Goal: Task Accomplishment & Management: Manage account settings

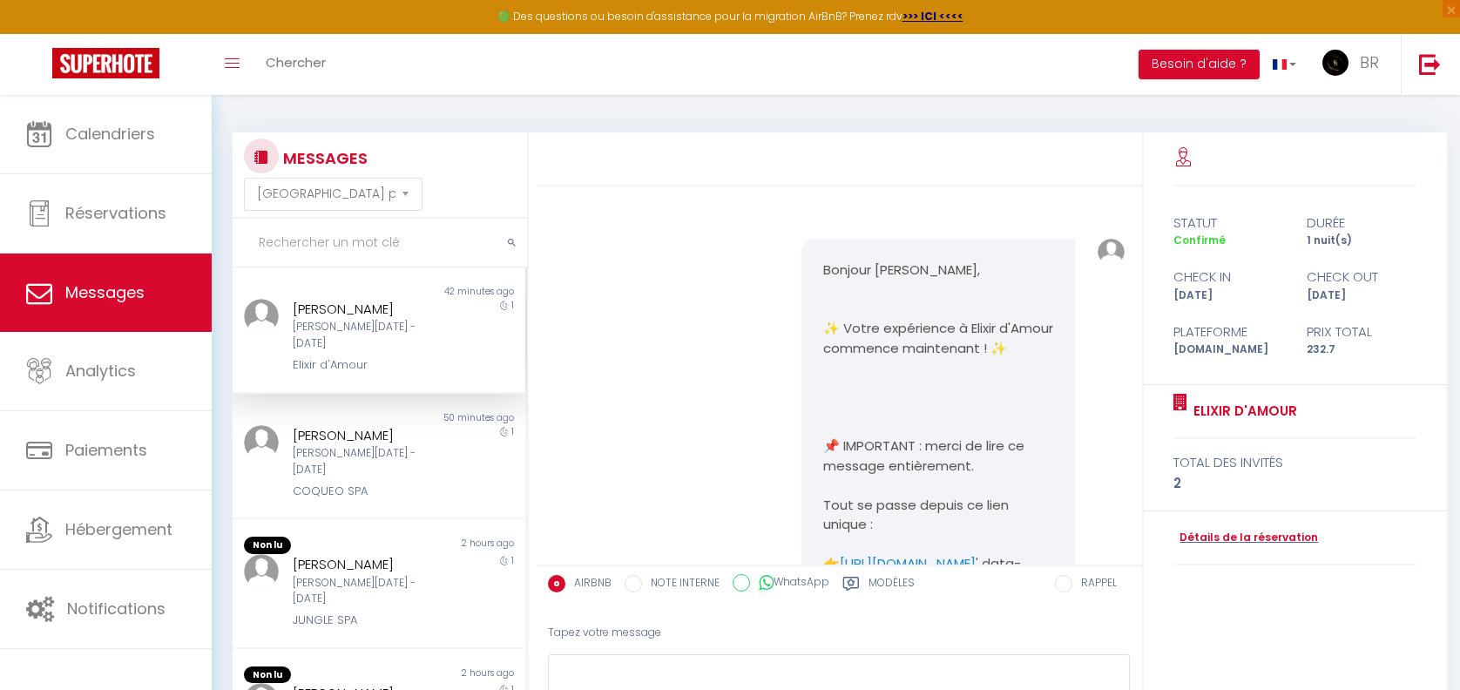
select select "message"
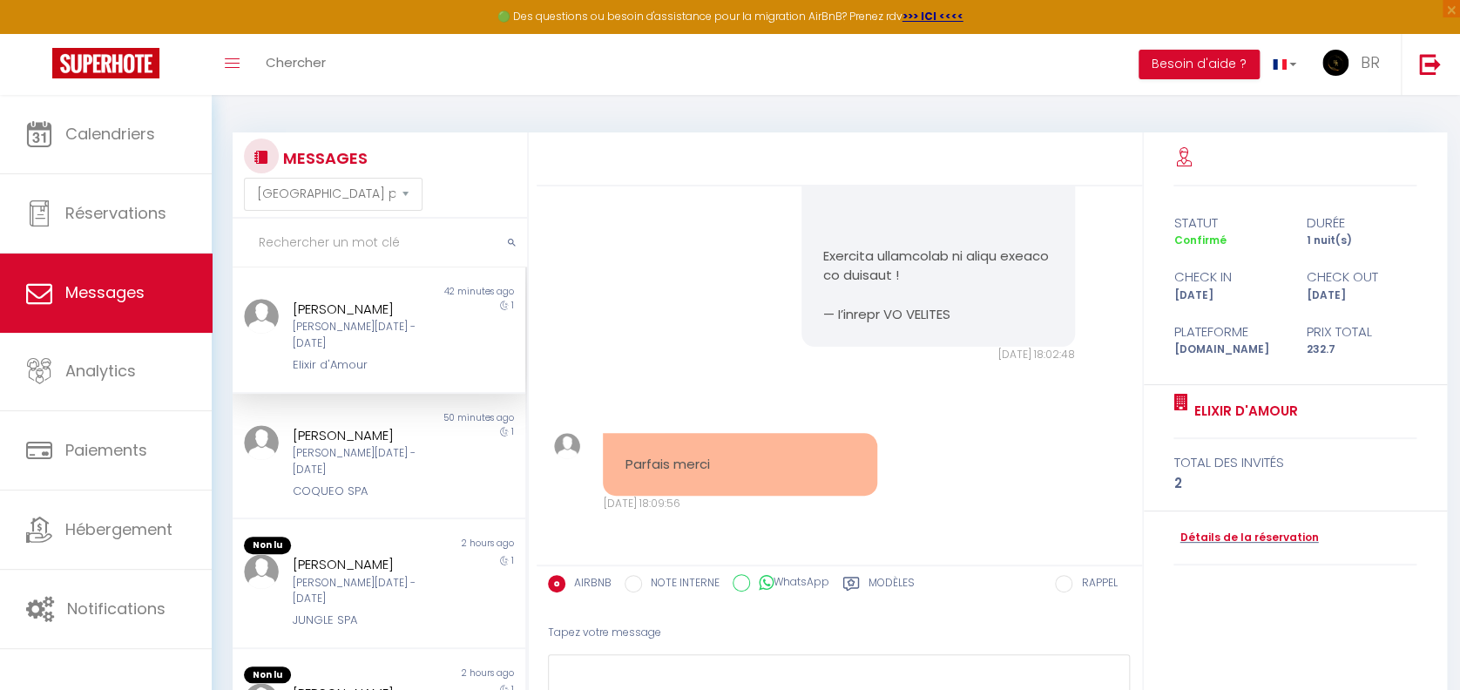
scroll to position [34, 0]
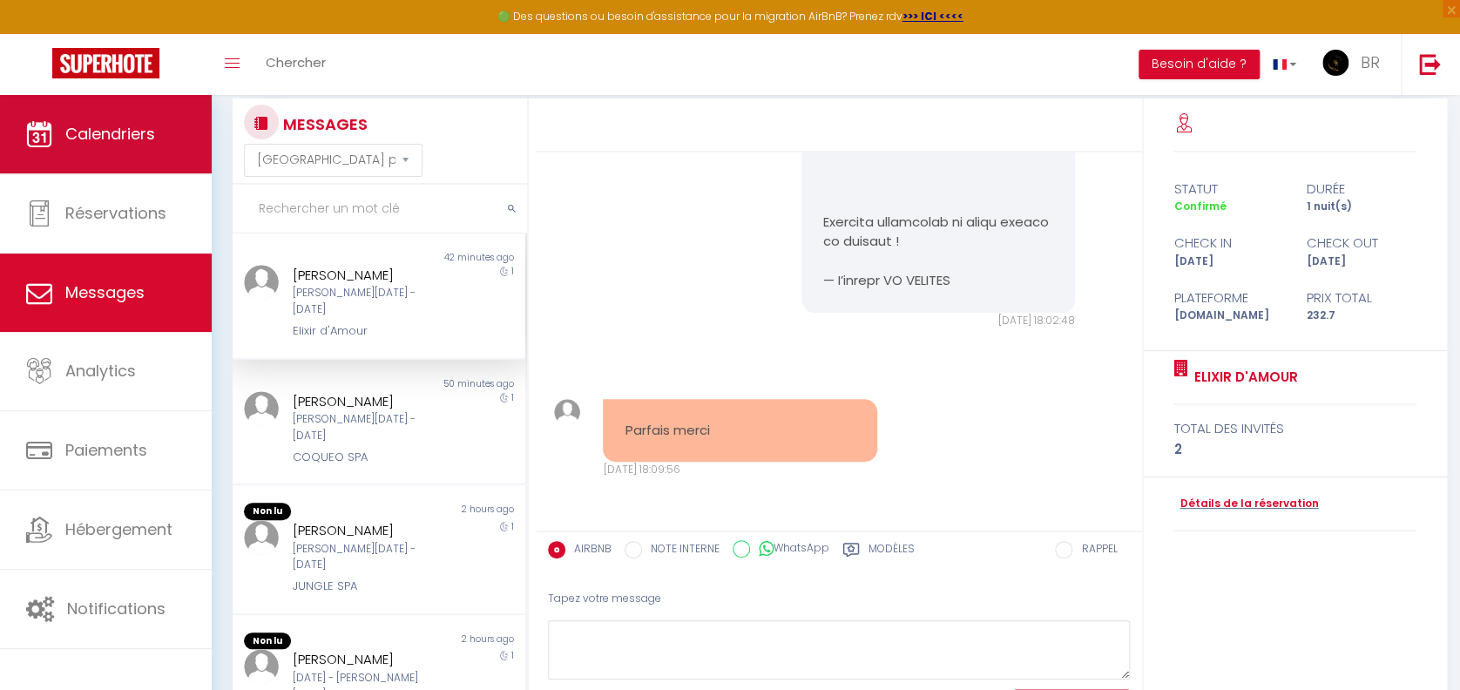
click at [155, 137] on link "Calendriers" at bounding box center [106, 134] width 212 height 78
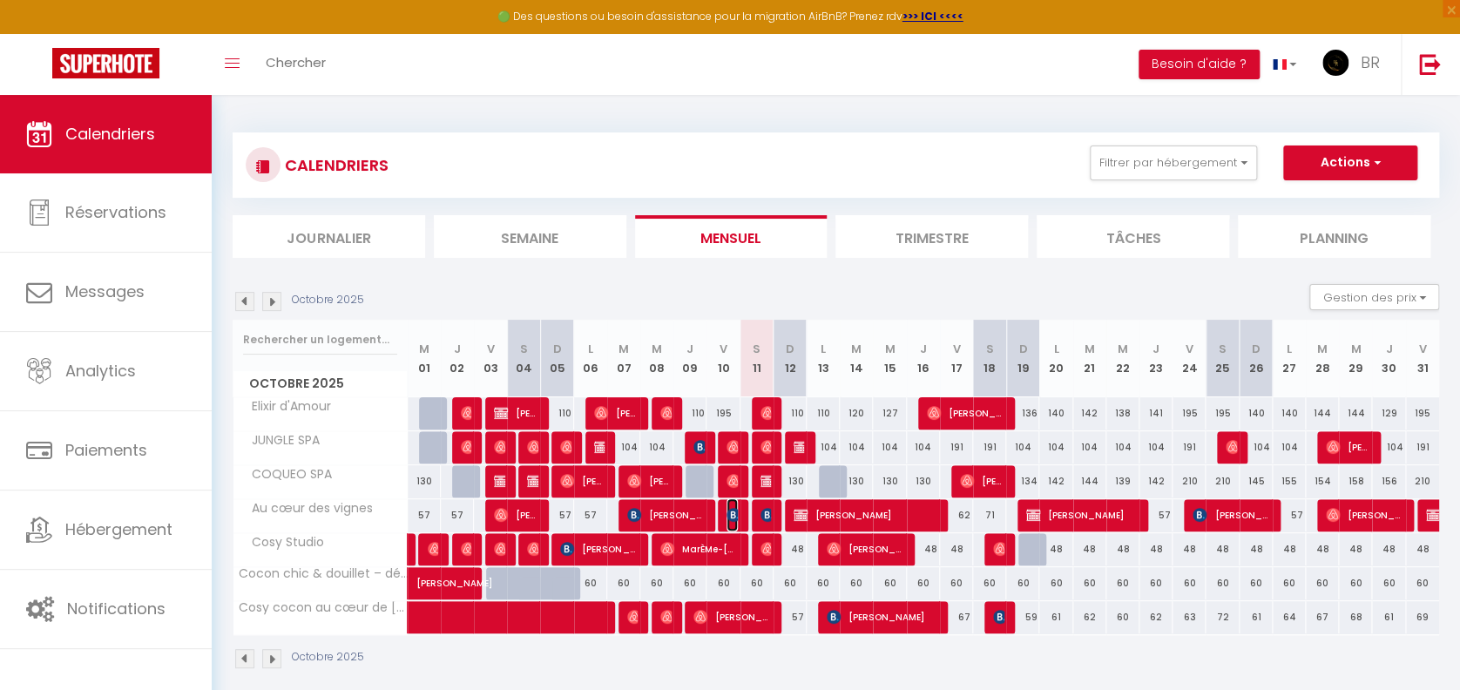
click at [729, 513] on img at bounding box center [734, 515] width 14 height 14
select select "OK"
select select "KO"
select select "0"
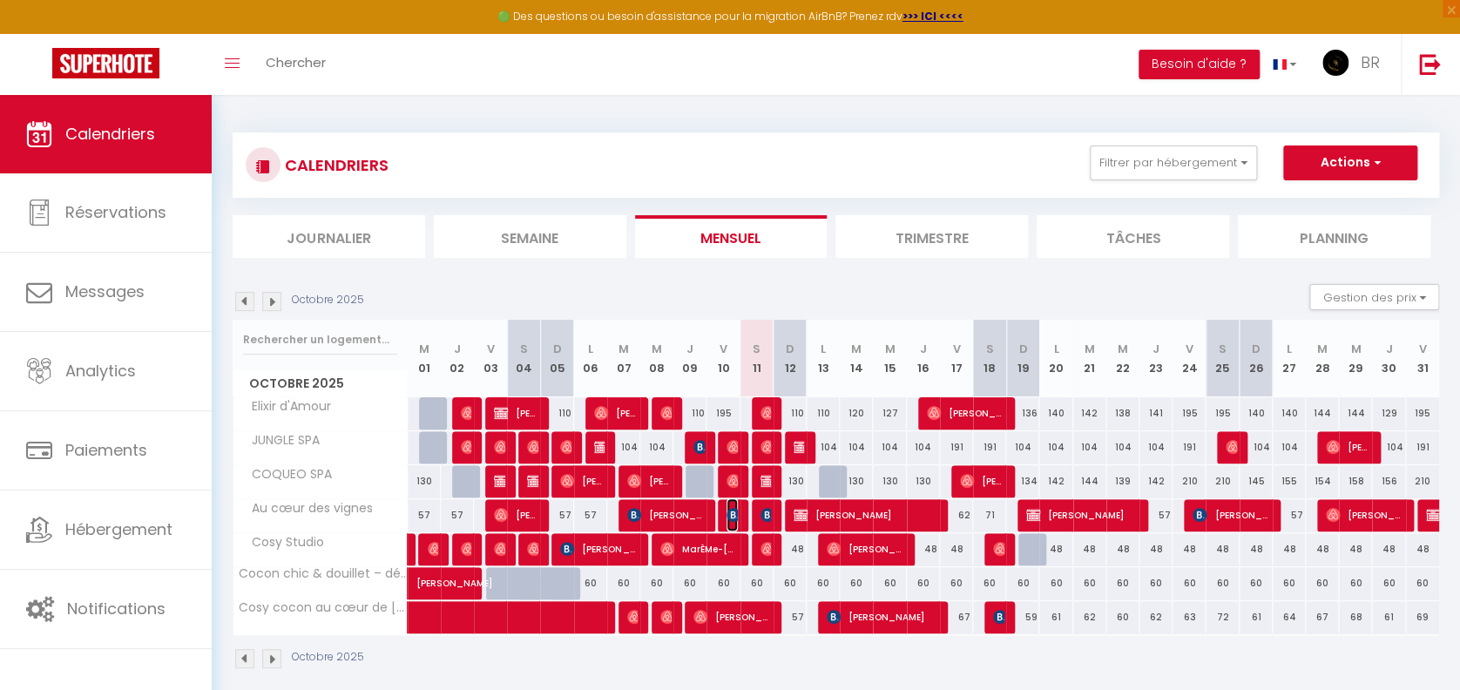
select select "1"
select select
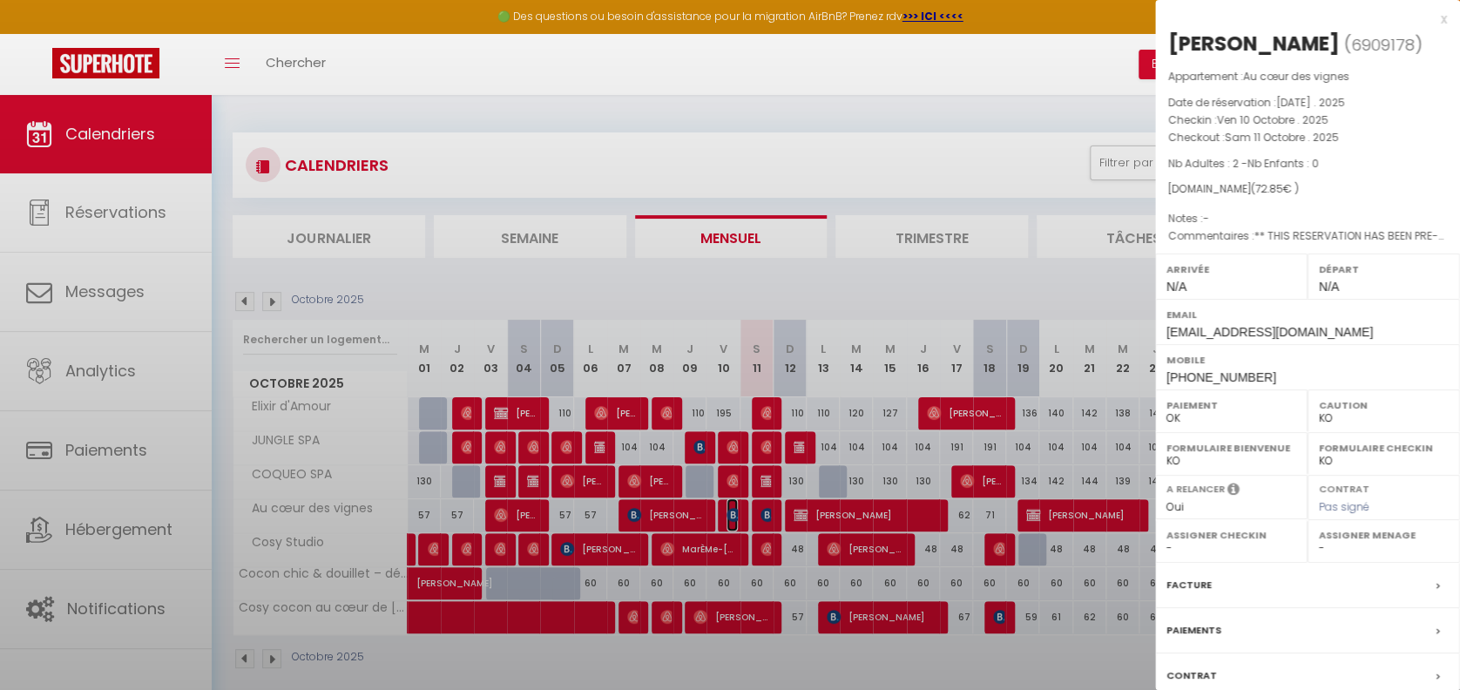
select select "25697"
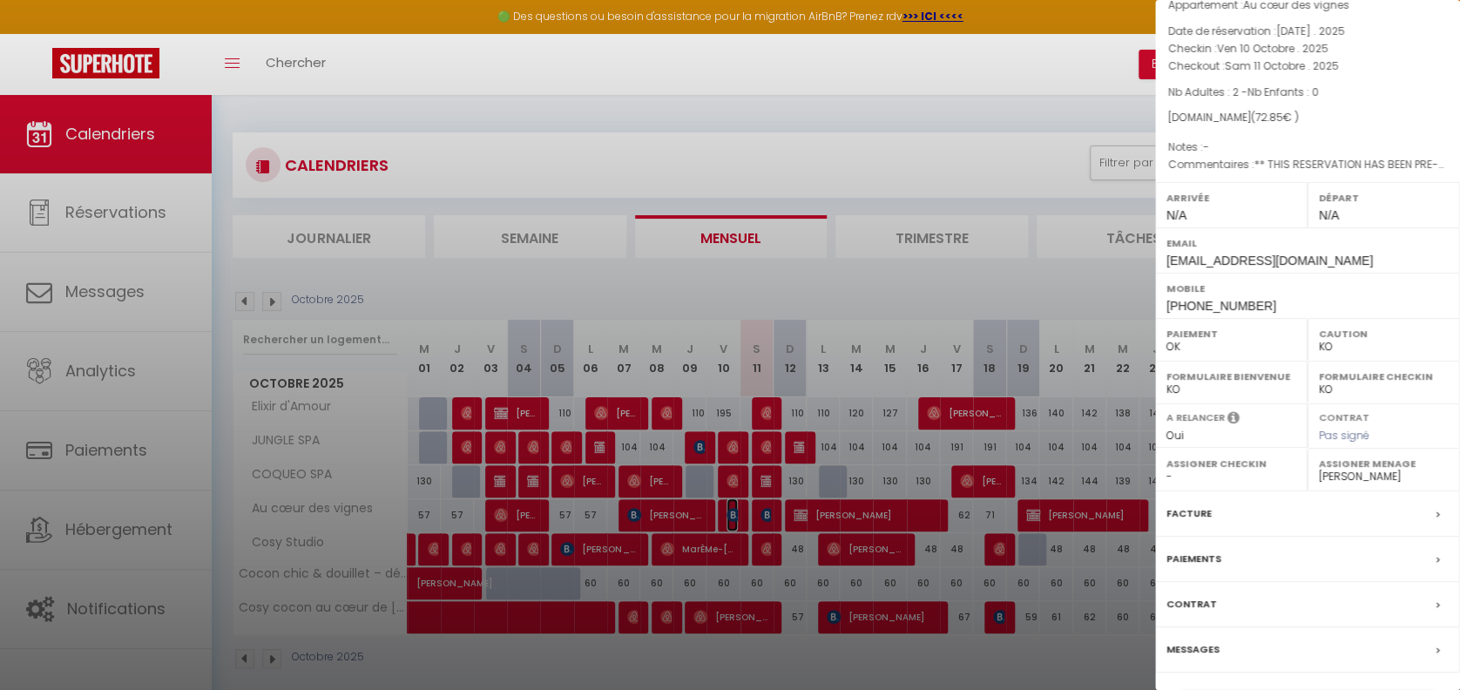
scroll to position [119, 0]
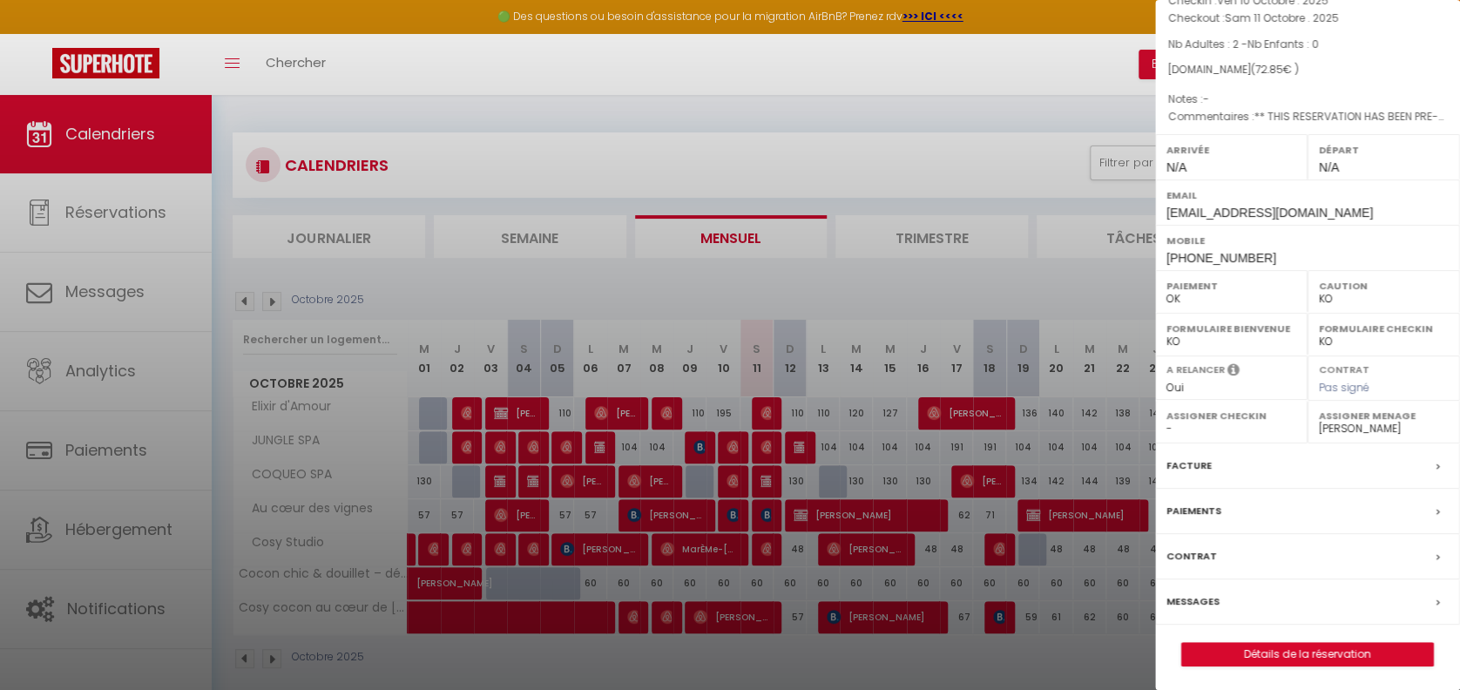
click at [1199, 584] on div "Messages" at bounding box center [1307, 601] width 305 height 45
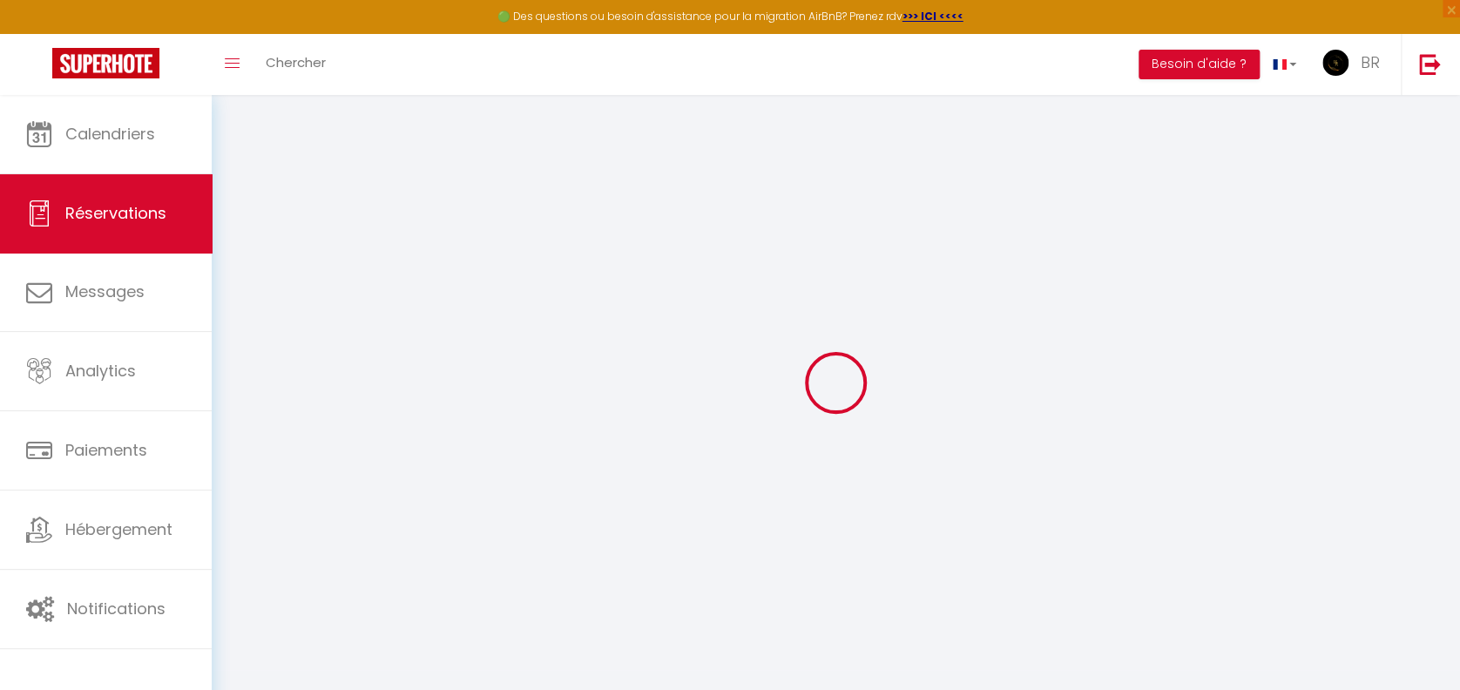
select select
checkbox input "false"
type textarea "** THIS RESERVATION HAS BEEN PRE-PAID ** BOOKING NOTE : Payment charge is EUR 1…"
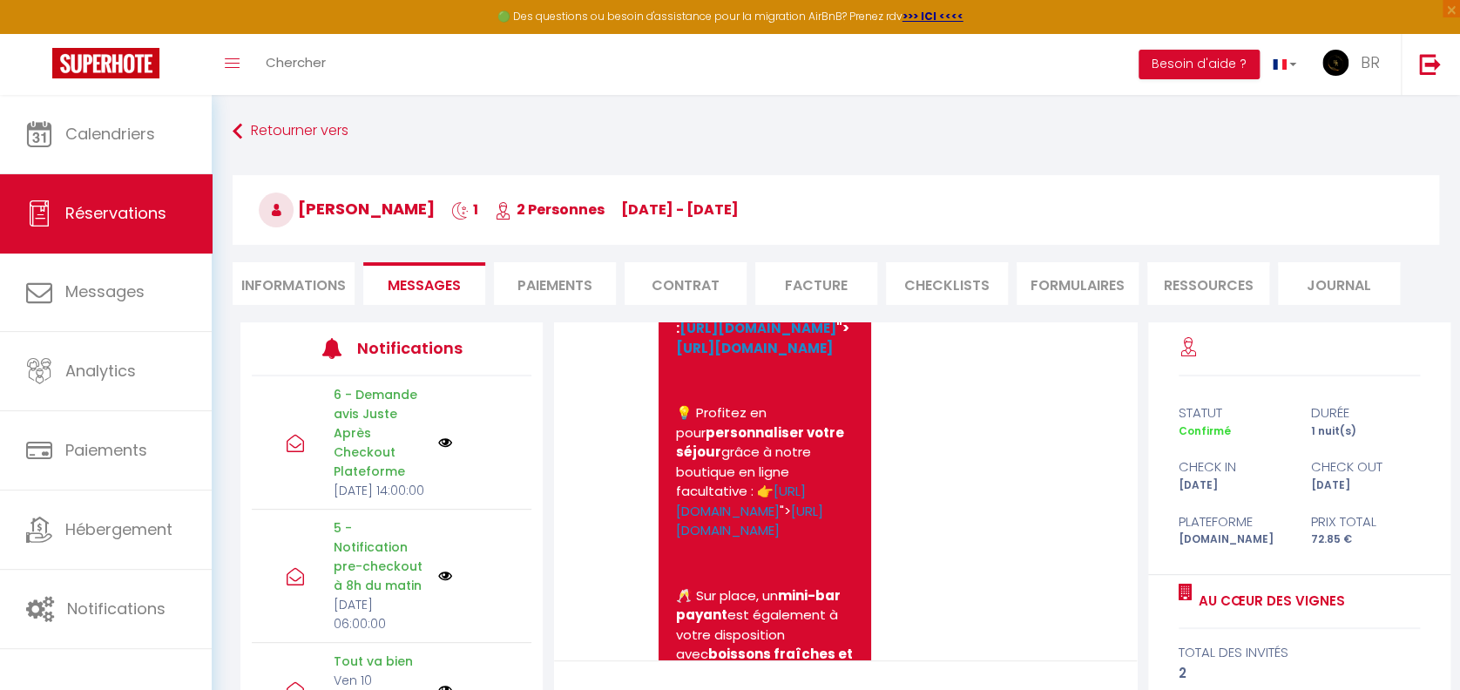
scroll to position [2045, 0]
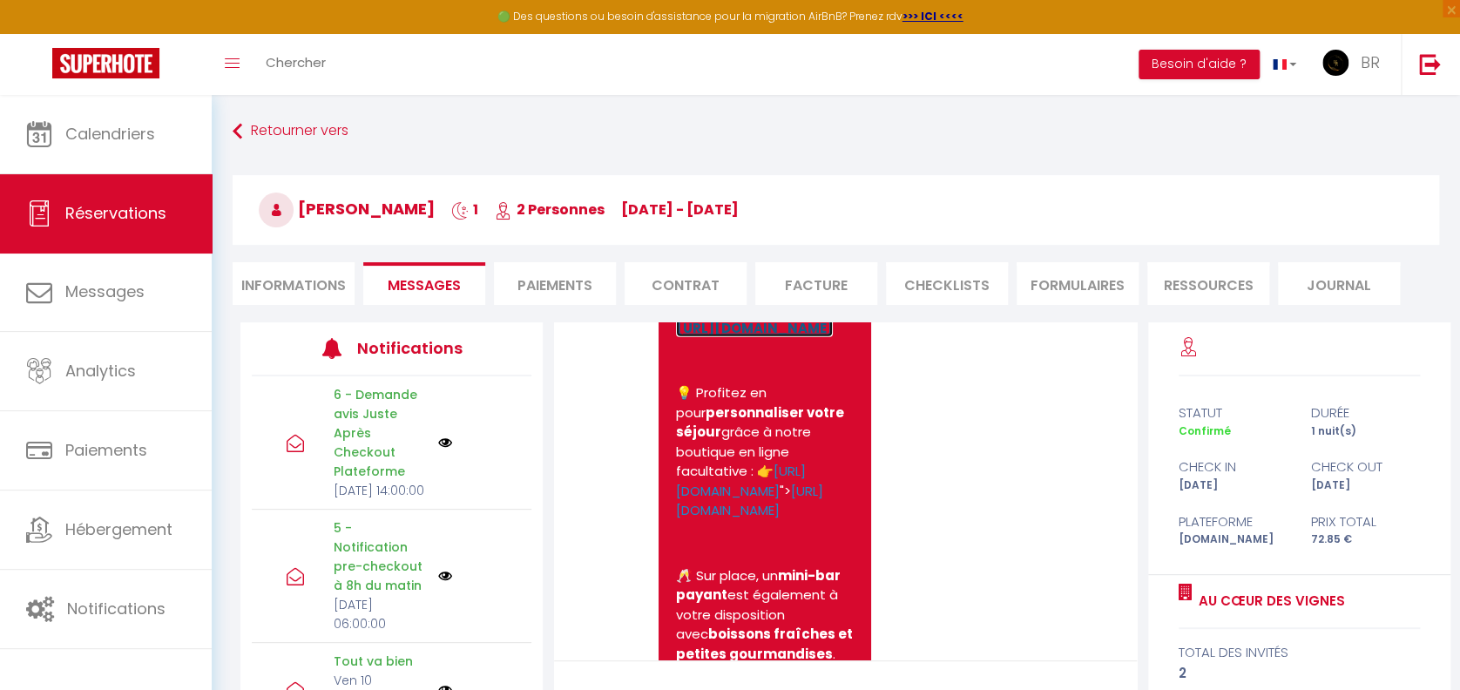
click at [729, 337] on link "[URL][DOMAIN_NAME]" at bounding box center [754, 328] width 157 height 18
click at [718, 317] on link "[URL][DOMAIN_NAME]" at bounding box center [758, 308] width 157 height 18
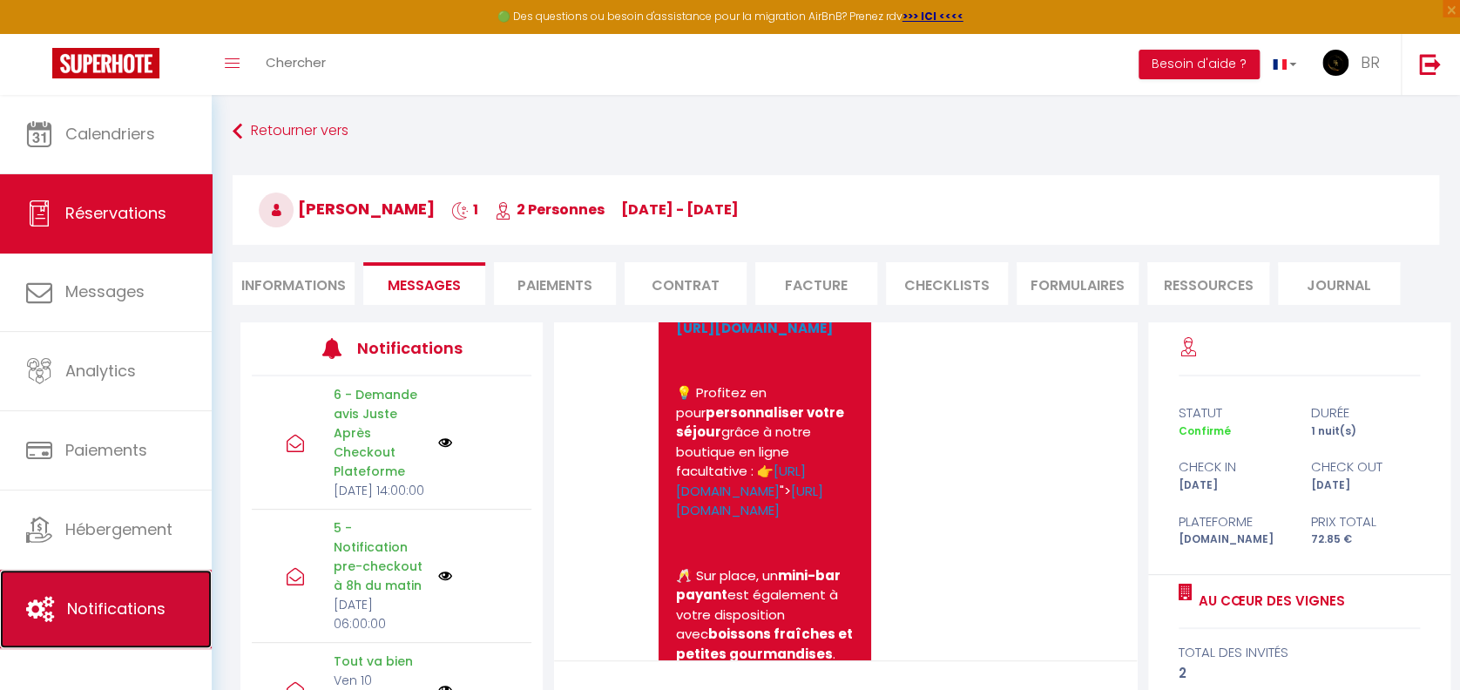
click at [159, 613] on span "Notifications" at bounding box center [116, 609] width 98 height 22
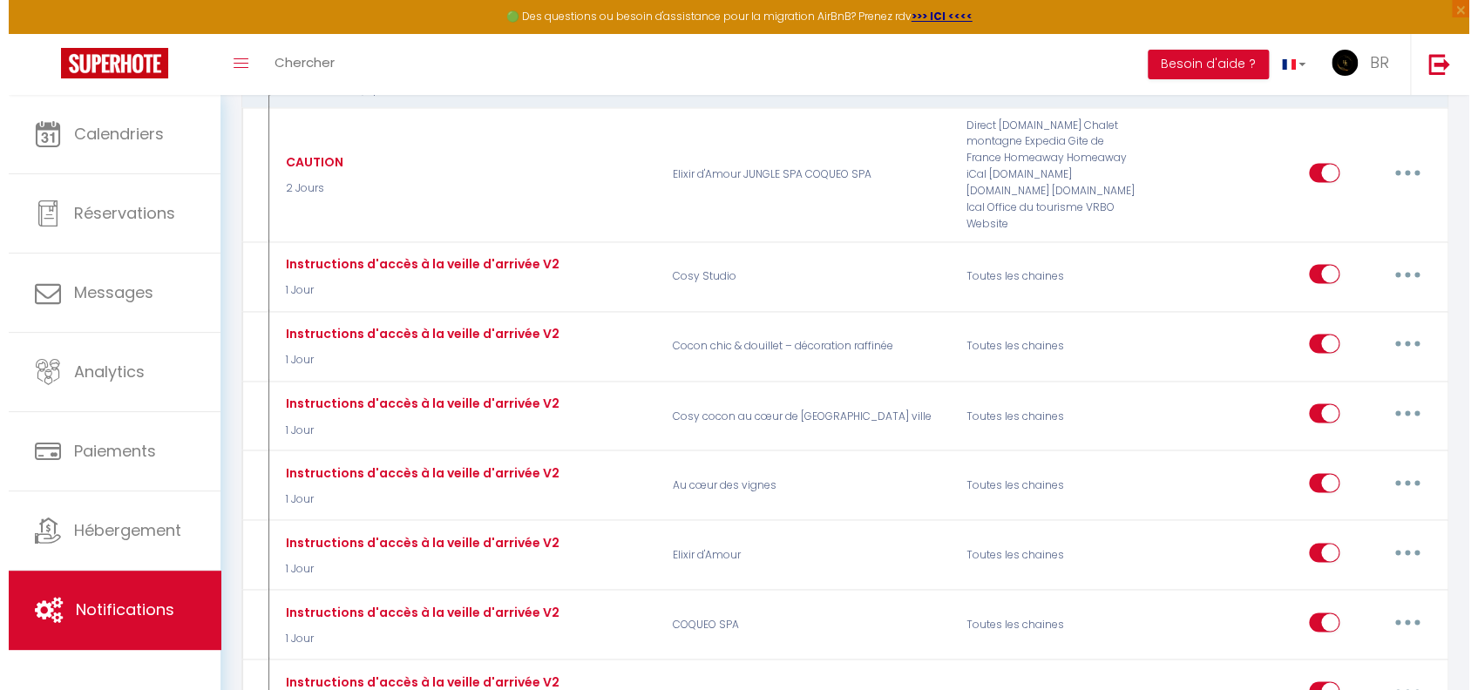
scroll to position [1234, 0]
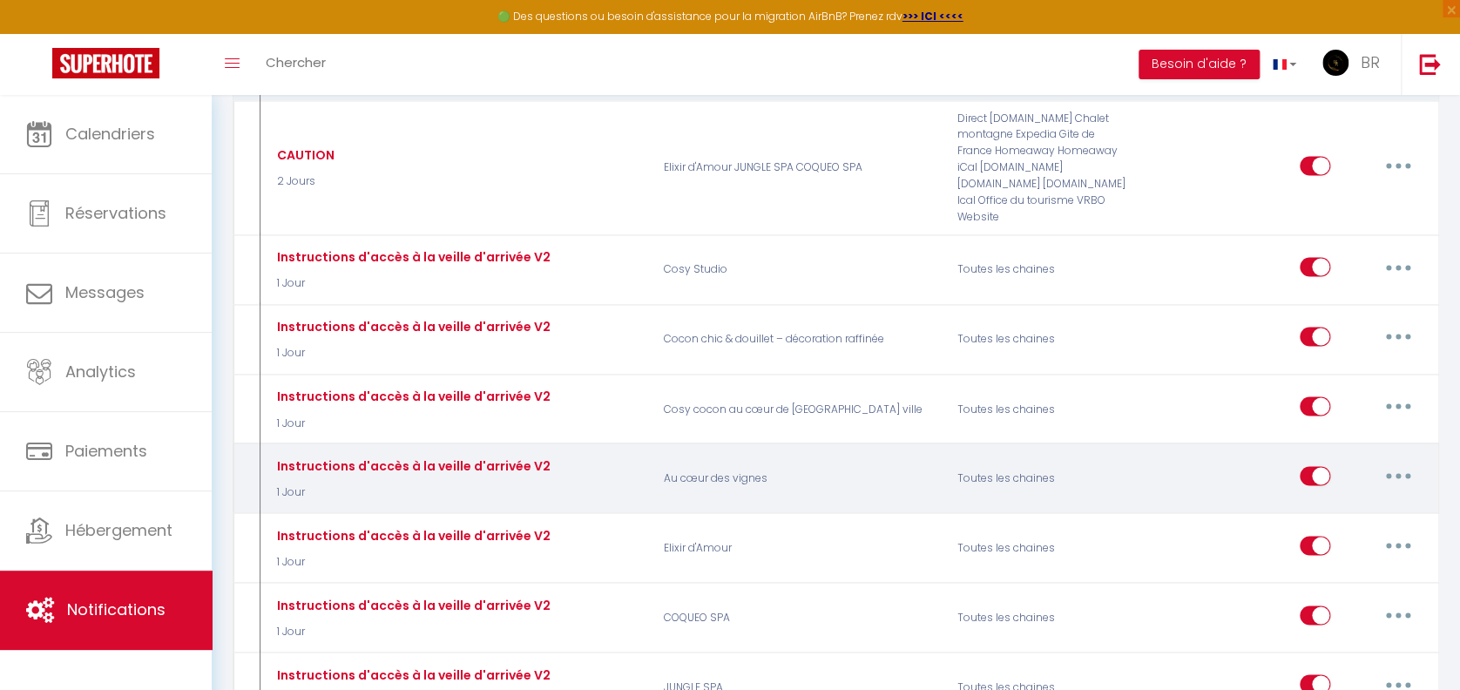
click at [1409, 462] on button "button" at bounding box center [1398, 476] width 49 height 28
click at [1366, 500] on link "Editer" at bounding box center [1353, 515] width 129 height 30
type input "Instructions d'accès à la veille d'arrivée V2"
select select "1 Jour"
select select
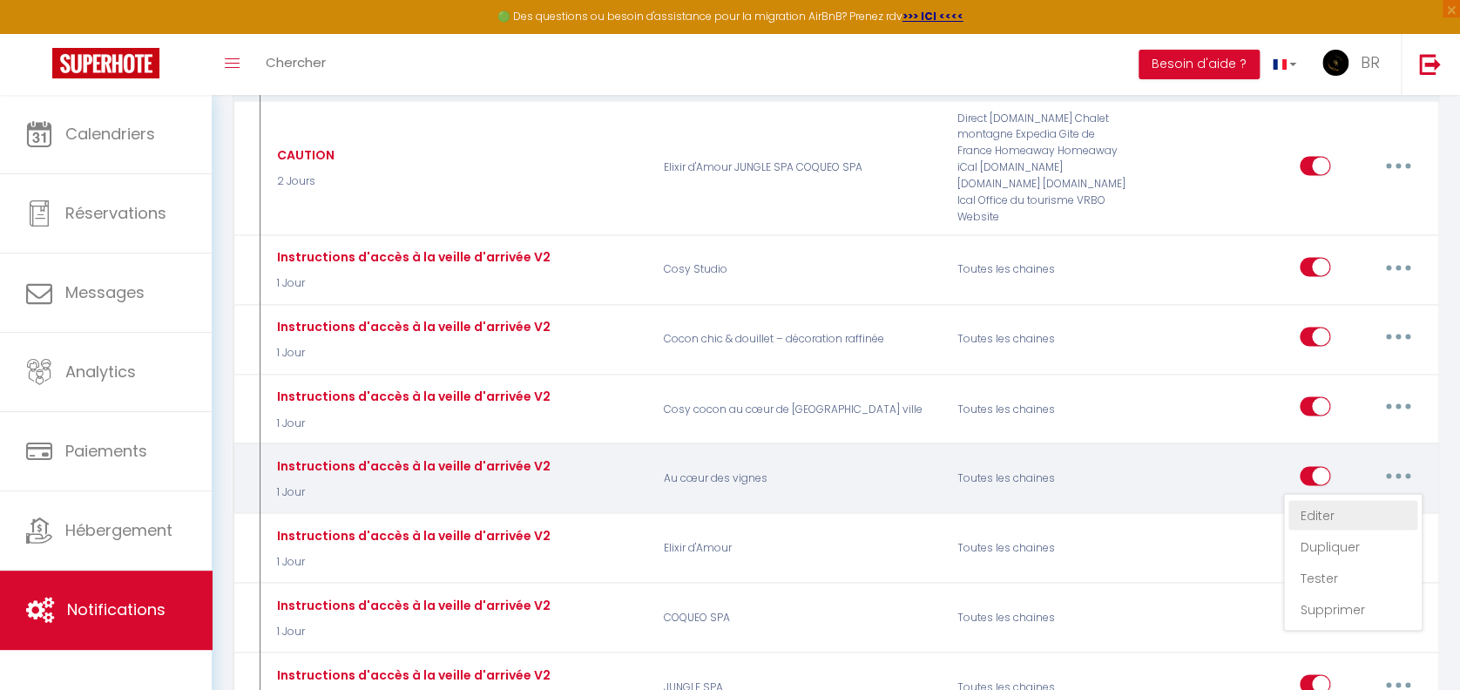
checkbox input "true"
checkbox input "false"
radio input "true"
type input "Instruction d'accès au logement"
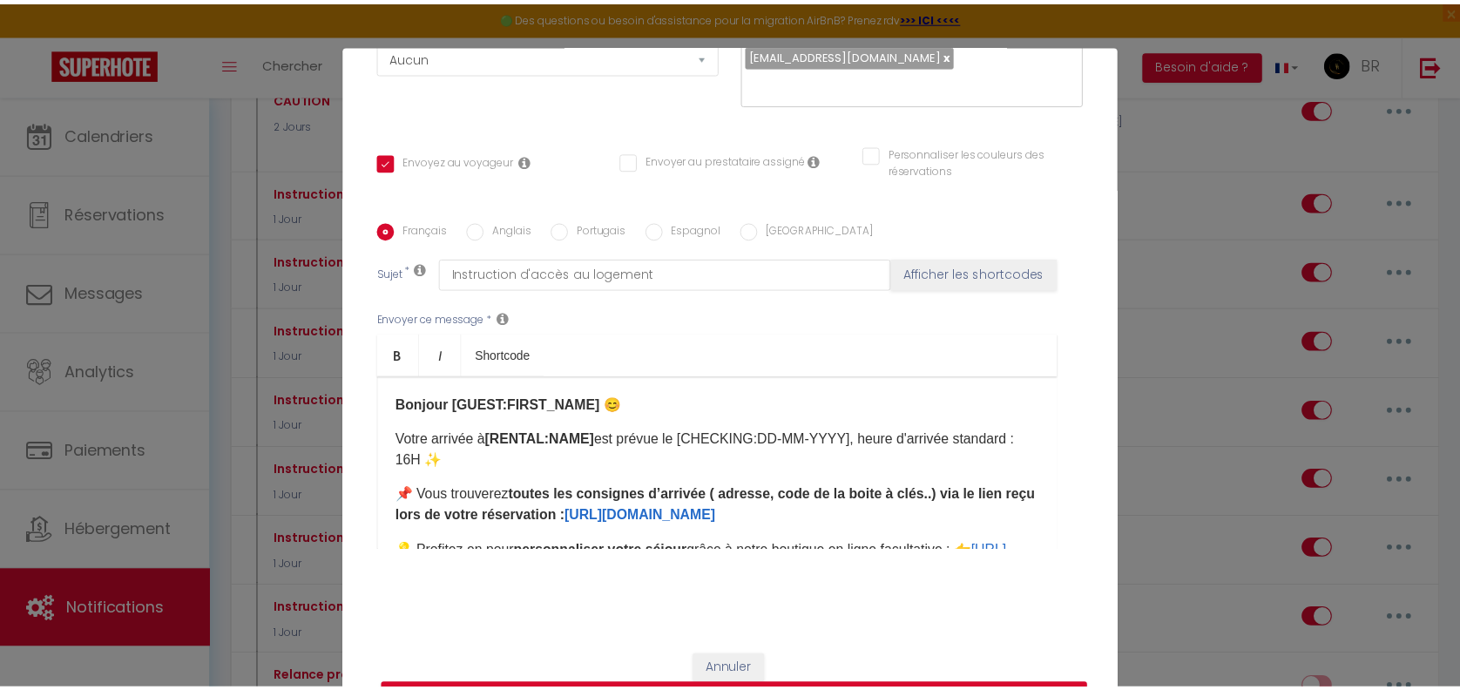
scroll to position [0, 0]
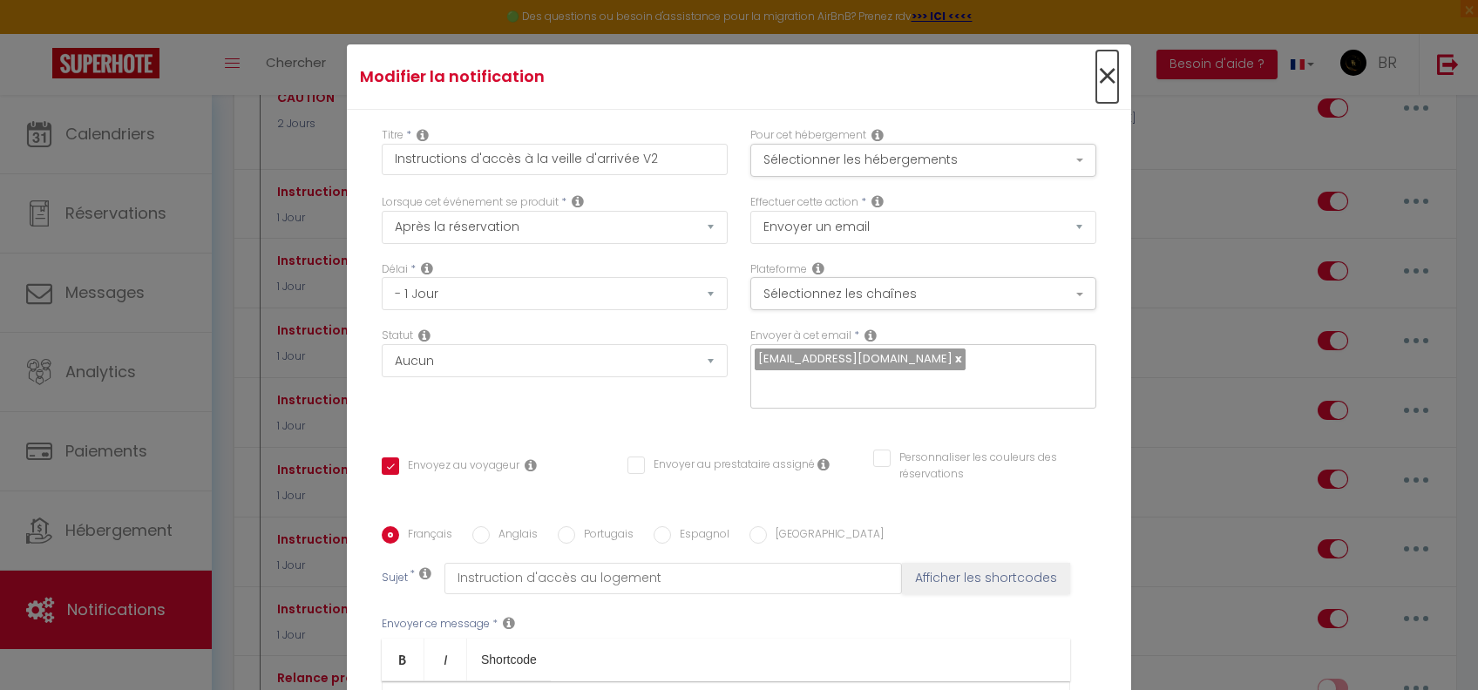
click at [1096, 71] on span "×" at bounding box center [1107, 77] width 22 height 52
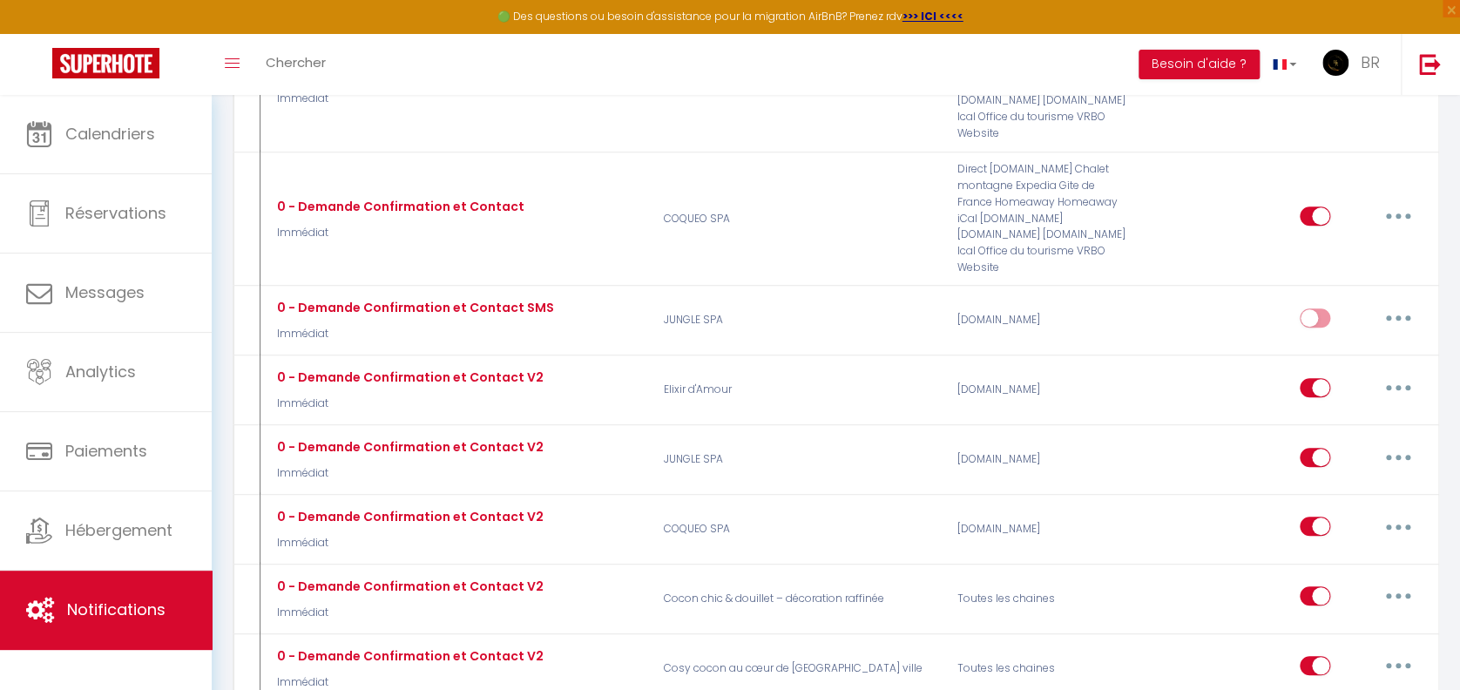
scroll to position [502, 0]
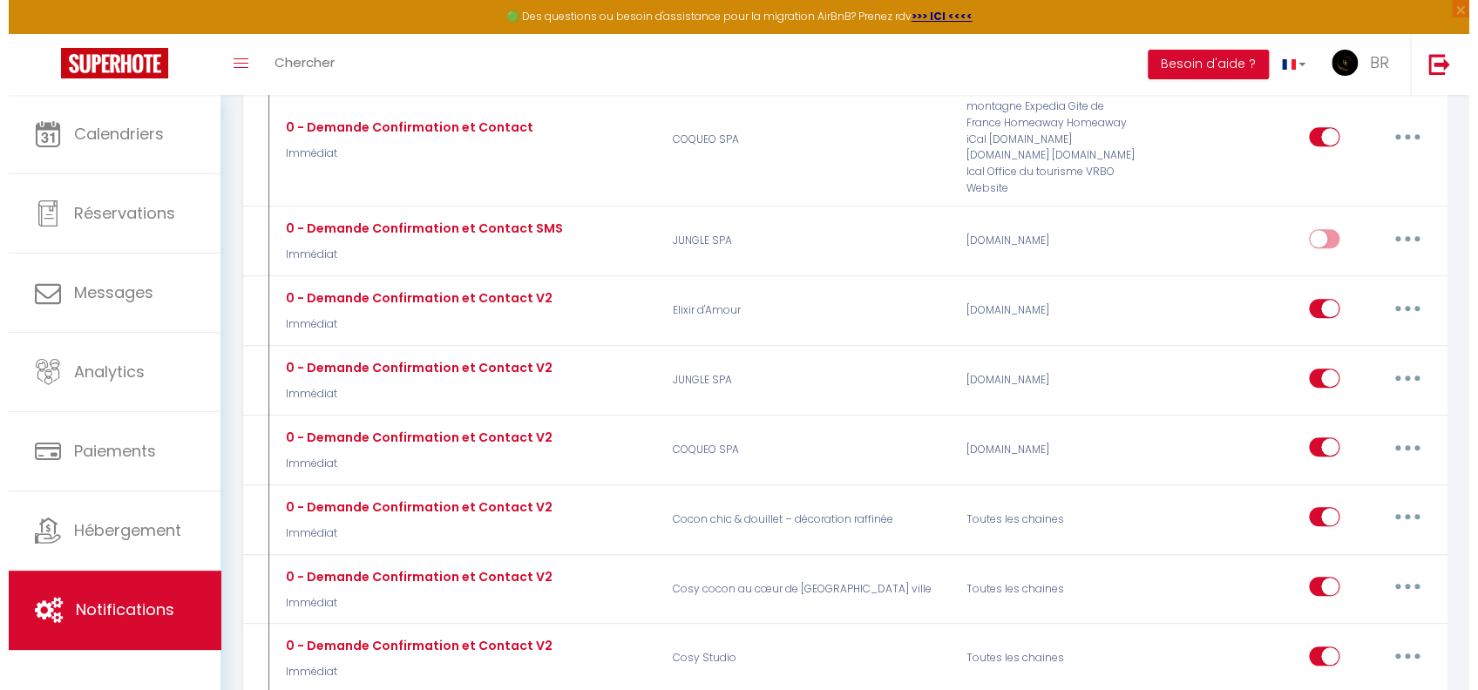
scroll to position [573, 0]
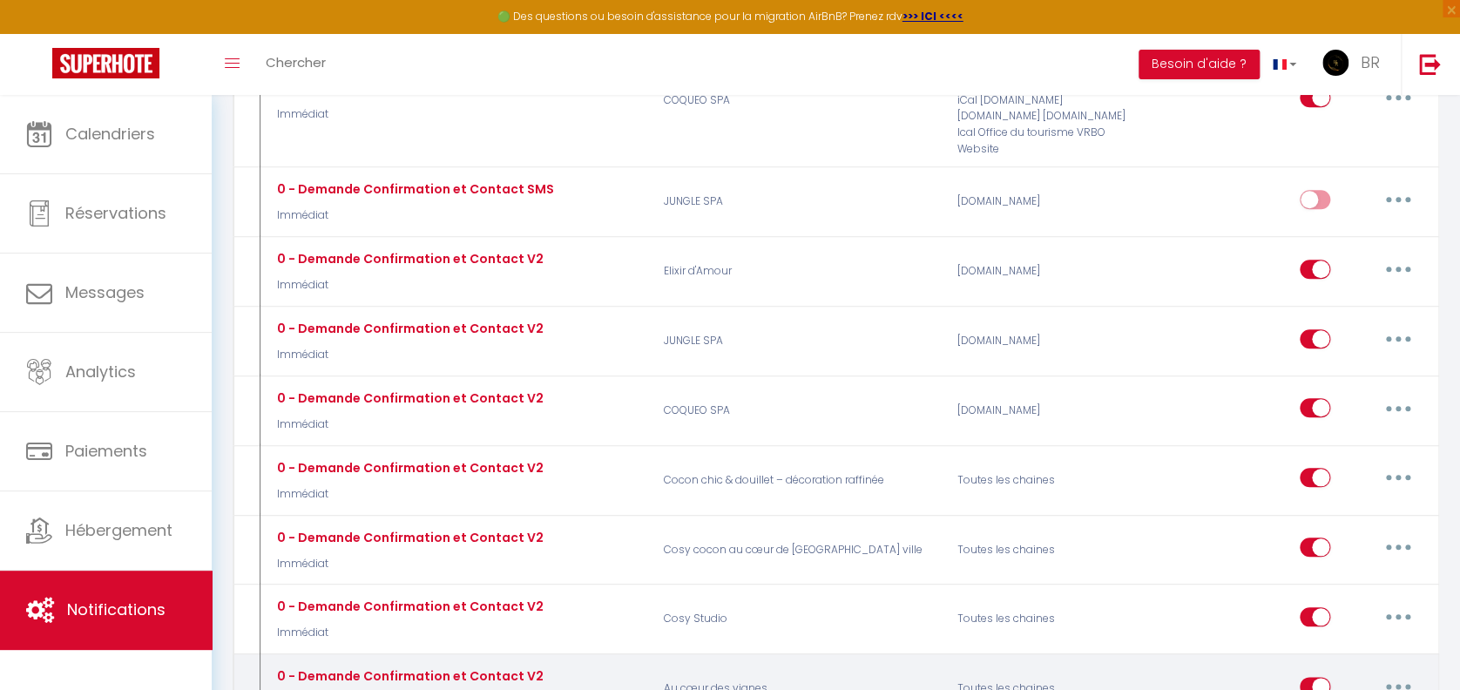
click at [1399, 673] on button "button" at bounding box center [1398, 687] width 49 height 28
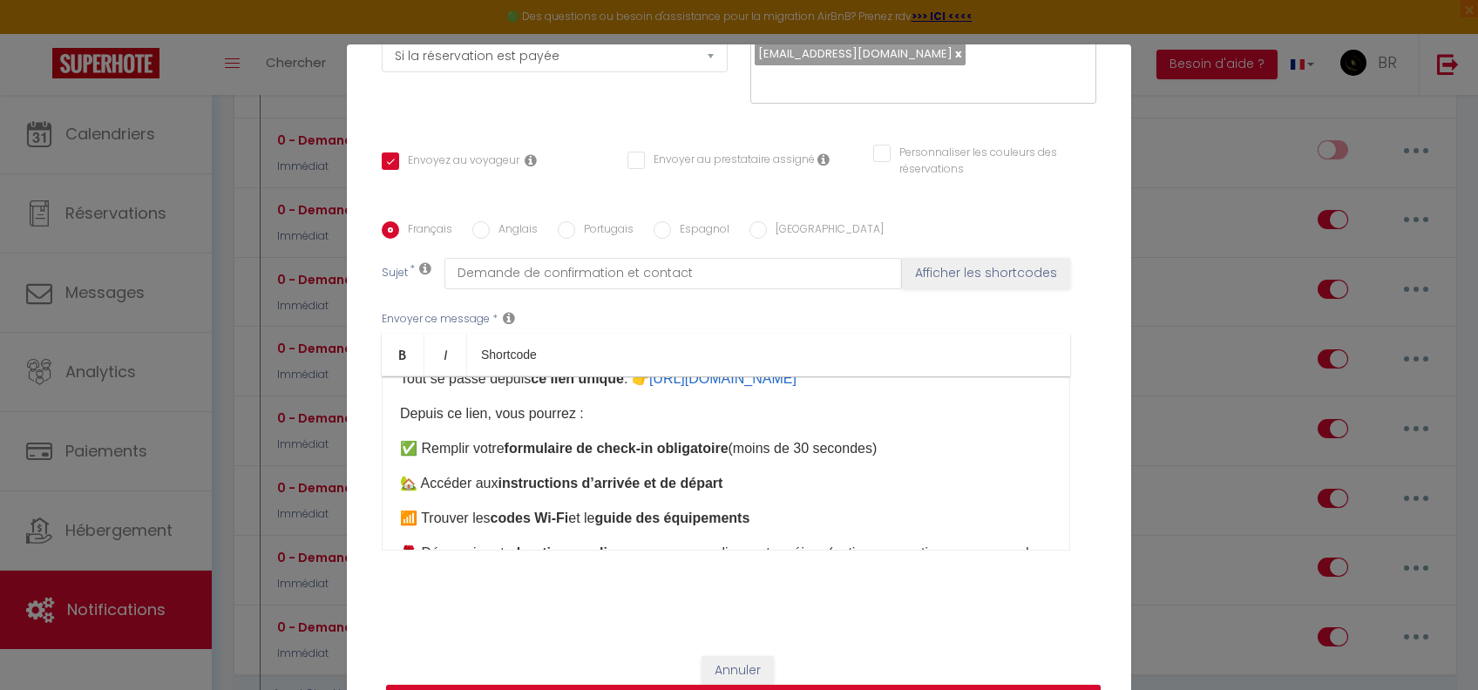
scroll to position [96, 0]
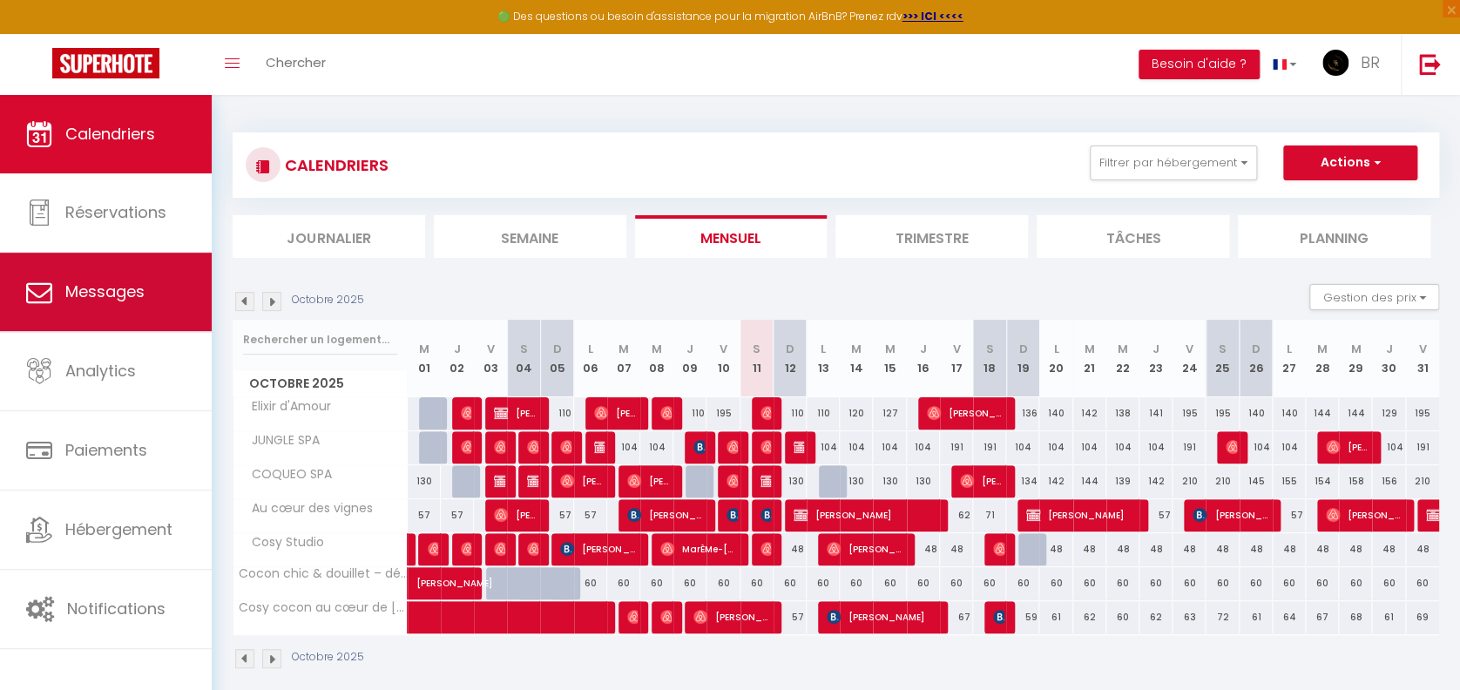
click at [80, 274] on link "Messages" at bounding box center [106, 292] width 212 height 78
select select "message"
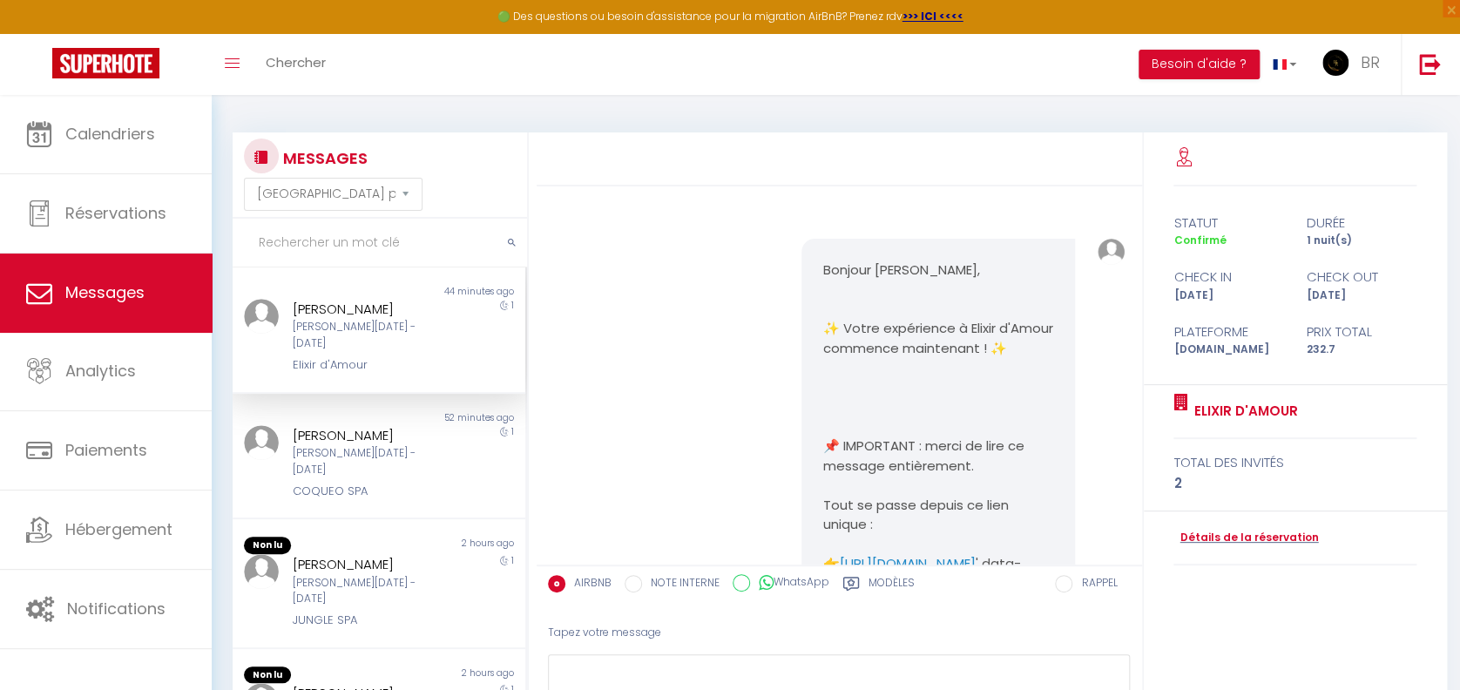
scroll to position [4961, 0]
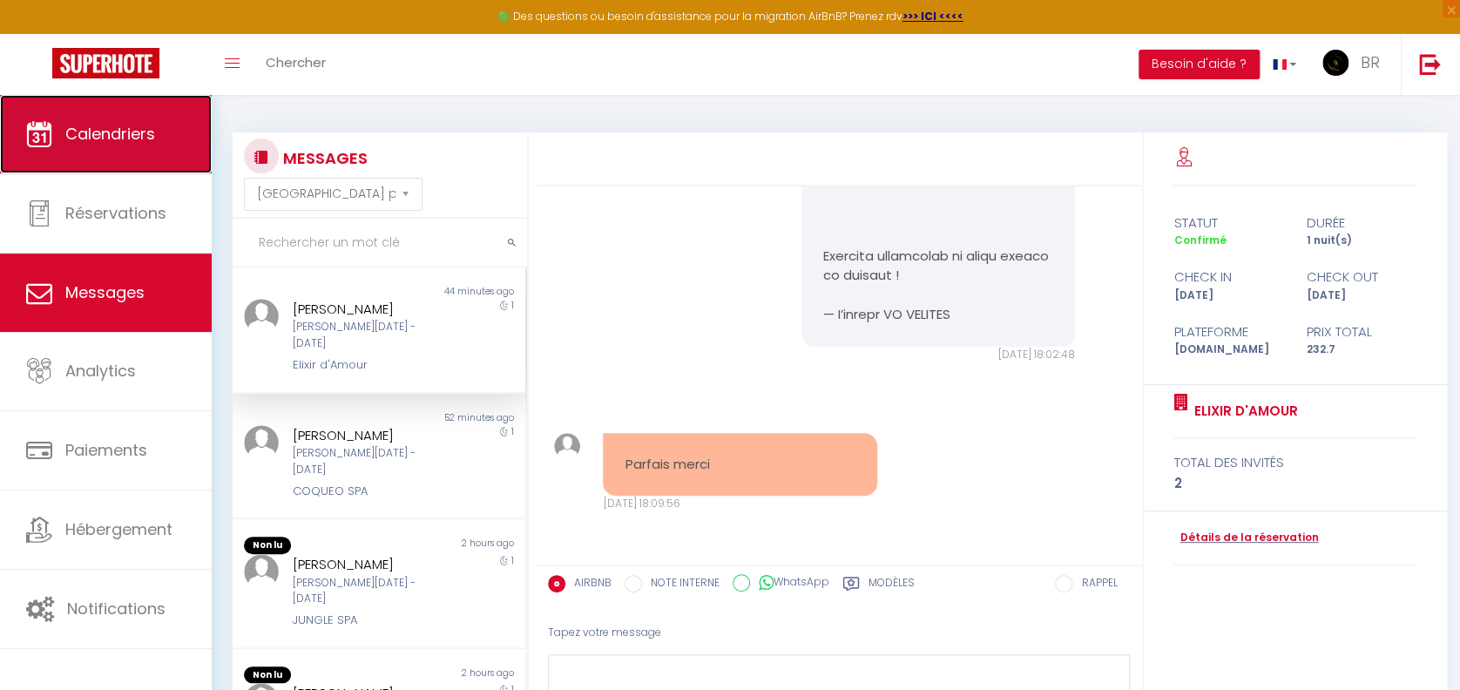
click at [71, 147] on link "Calendriers" at bounding box center [106, 134] width 212 height 78
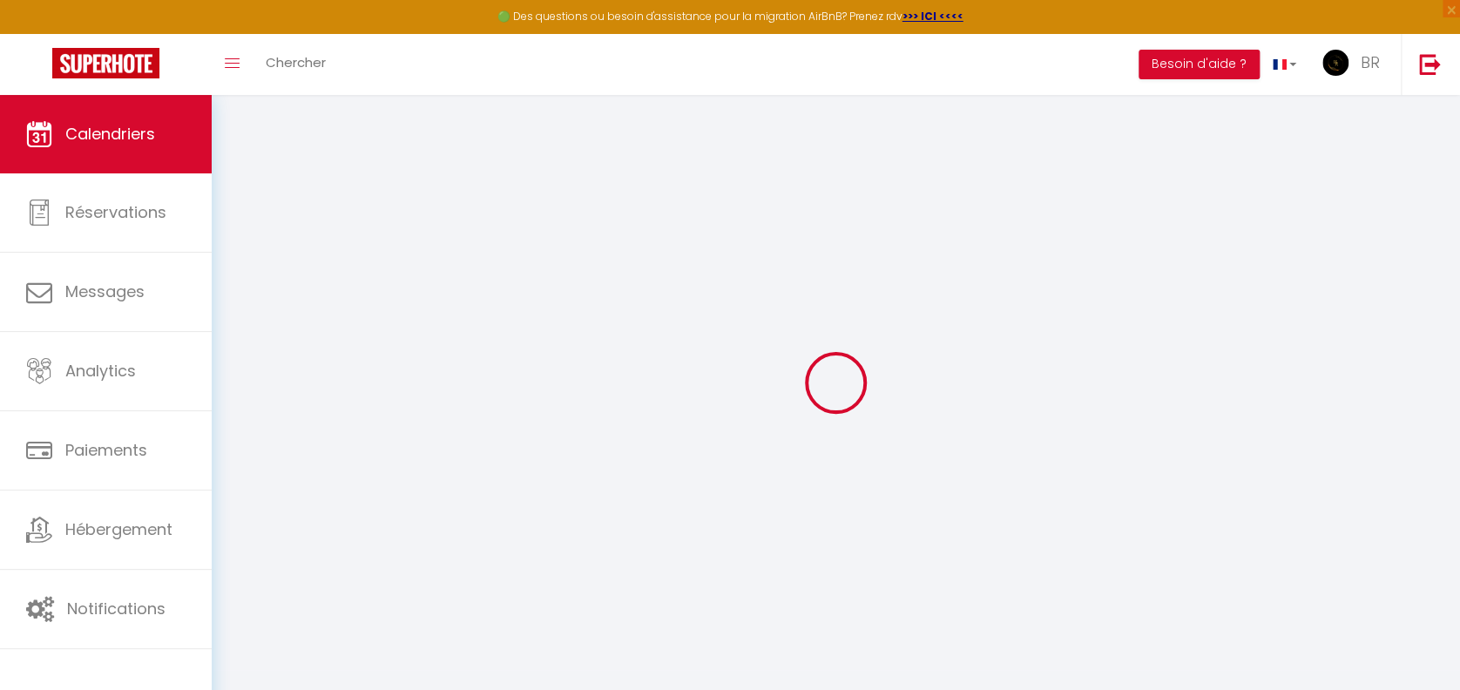
select select
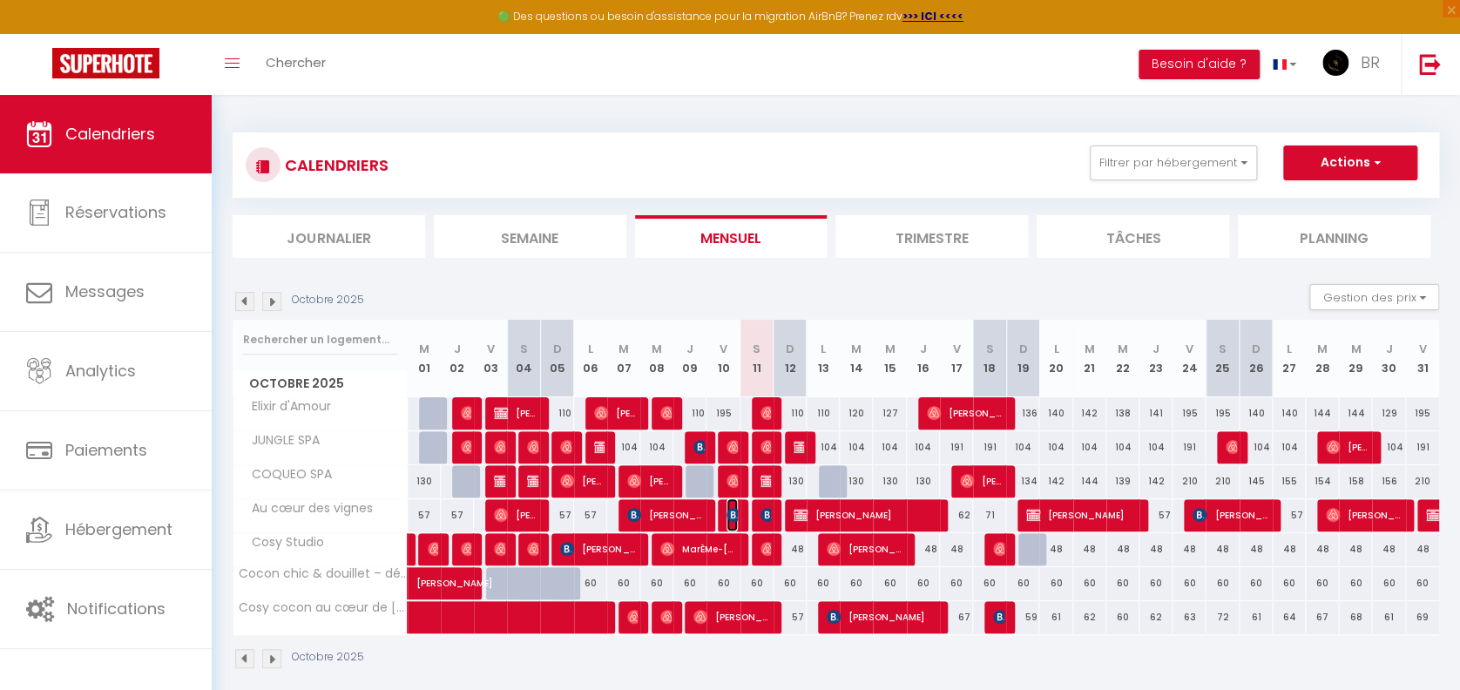
click at [730, 515] on img at bounding box center [734, 515] width 14 height 14
select select "OK"
select select "KO"
select select "0"
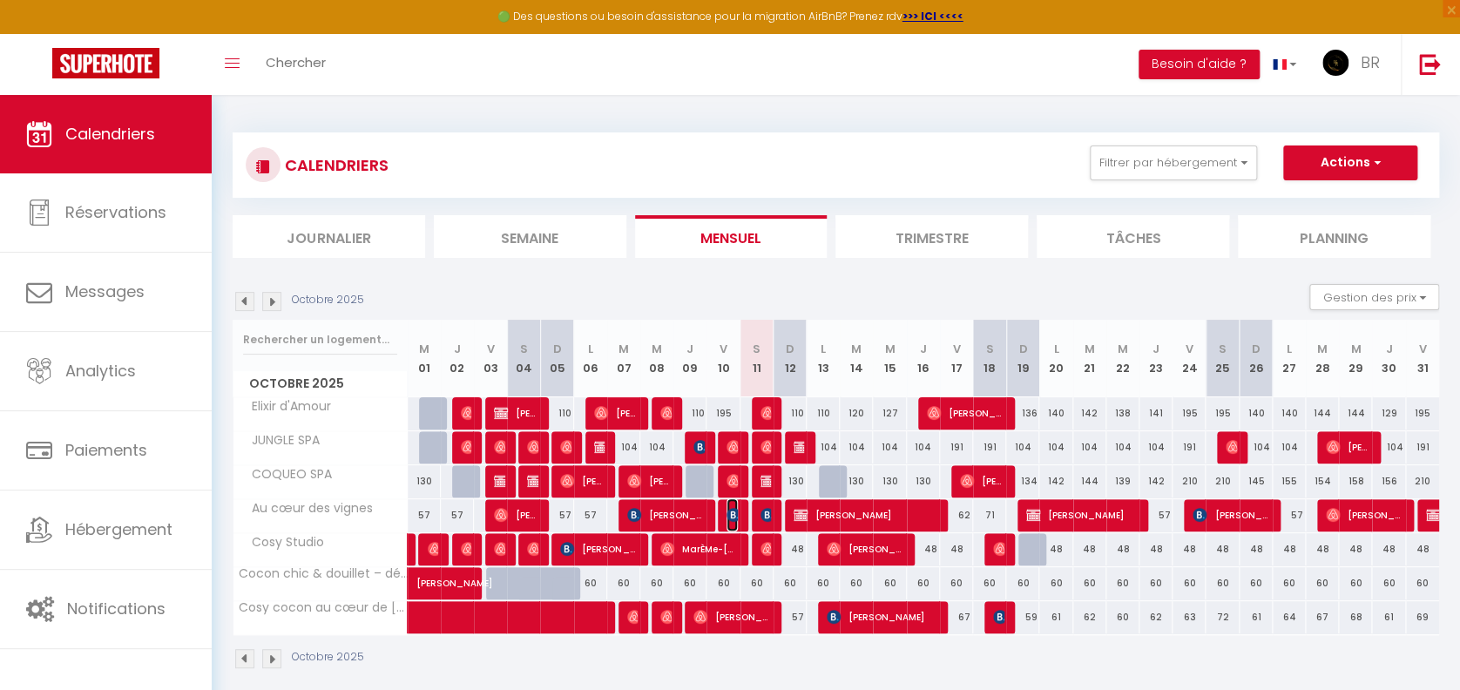
select select "1"
select select
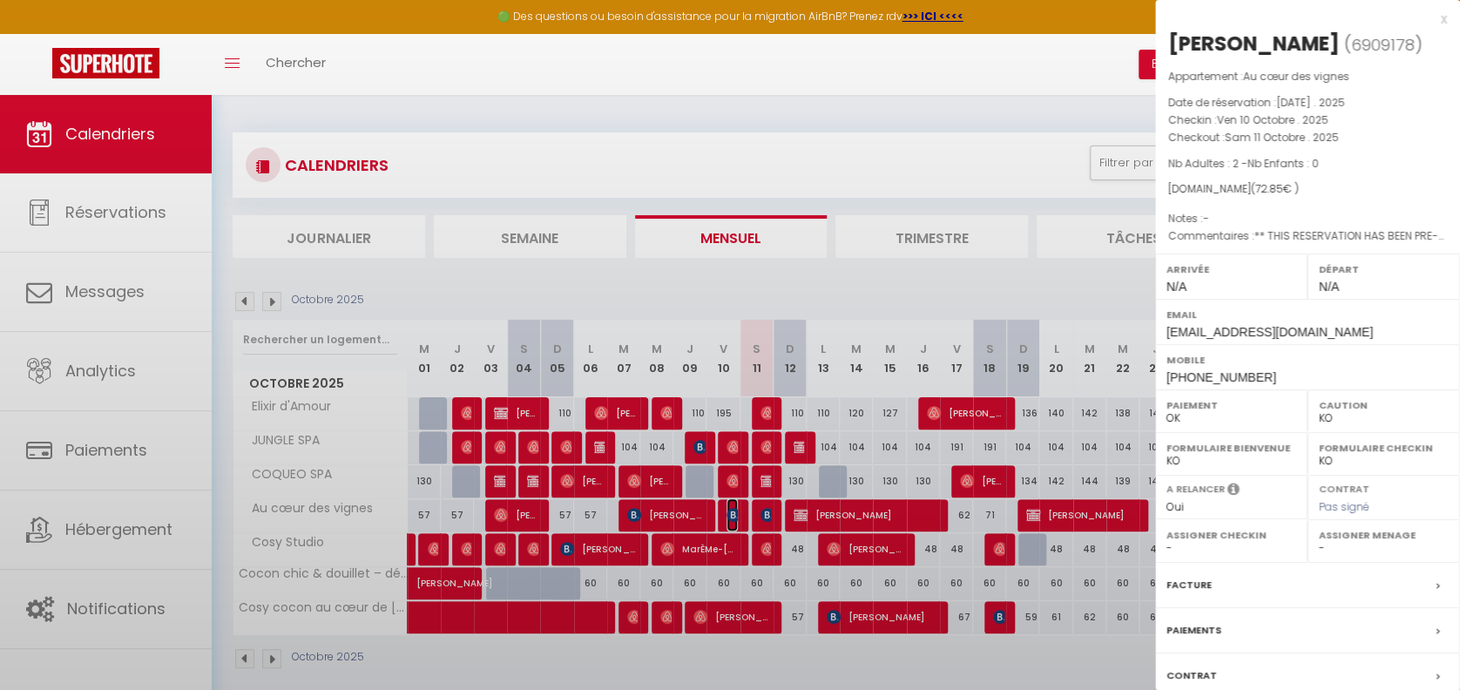
select select "25697"
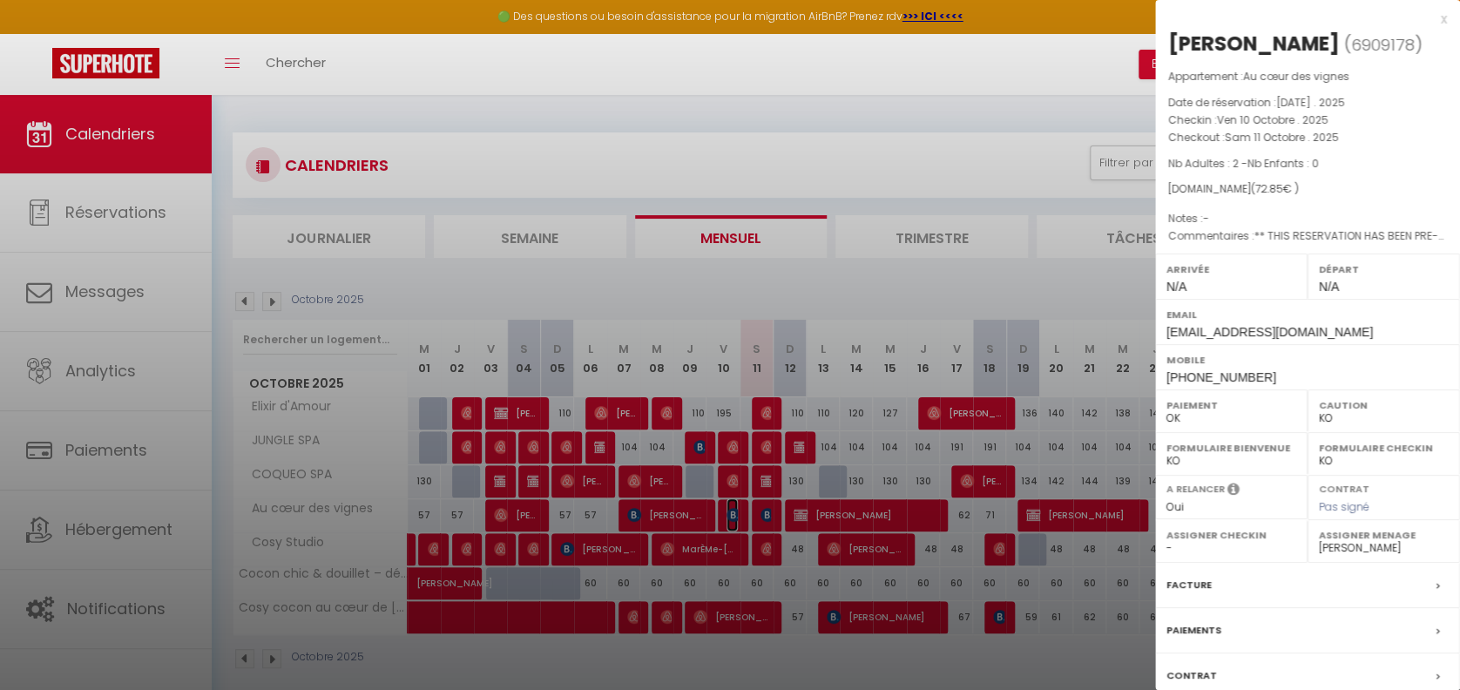
scroll to position [119, 0]
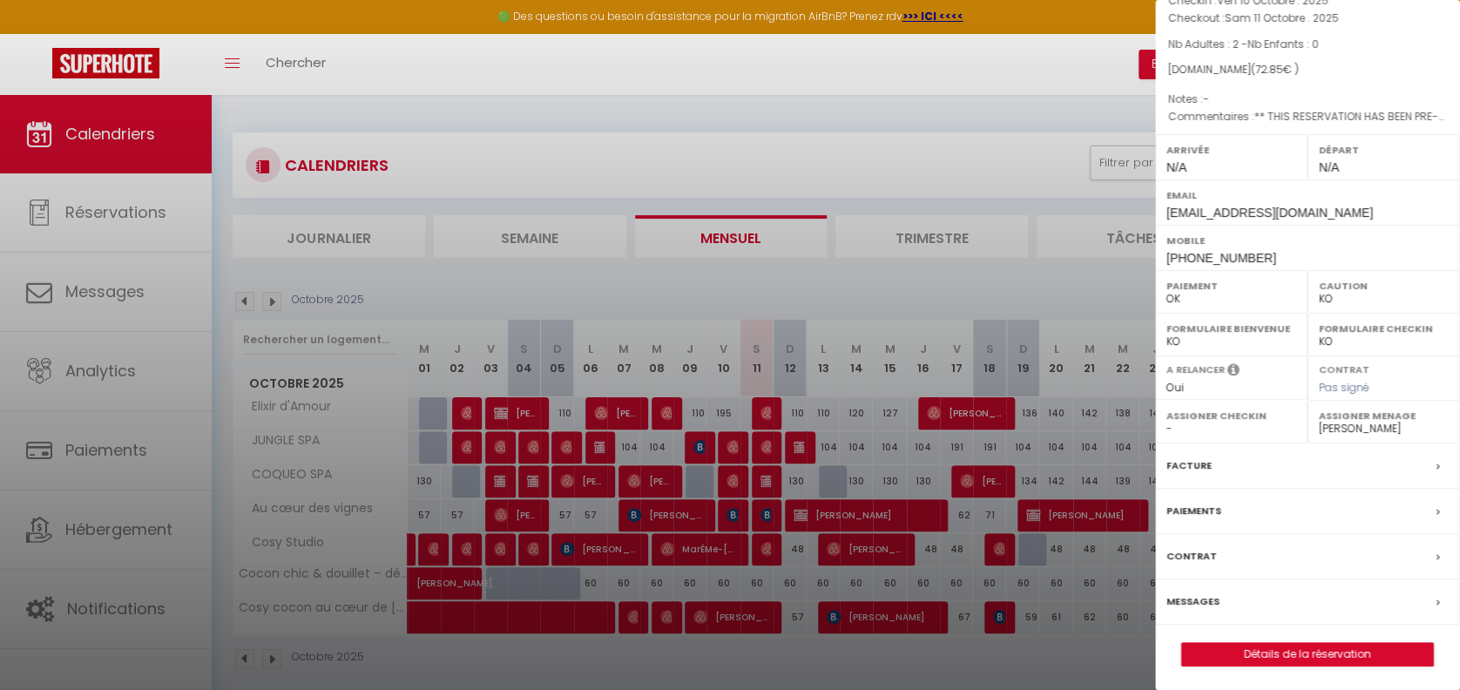
click at [1174, 580] on div "Messages" at bounding box center [1307, 601] width 305 height 45
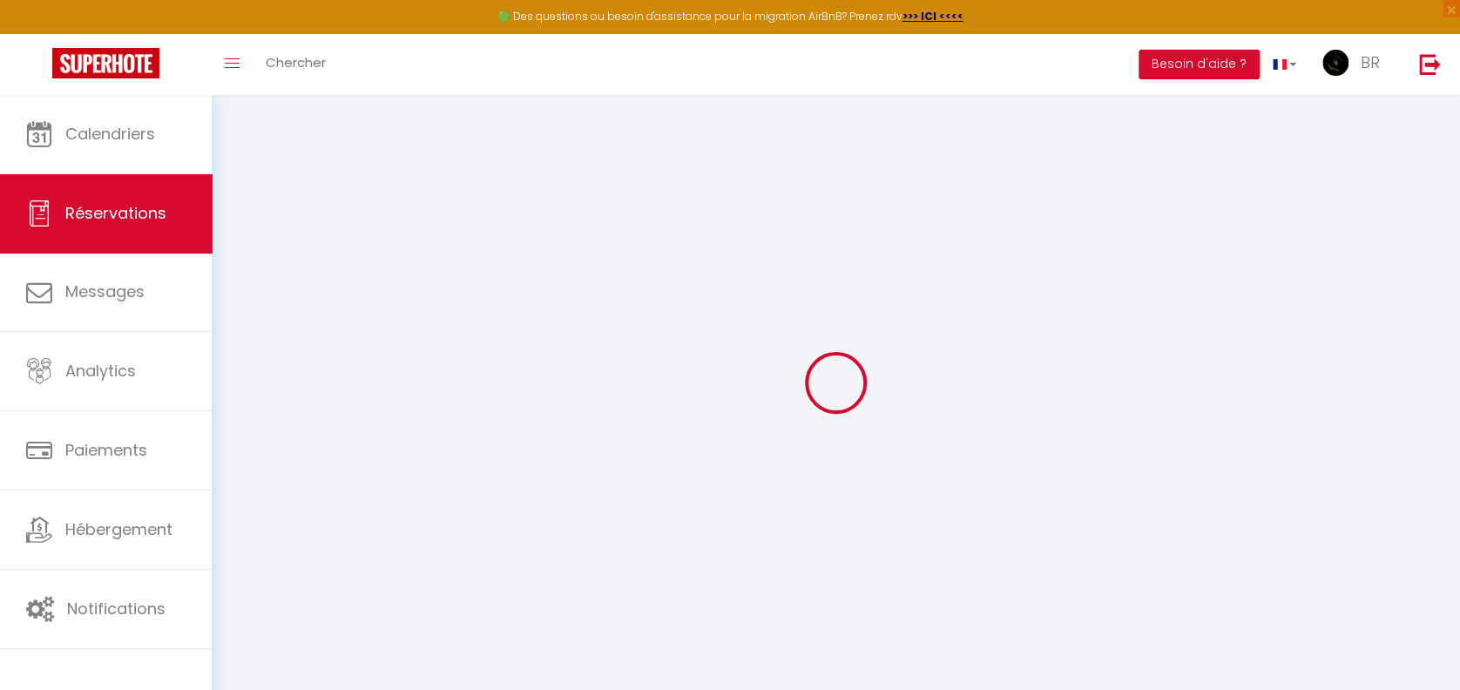
select select
checkbox input "false"
type textarea "** THIS RESERVATION HAS BEEN PRE-PAID ** BOOKING NOTE : Payment charge is EUR 1…"
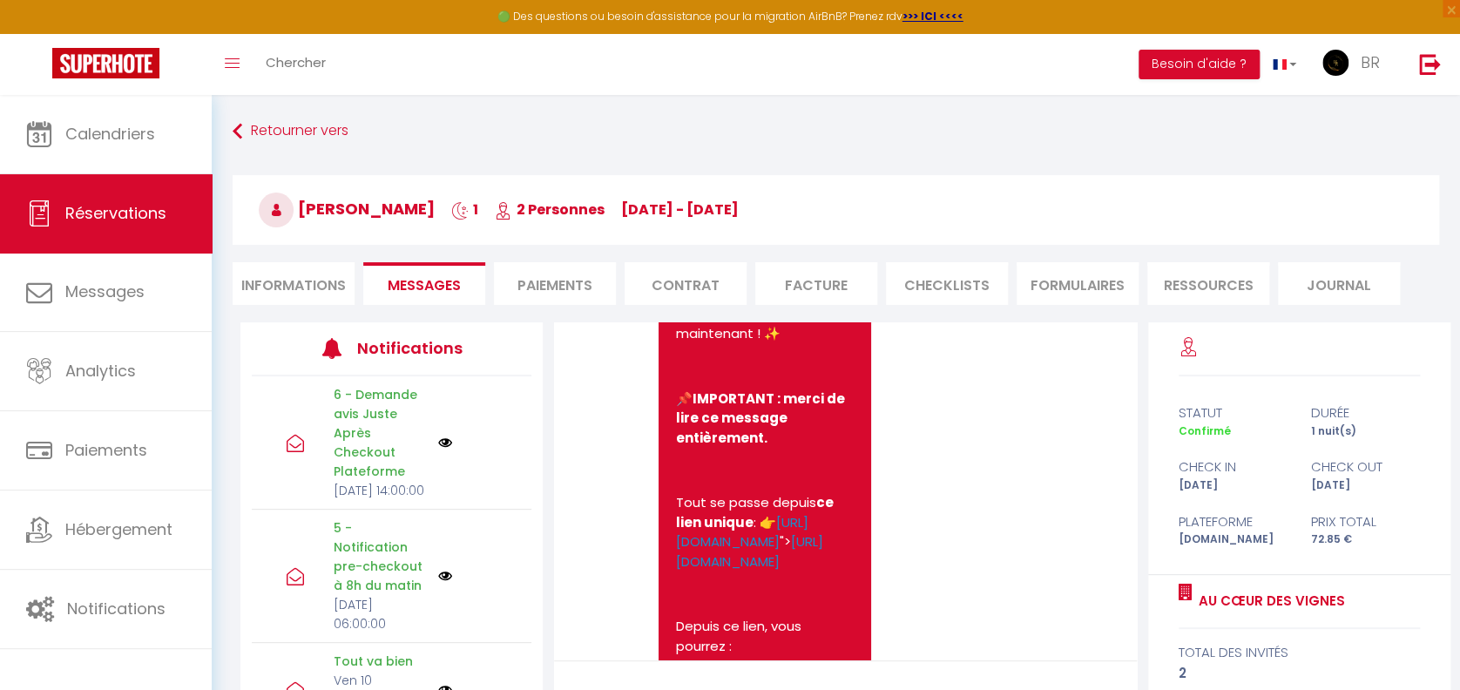
scroll to position [306, 0]
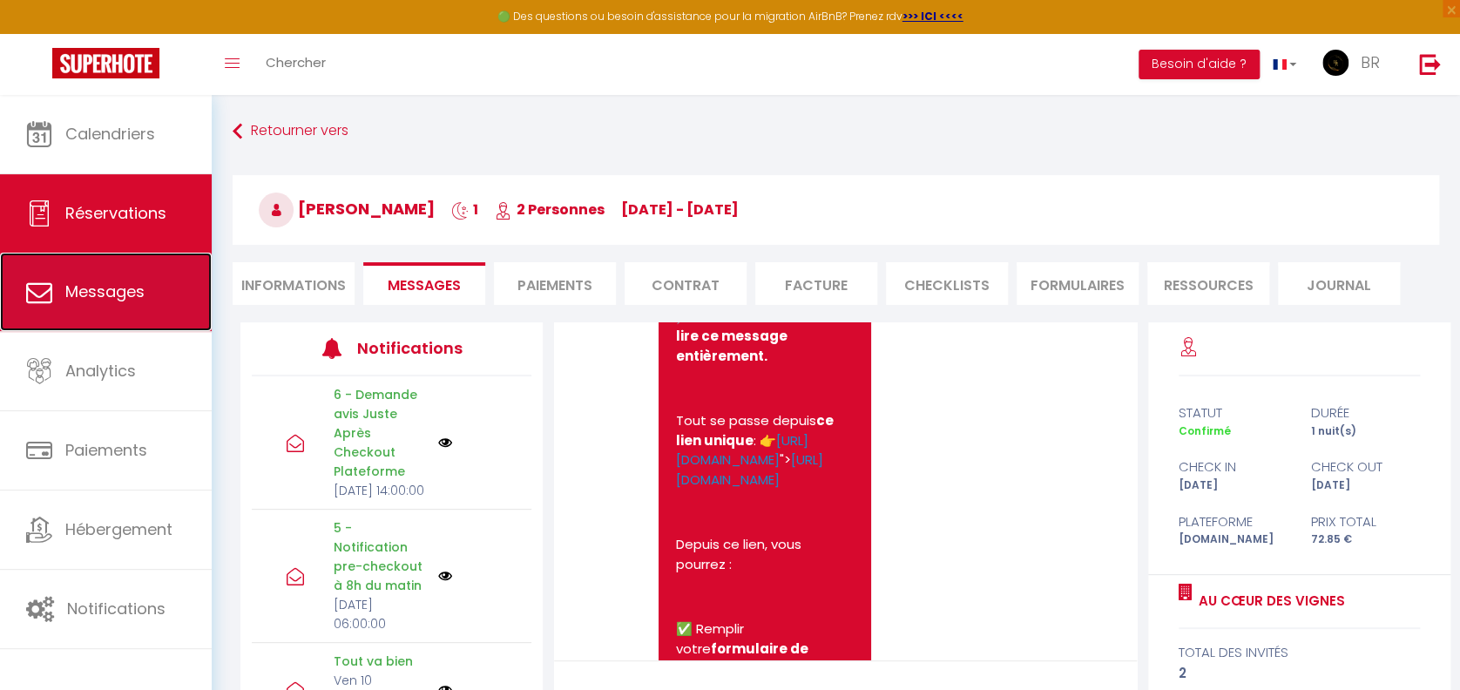
click at [98, 294] on span "Messages" at bounding box center [104, 292] width 79 height 22
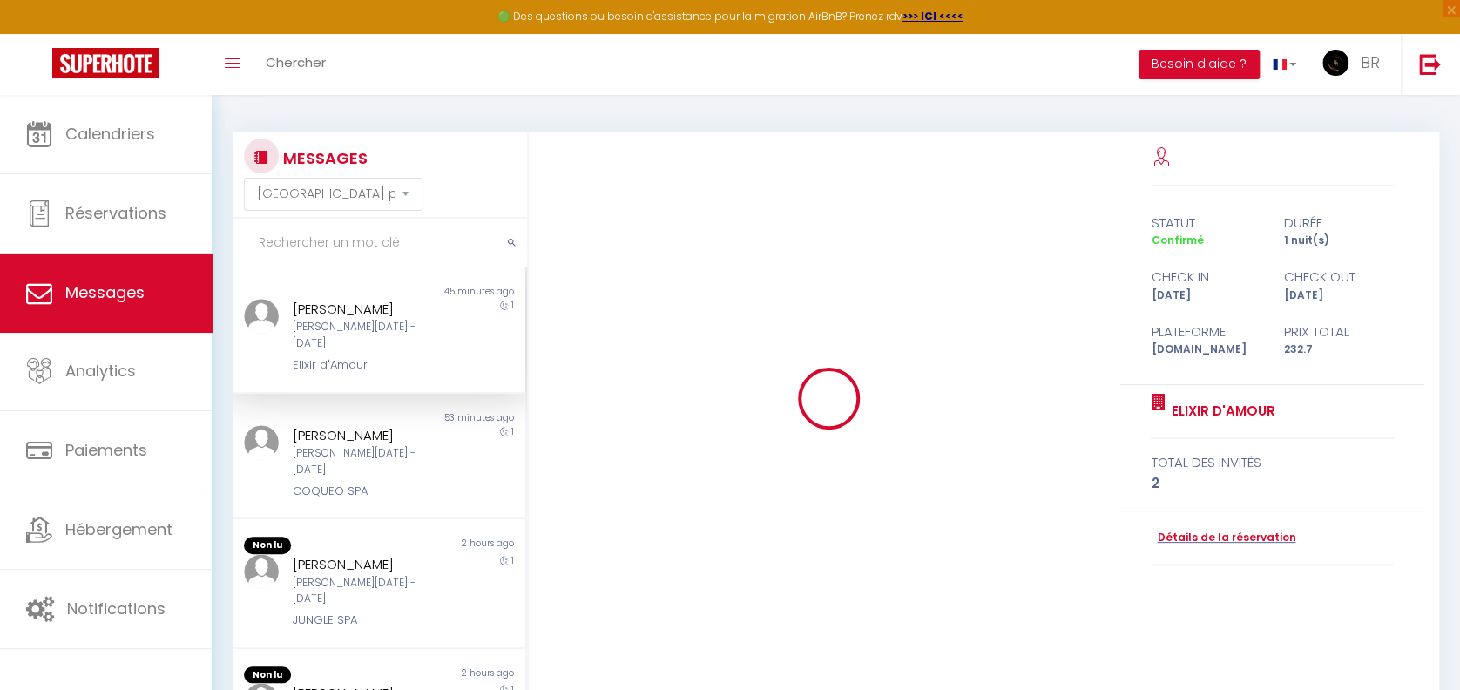
scroll to position [4961, 0]
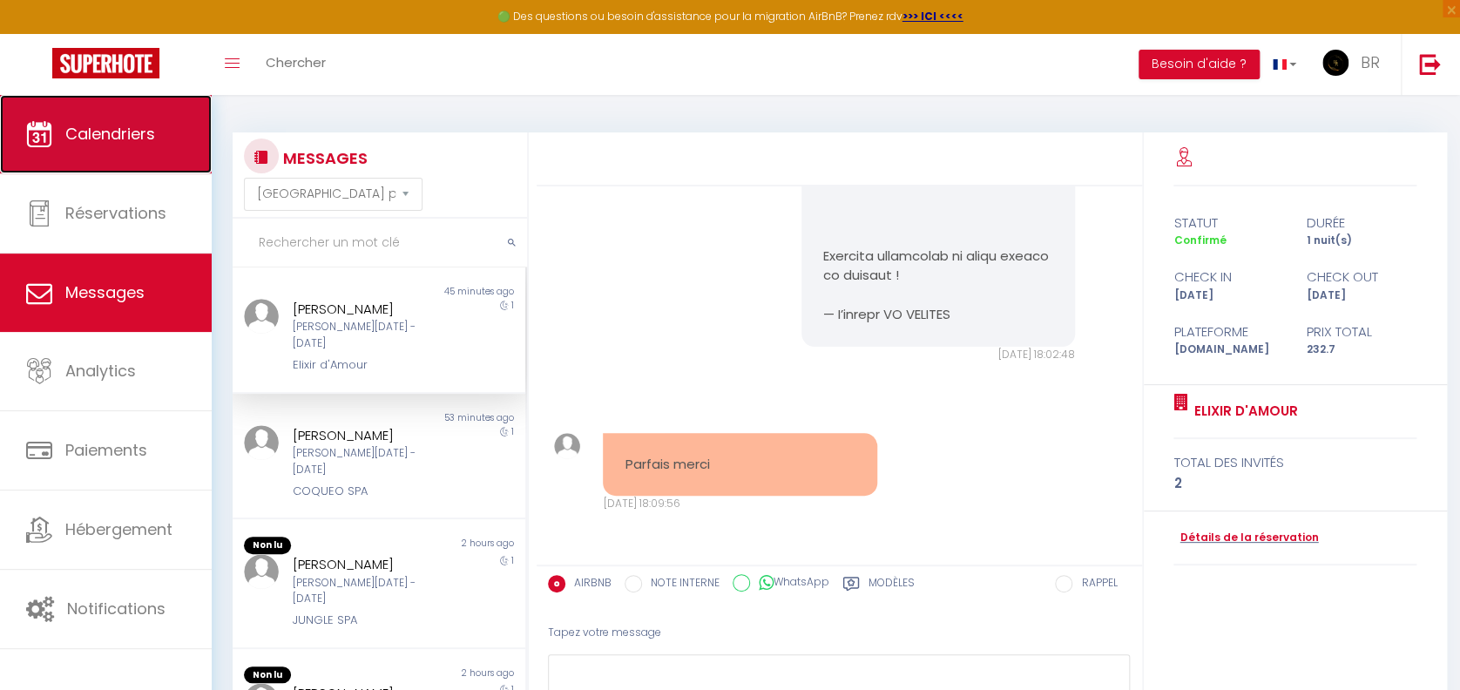
click at [105, 139] on span "Calendriers" at bounding box center [110, 134] width 90 height 22
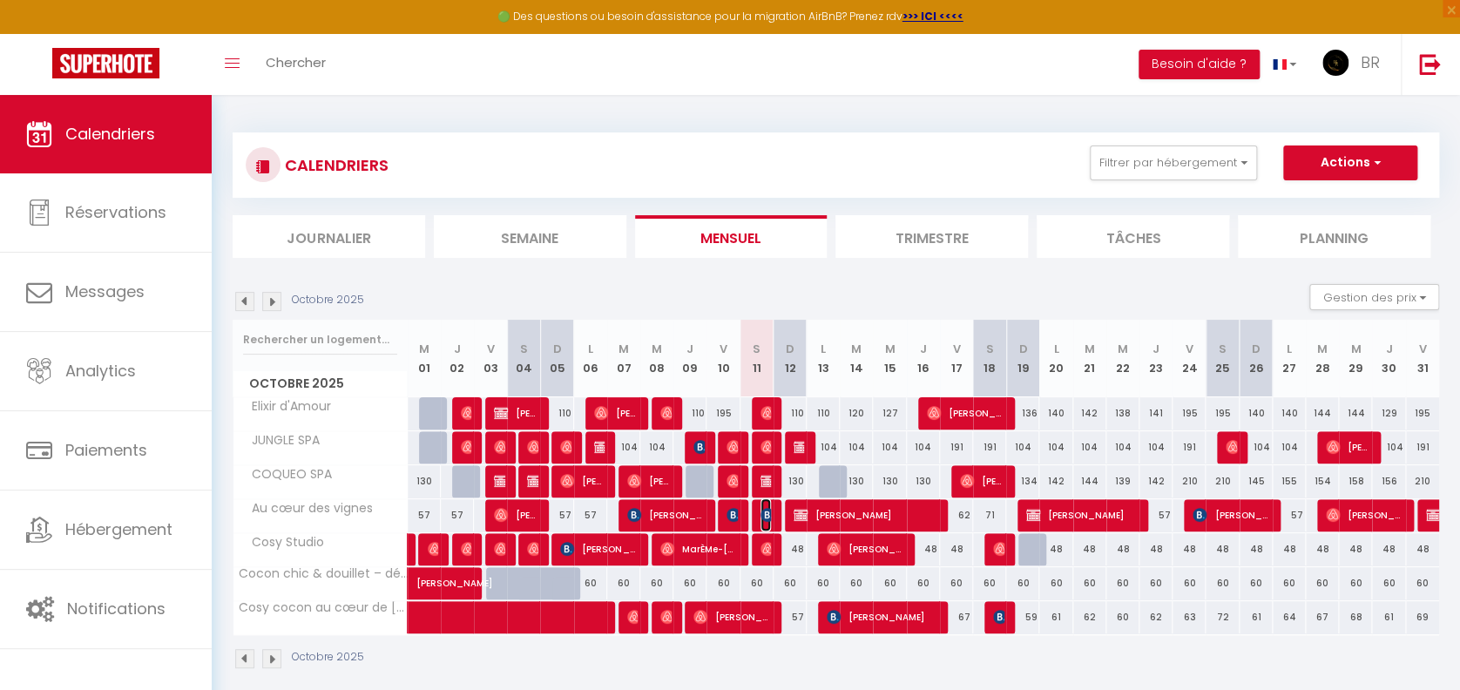
click at [762, 513] on img at bounding box center [768, 515] width 14 height 14
select select "OK"
select select "KO"
select select "1"
select select "0"
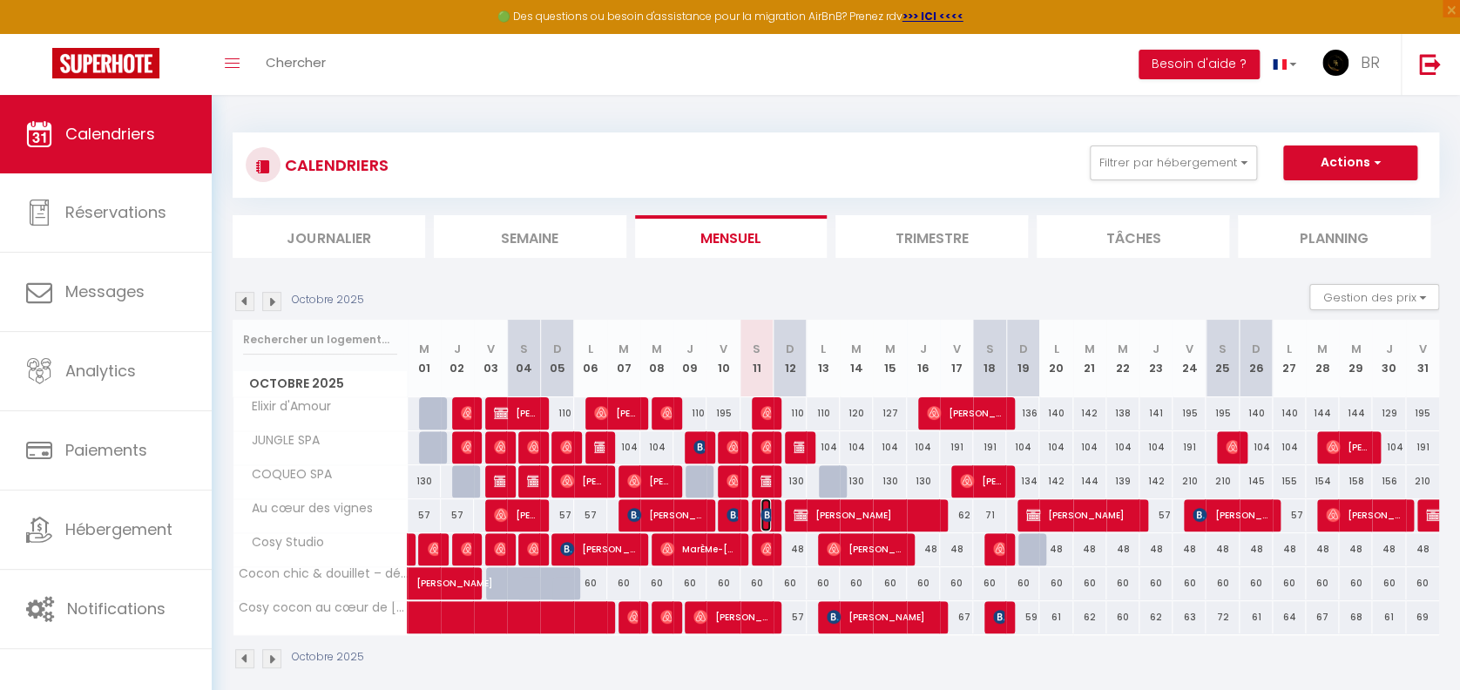
select select "1"
select select
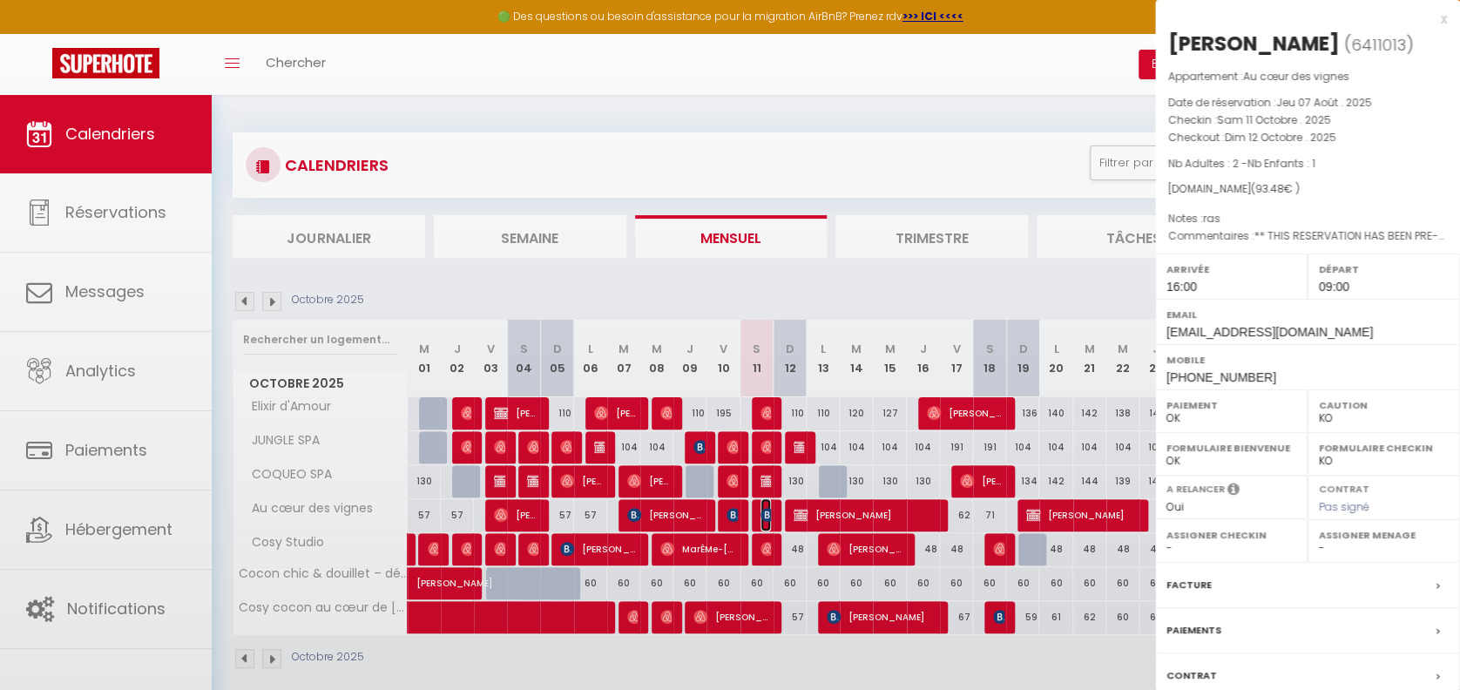
select select "25697"
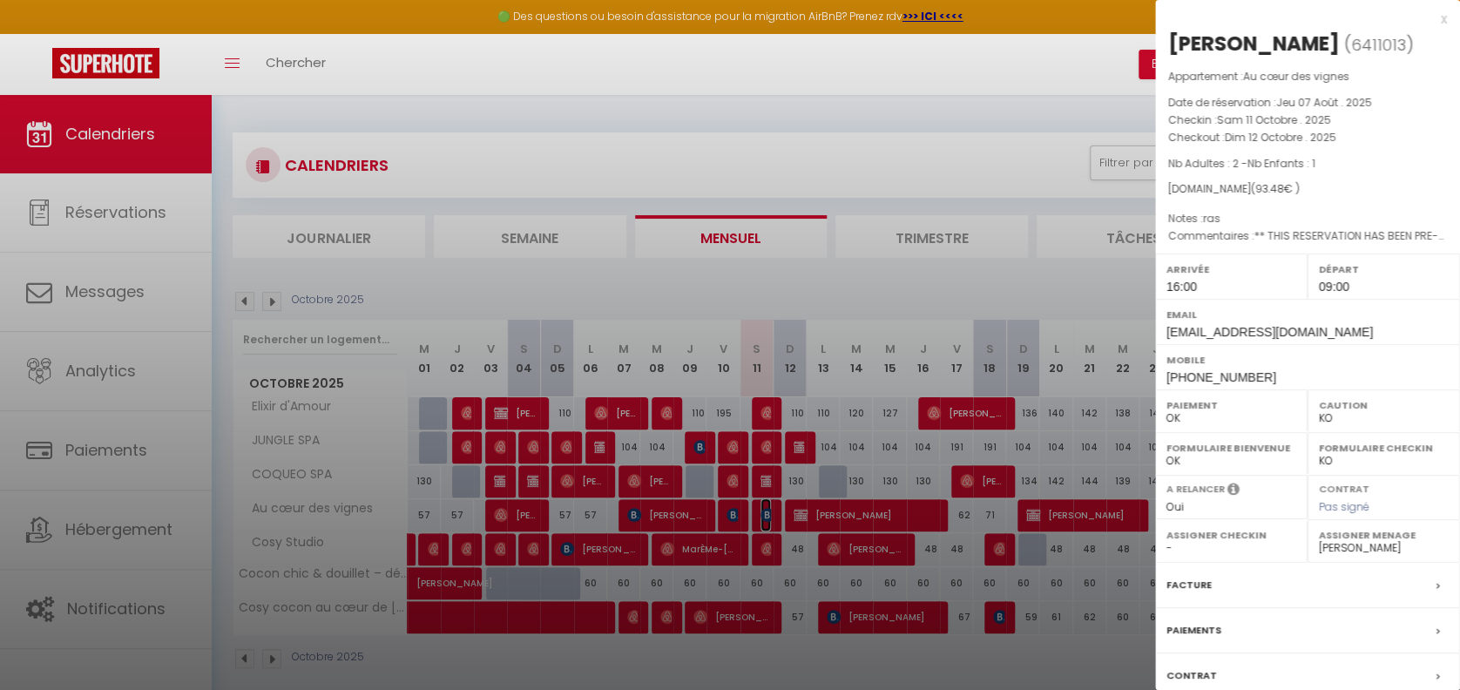
scroll to position [119, 0]
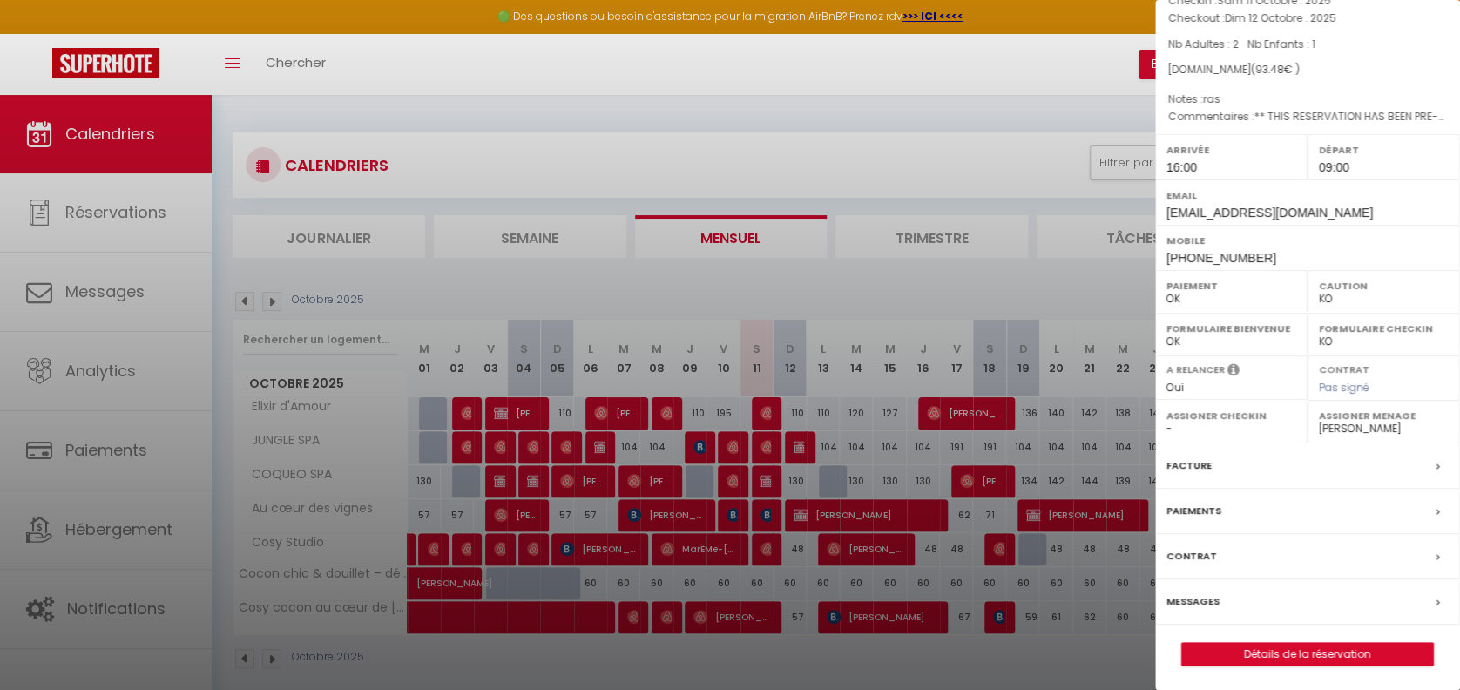
click at [1281, 586] on div "Messages" at bounding box center [1307, 601] width 305 height 45
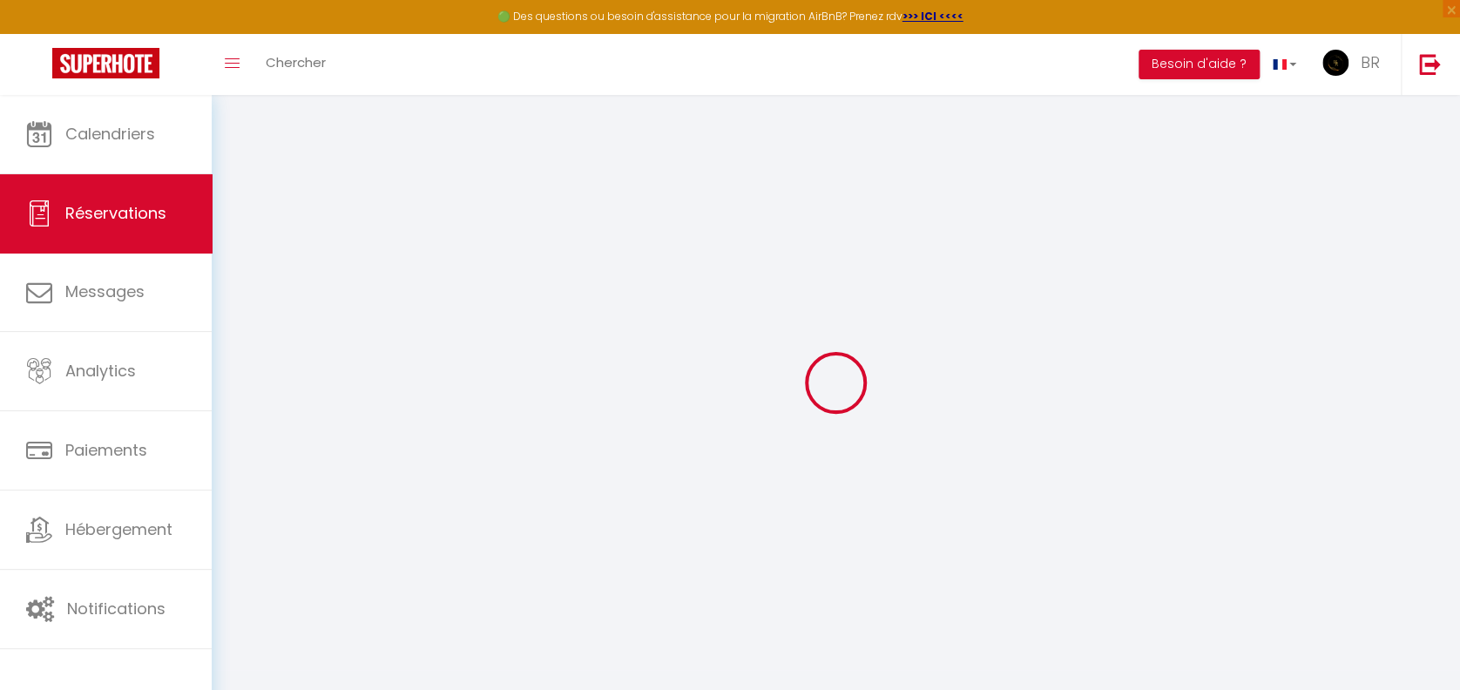
select select
checkbox input "false"
type textarea "** THIS RESERVATION HAS BEEN PRE-PAID ** BOOKING NOTE : Payment charge is EUR 1…"
type textarea "ras"
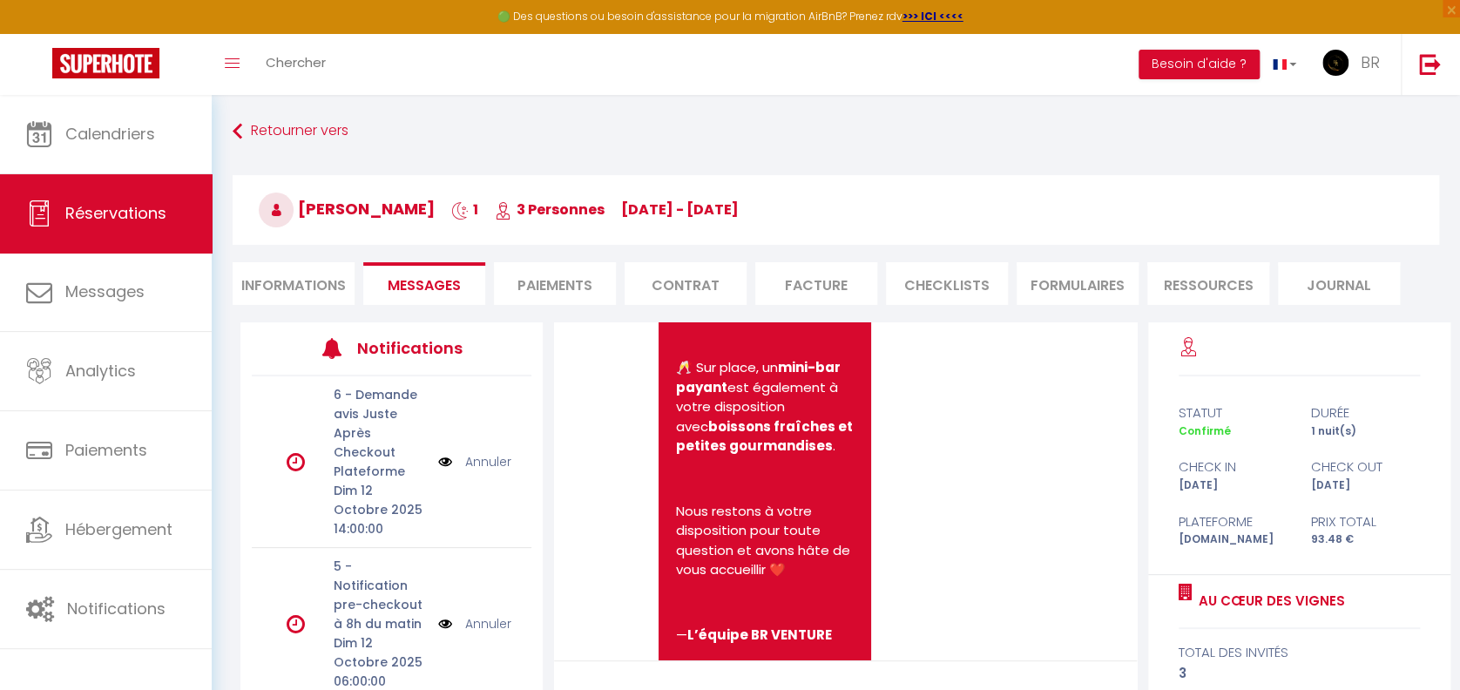
scroll to position [2480, 0]
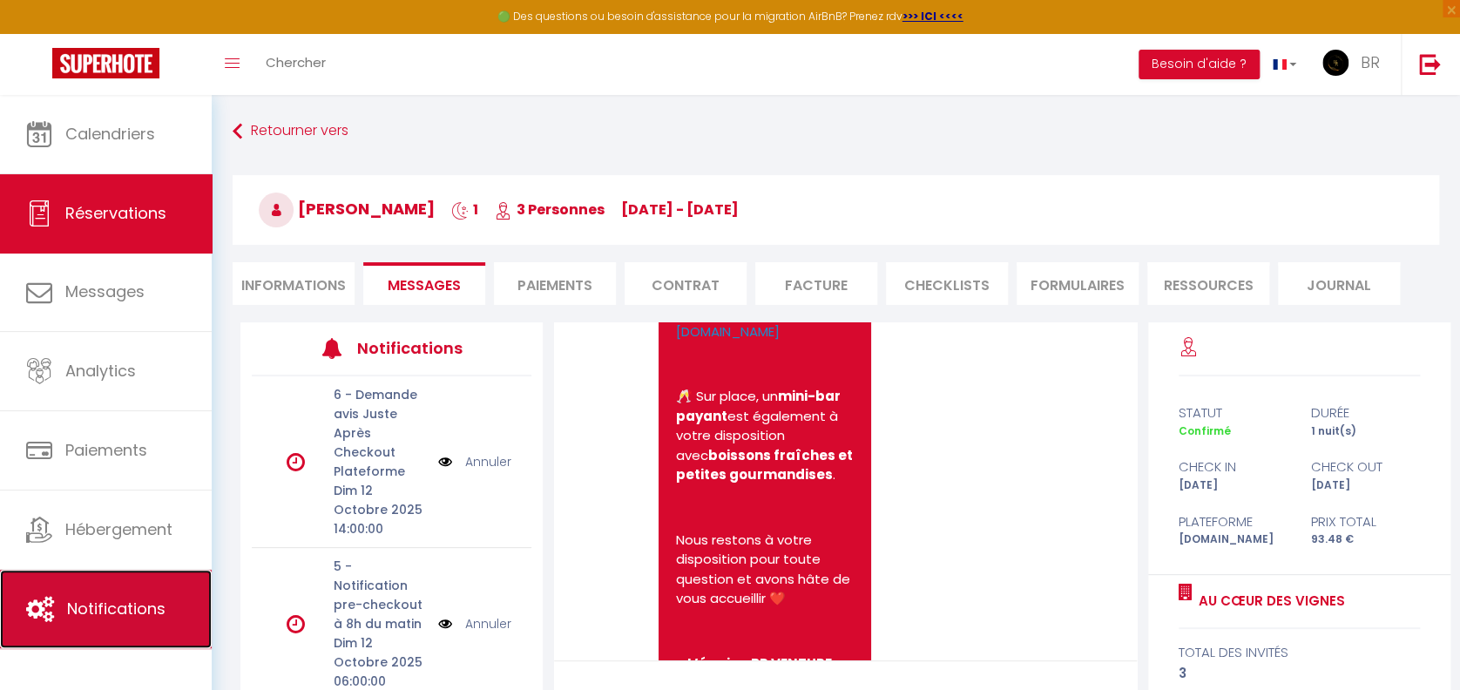
click at [56, 596] on link "Notifications" at bounding box center [106, 609] width 212 height 78
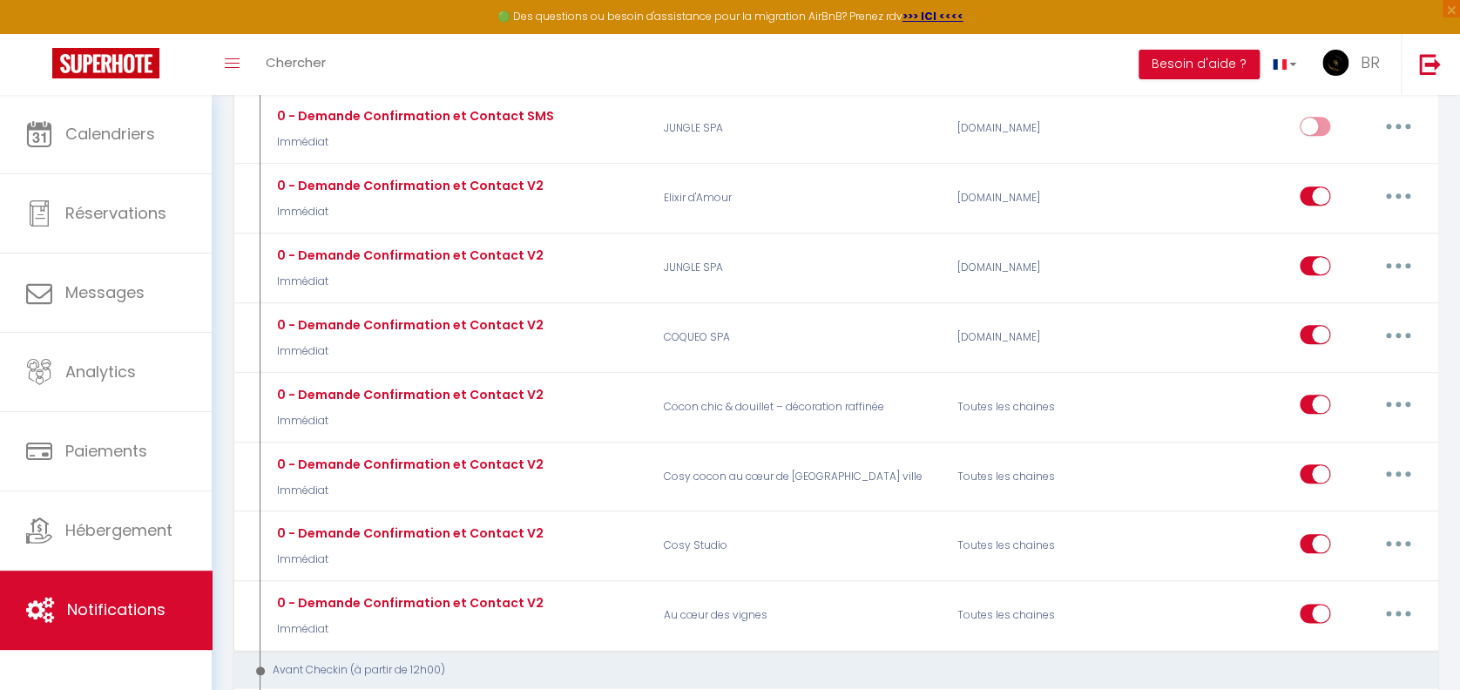
scroll to position [732, 0]
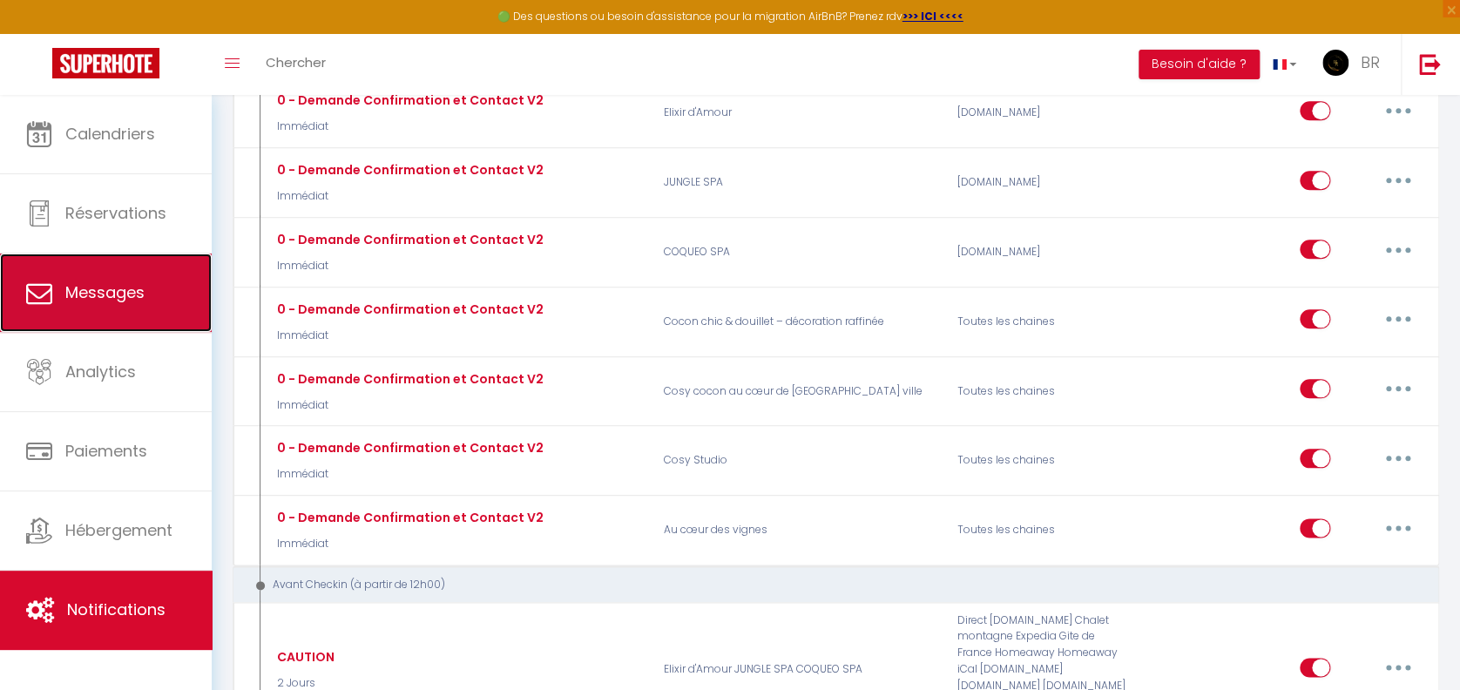
click at [75, 285] on span "Messages" at bounding box center [104, 292] width 79 height 22
select select "message"
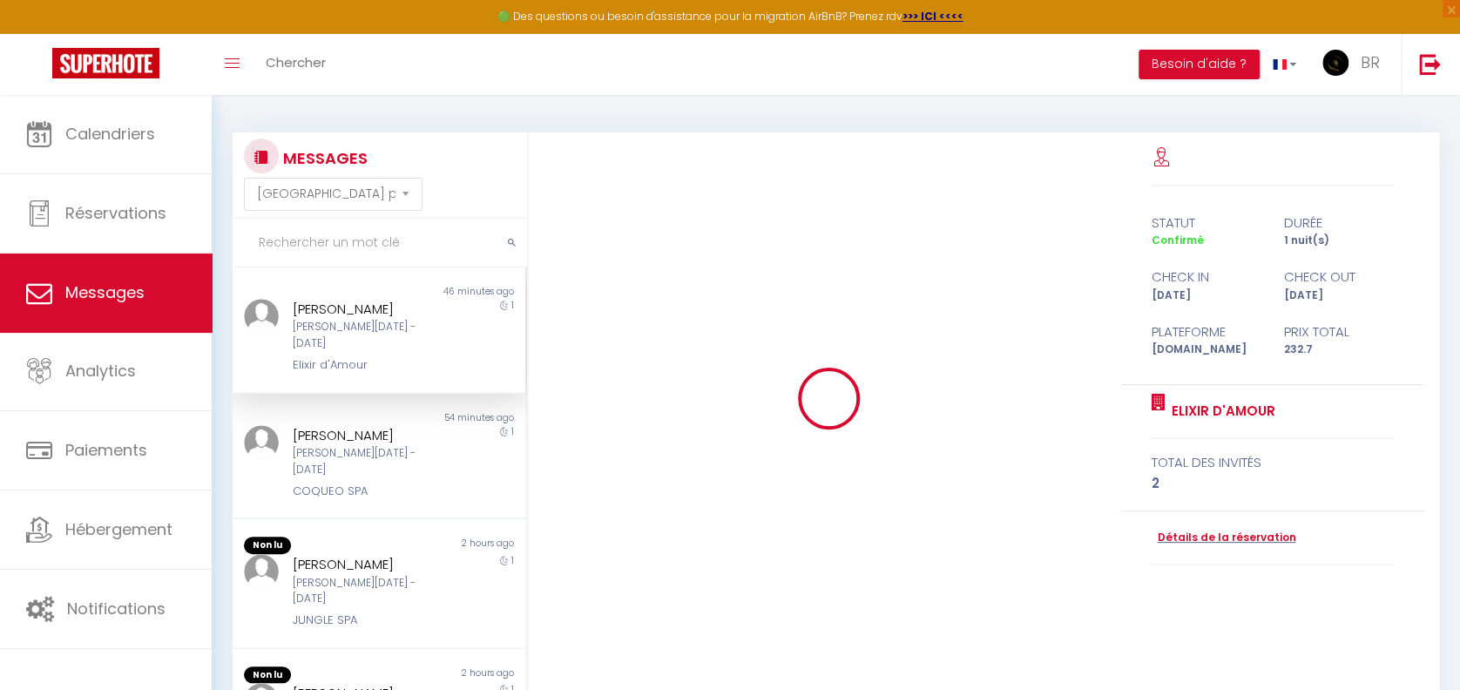
scroll to position [4961, 0]
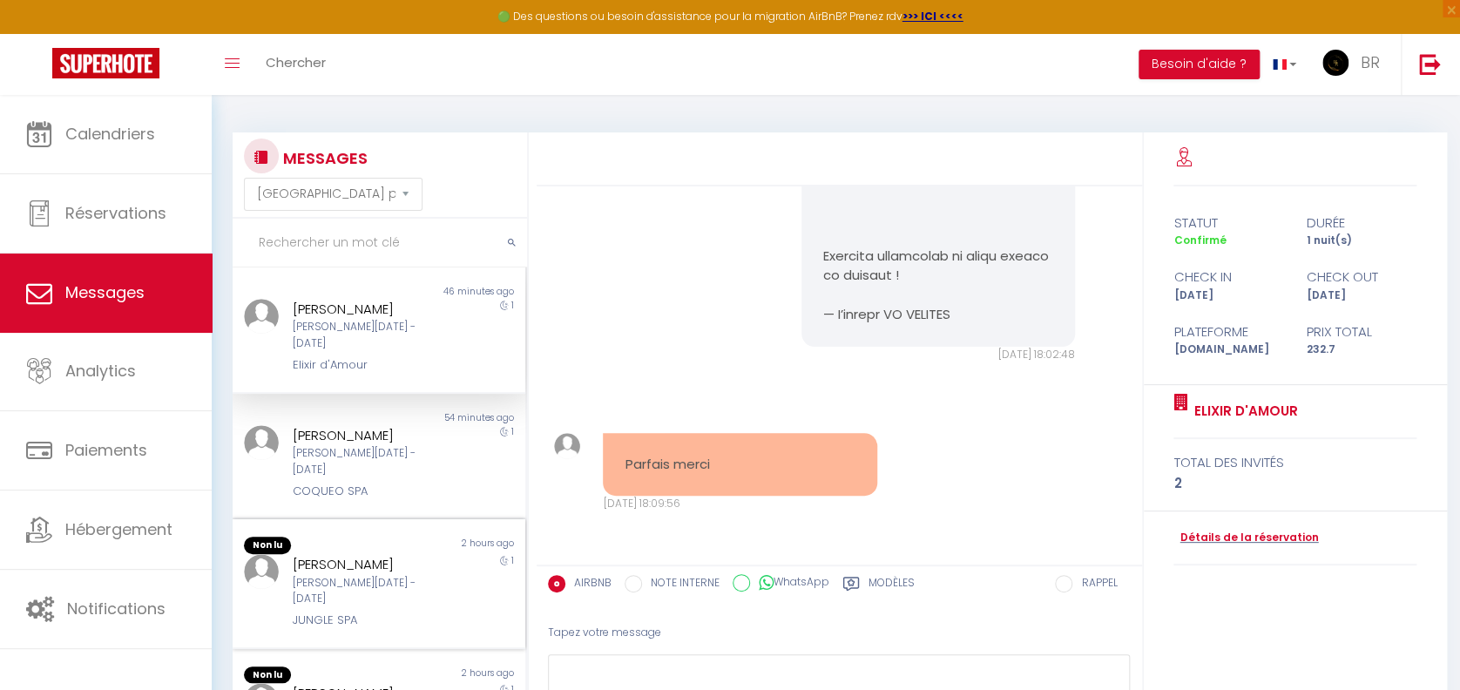
click at [272, 579] on div at bounding box center [257, 592] width 49 height 76
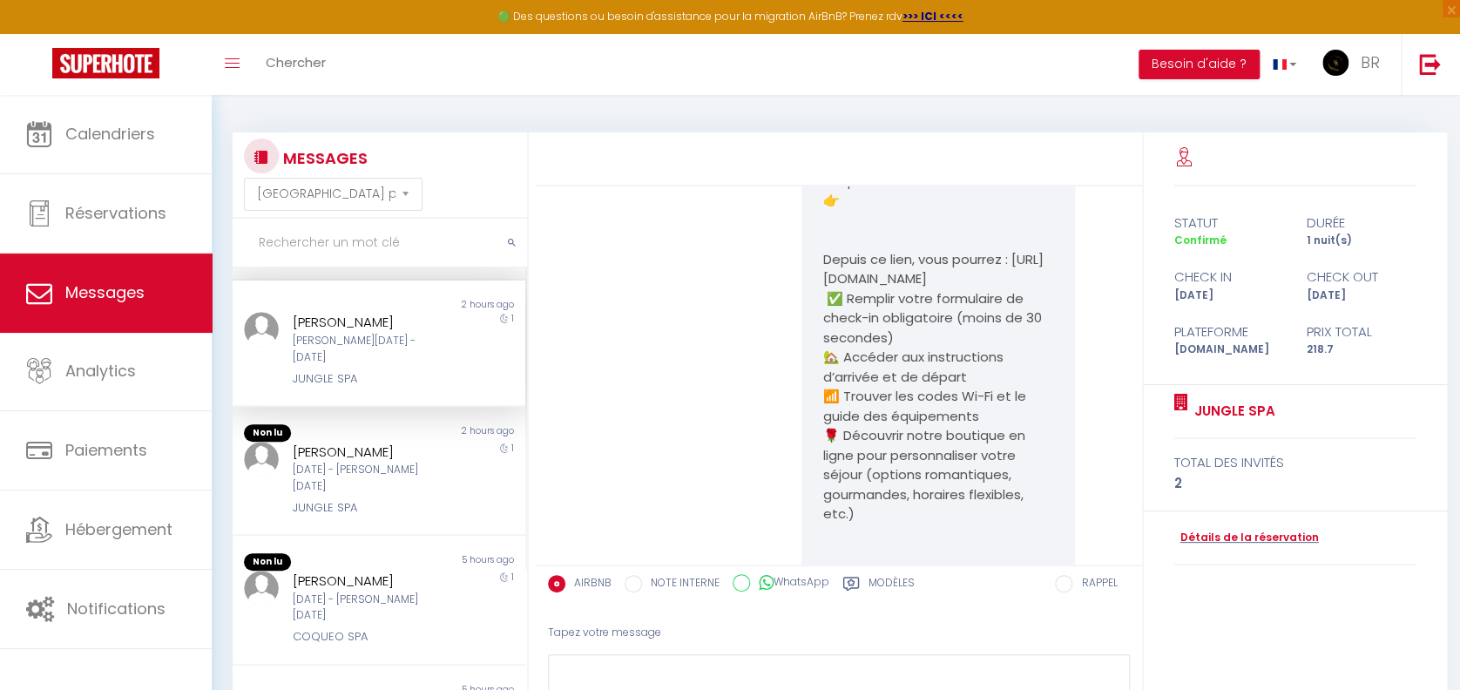
scroll to position [245, 0]
click at [425, 565] on div "[PERSON_NAME]" at bounding box center [367, 575] width 148 height 21
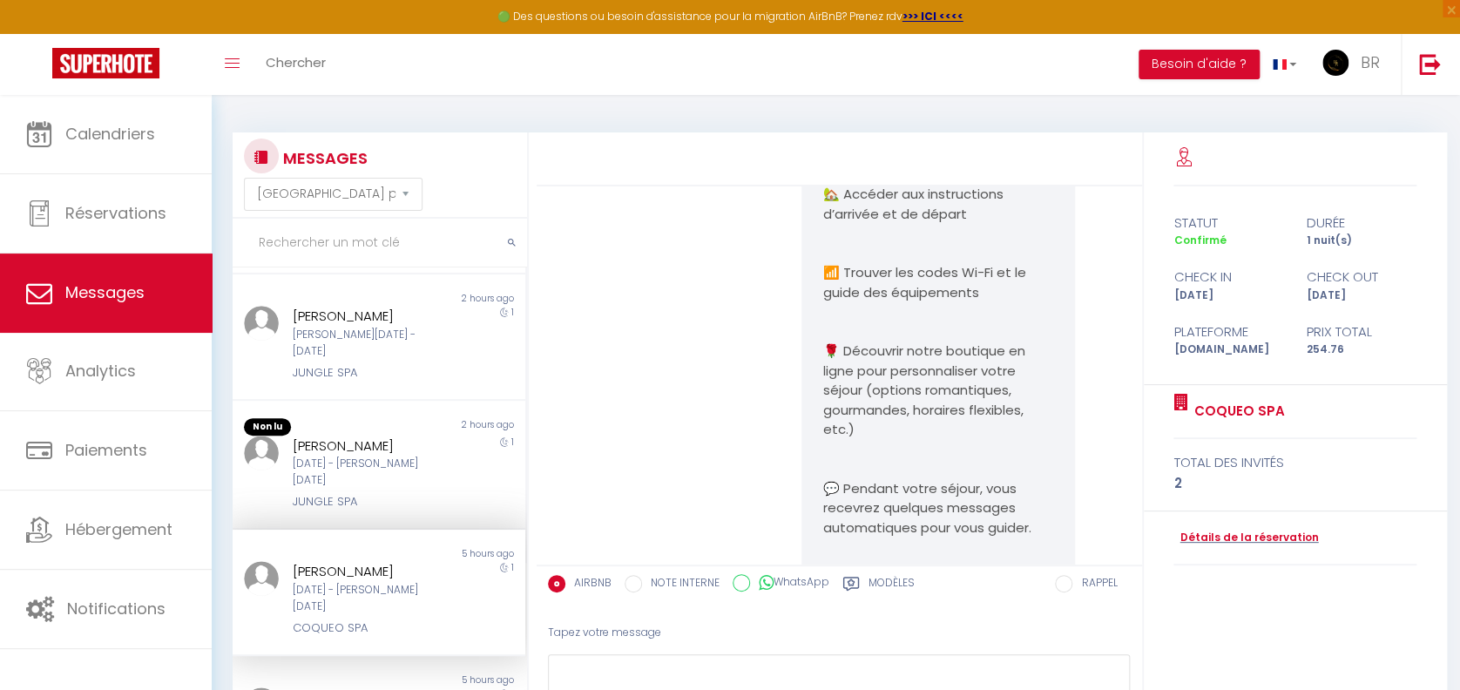
scroll to position [838, 0]
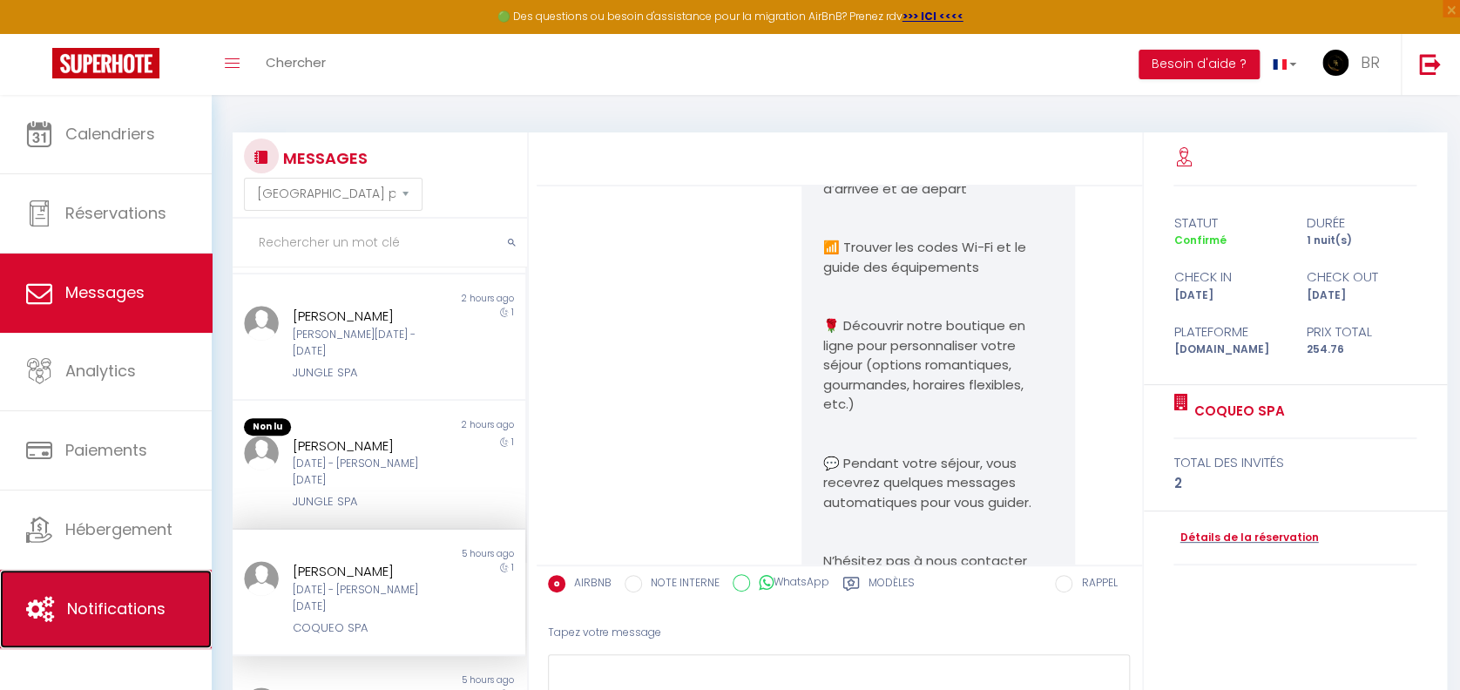
click at [146, 572] on link "Notifications" at bounding box center [106, 609] width 212 height 78
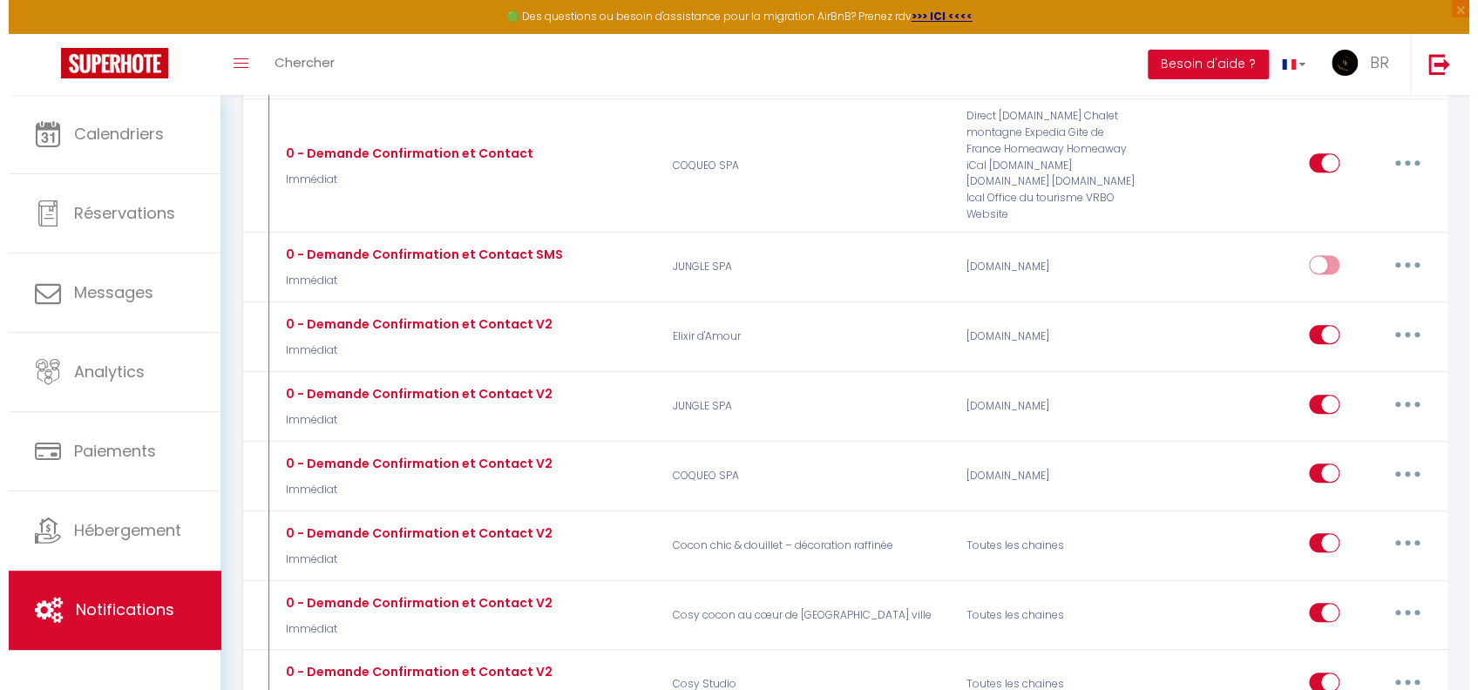
scroll to position [897, 0]
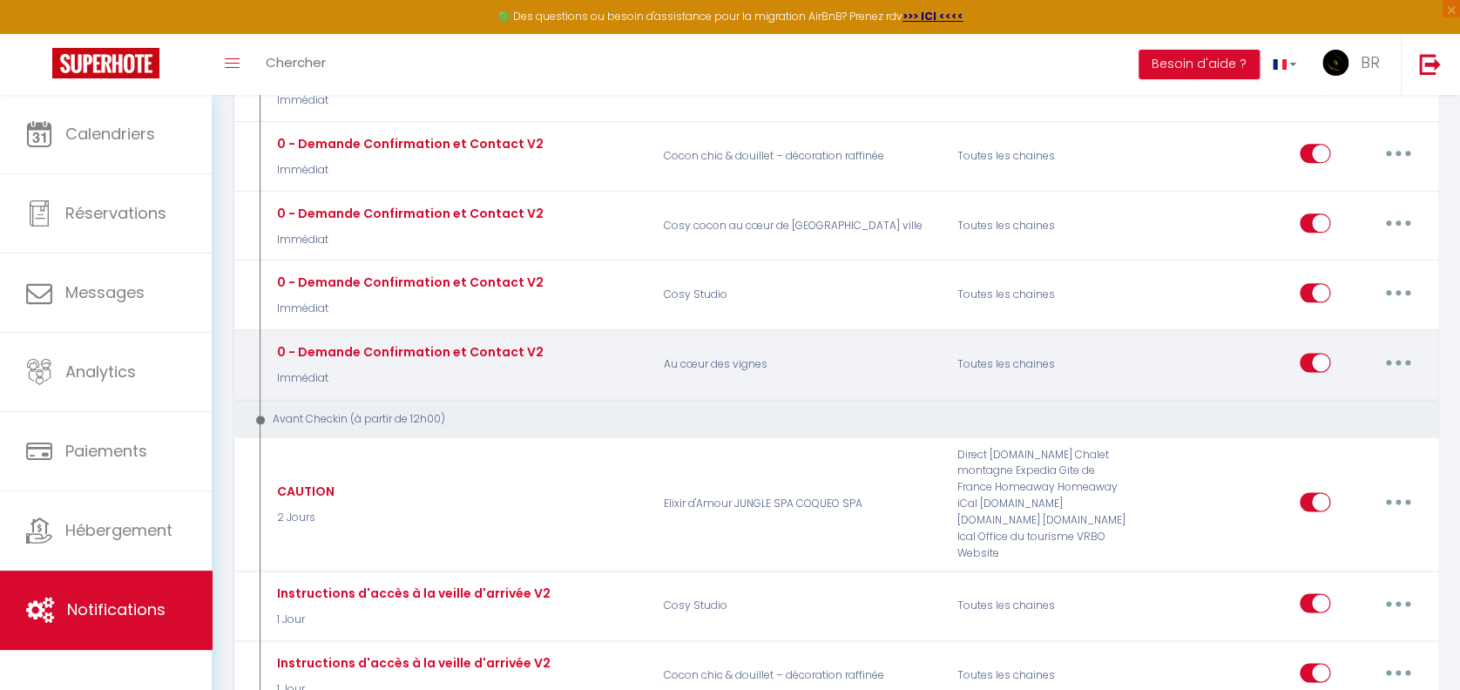
click at [1389, 349] on button "button" at bounding box center [1398, 363] width 49 height 28
click at [1369, 387] on link "Editer" at bounding box center [1353, 402] width 129 height 30
type input "0 - Demande Confirmation et Contact V2"
select select "Immédiat"
select select "if_booking_is_paid"
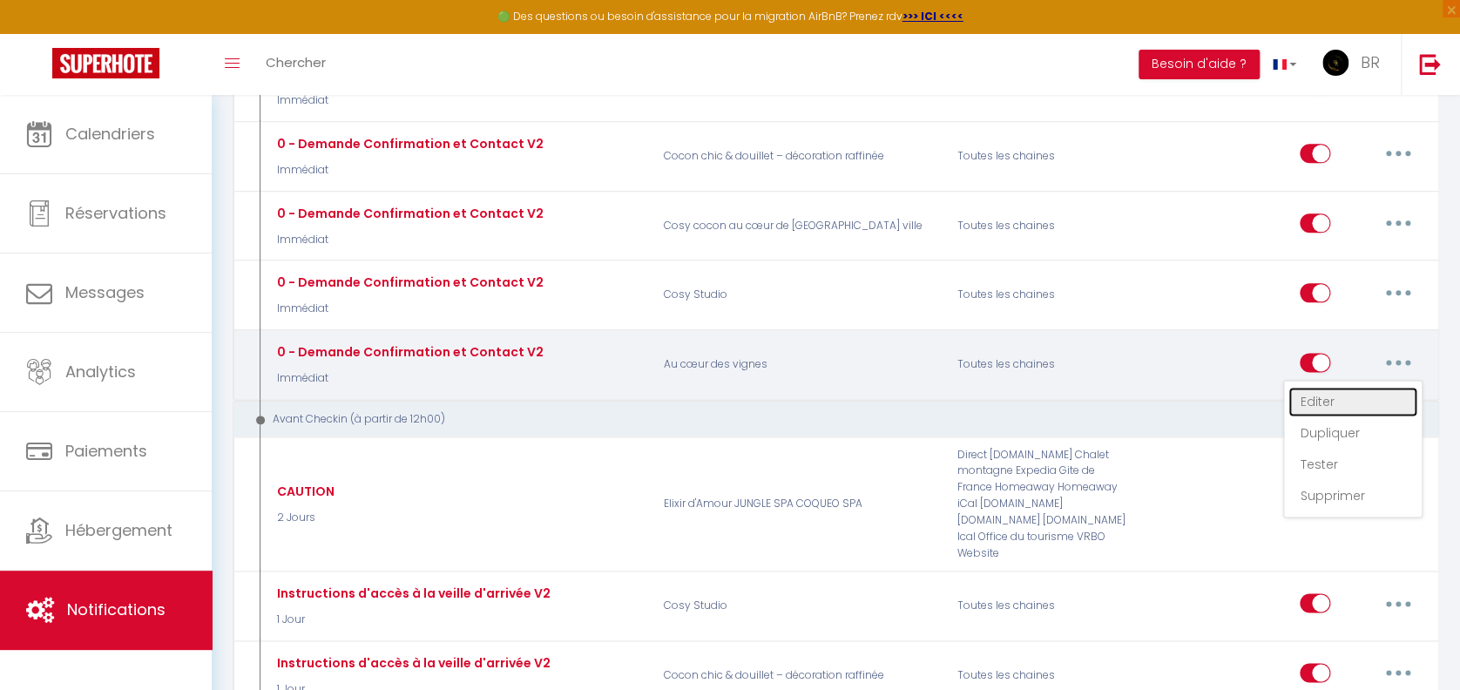
checkbox input "true"
checkbox input "false"
radio input "true"
type input "Demande de confirmation et contact"
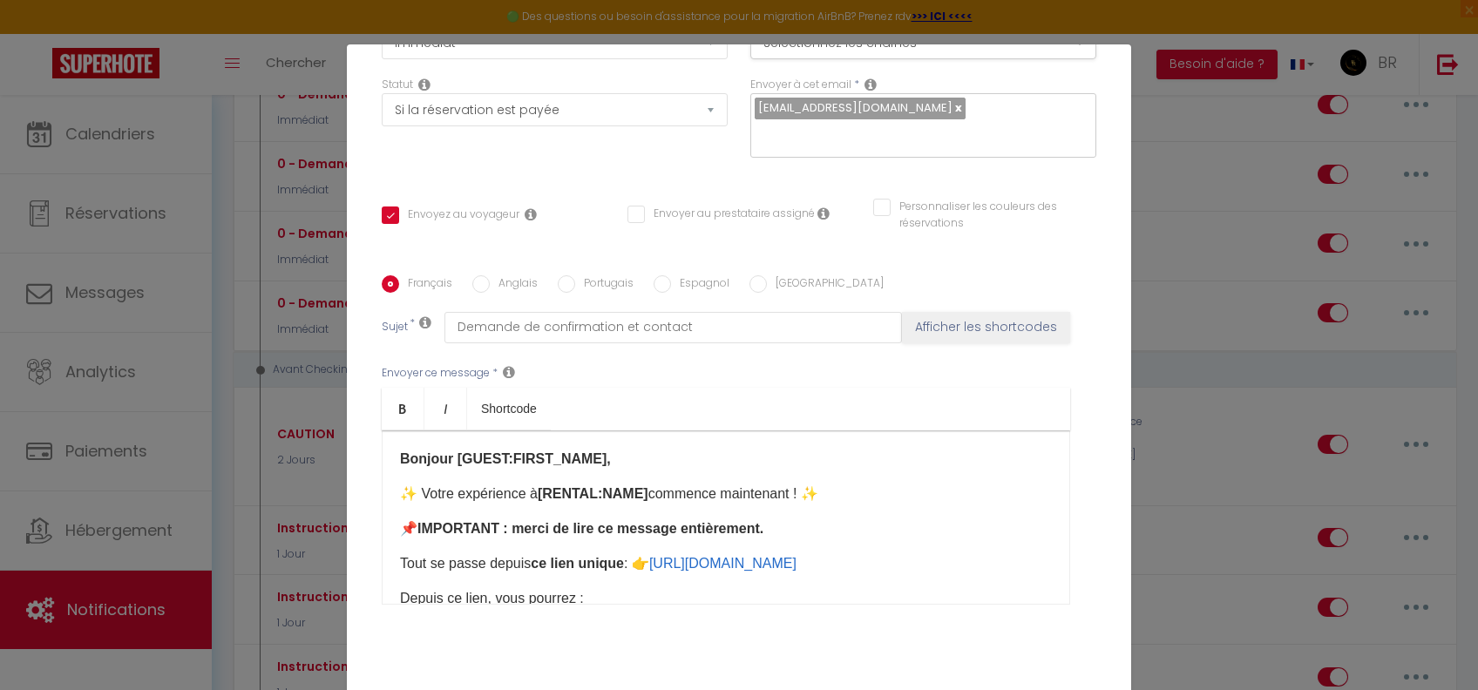
scroll to position [21, 0]
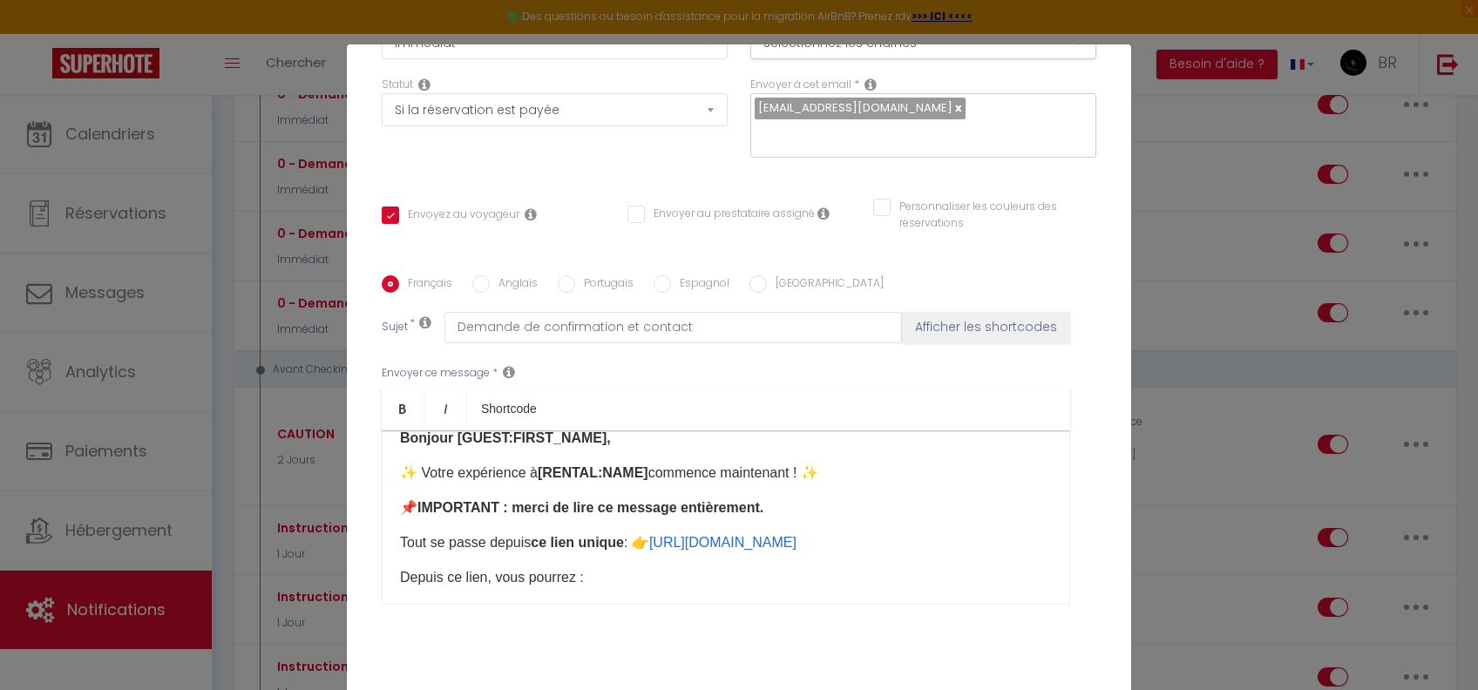
drag, startPoint x: 837, startPoint y: 599, endPoint x: 654, endPoint y: 550, distance: 189.6
click at [654, 550] on div "Bonjour [GUEST:FIRST_NAME], ✨ Votre expérience à [RENTAL:NAME] commence mainten…" at bounding box center [726, 517] width 688 height 174
click at [669, 545] on link "[URL][DOMAIN_NAME]" at bounding box center [722, 542] width 147 height 15
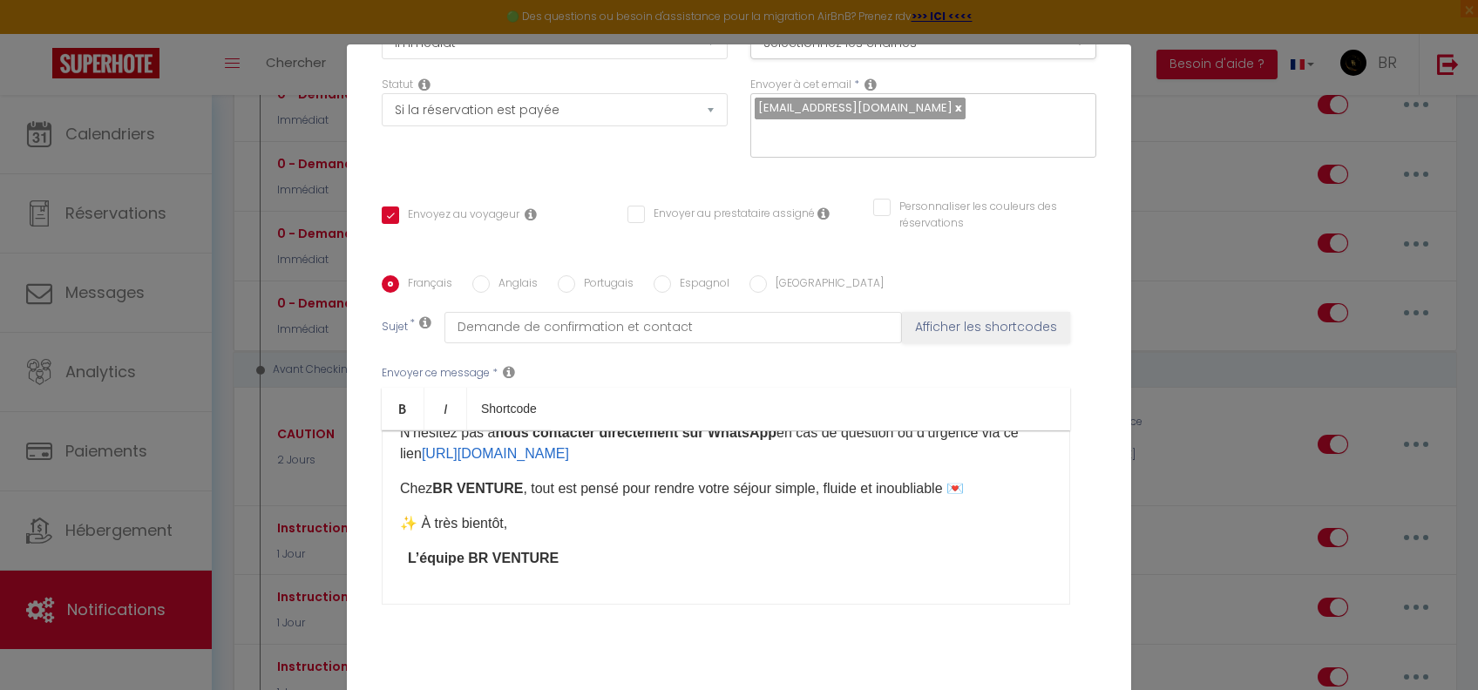
scroll to position [305, 0]
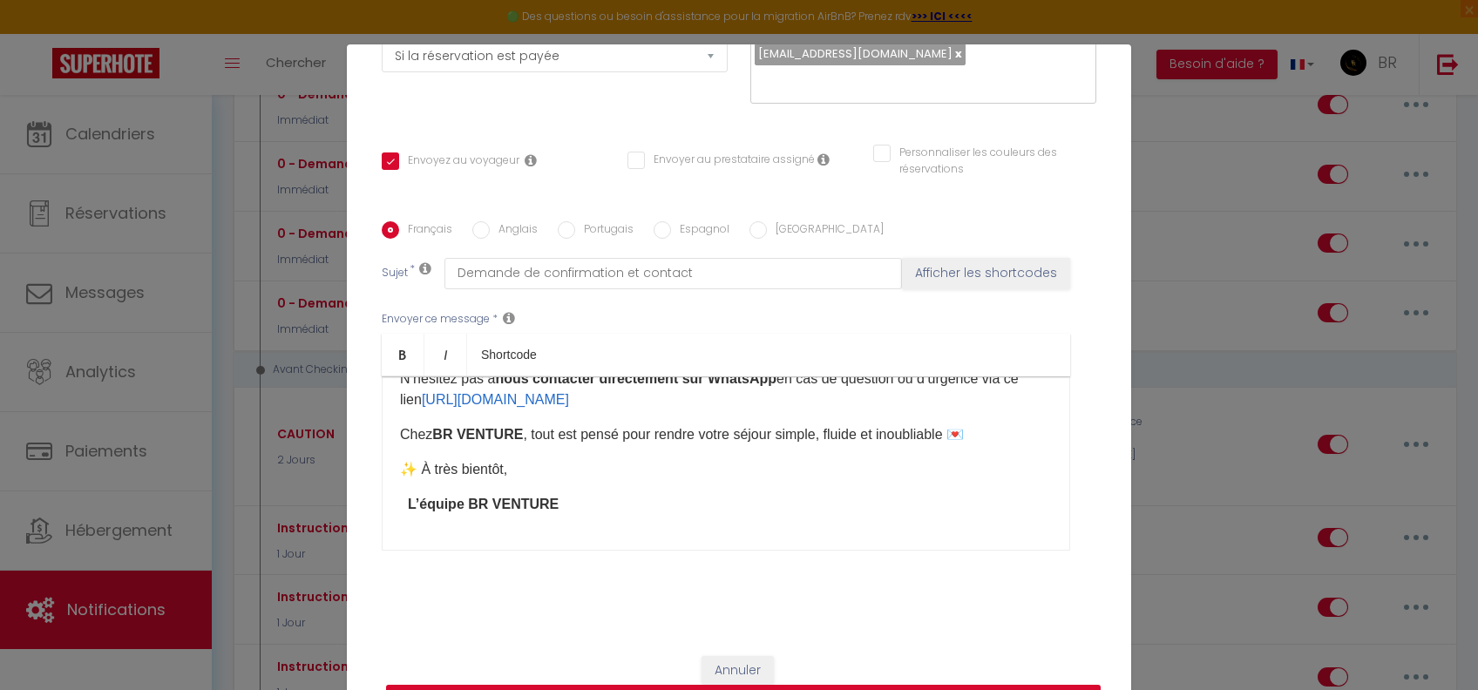
click at [979, 686] on button "Mettre à jour" at bounding box center [743, 701] width 715 height 33
checkbox input "true"
checkbox input "false"
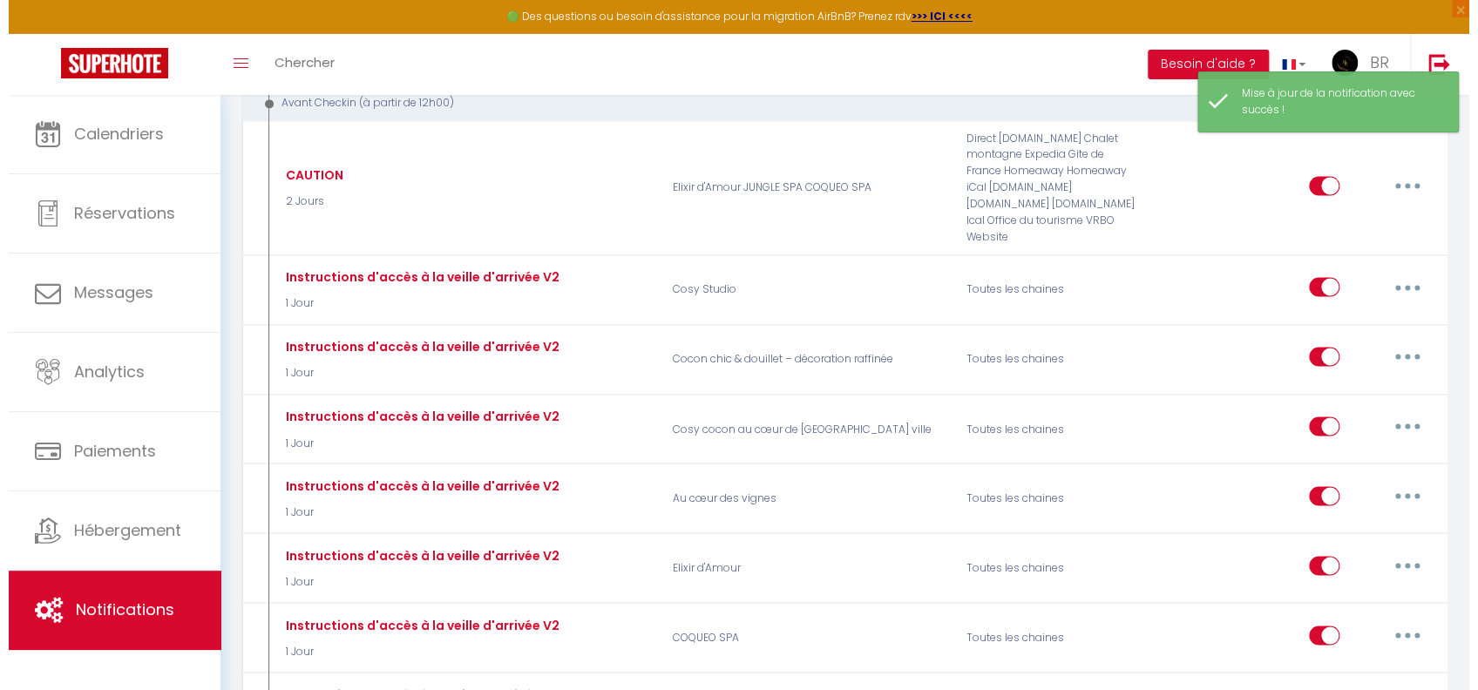
scroll to position [1234, 0]
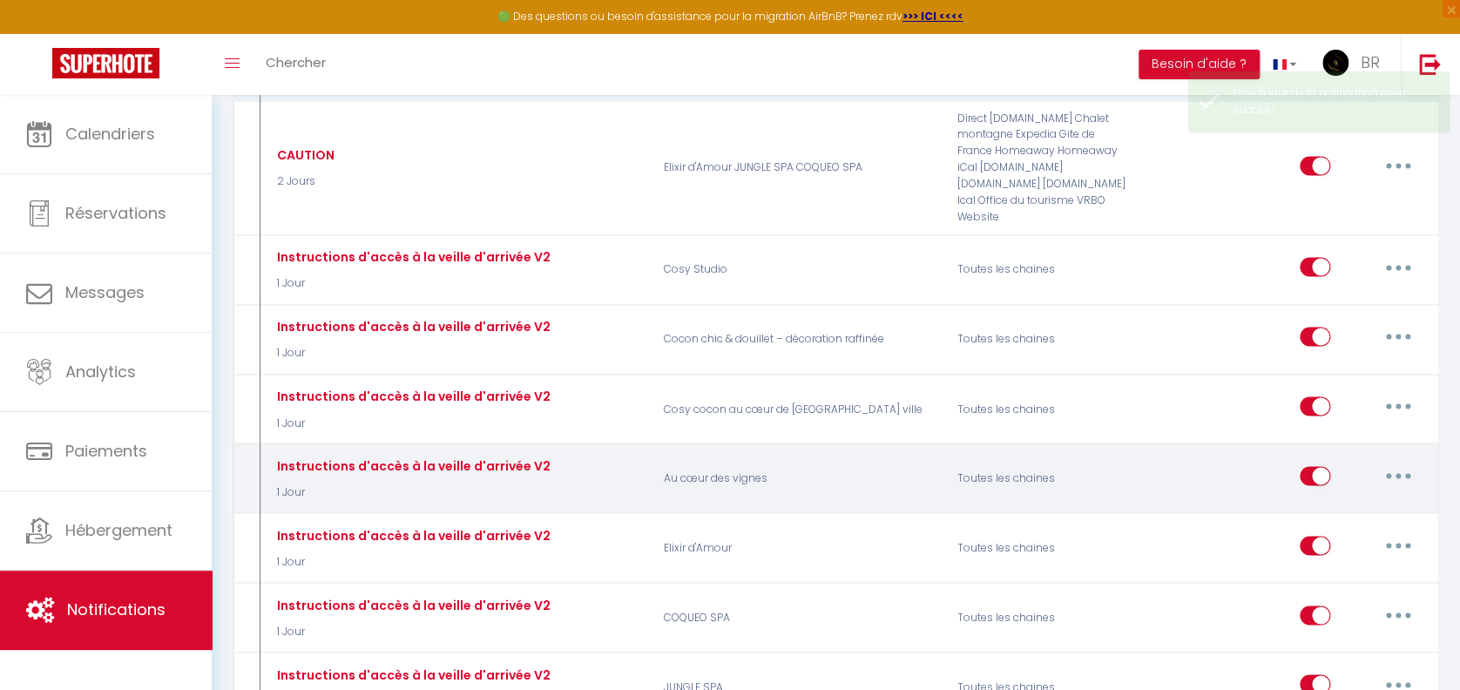
click at [1387, 462] on button "button" at bounding box center [1398, 476] width 49 height 28
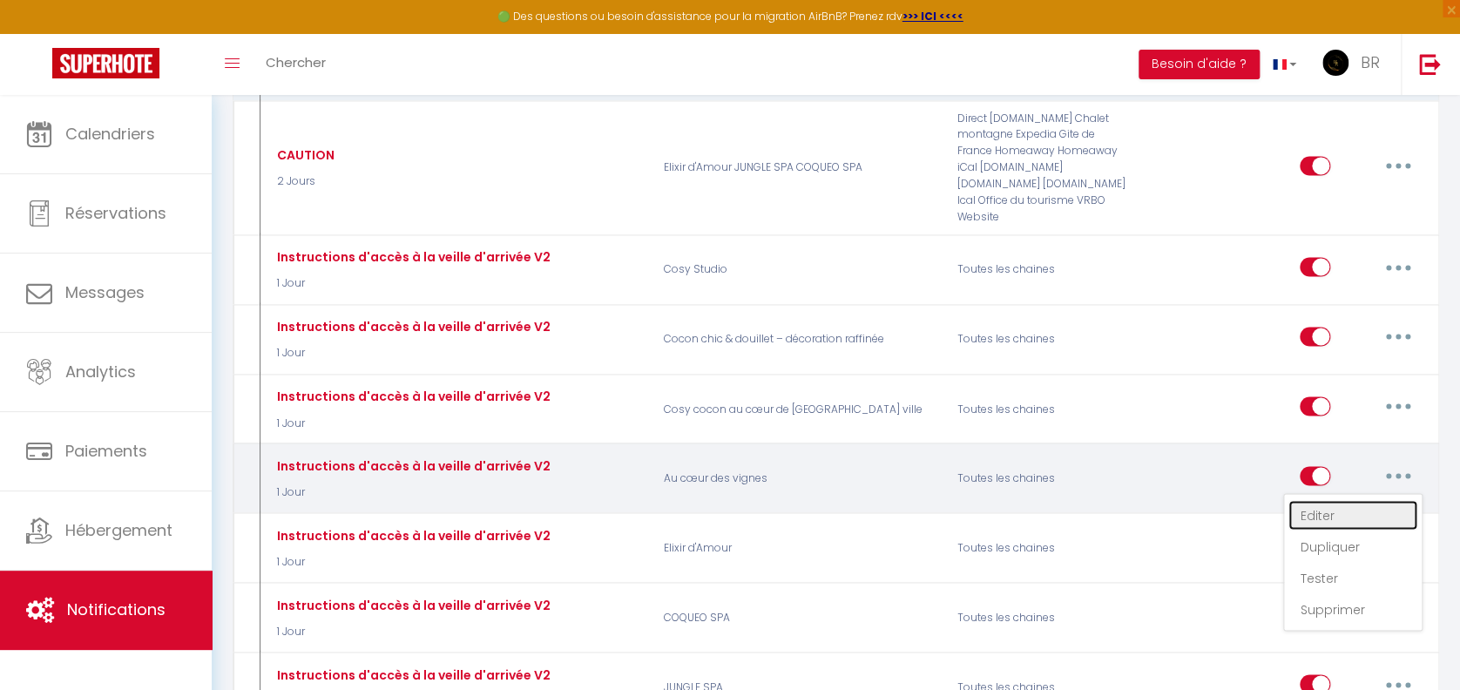
click at [1367, 500] on link "Editer" at bounding box center [1353, 515] width 129 height 30
type input "Instructions d'accès à la veille d'arrivée V2"
select select "1 Jour"
select select
checkbox input "true"
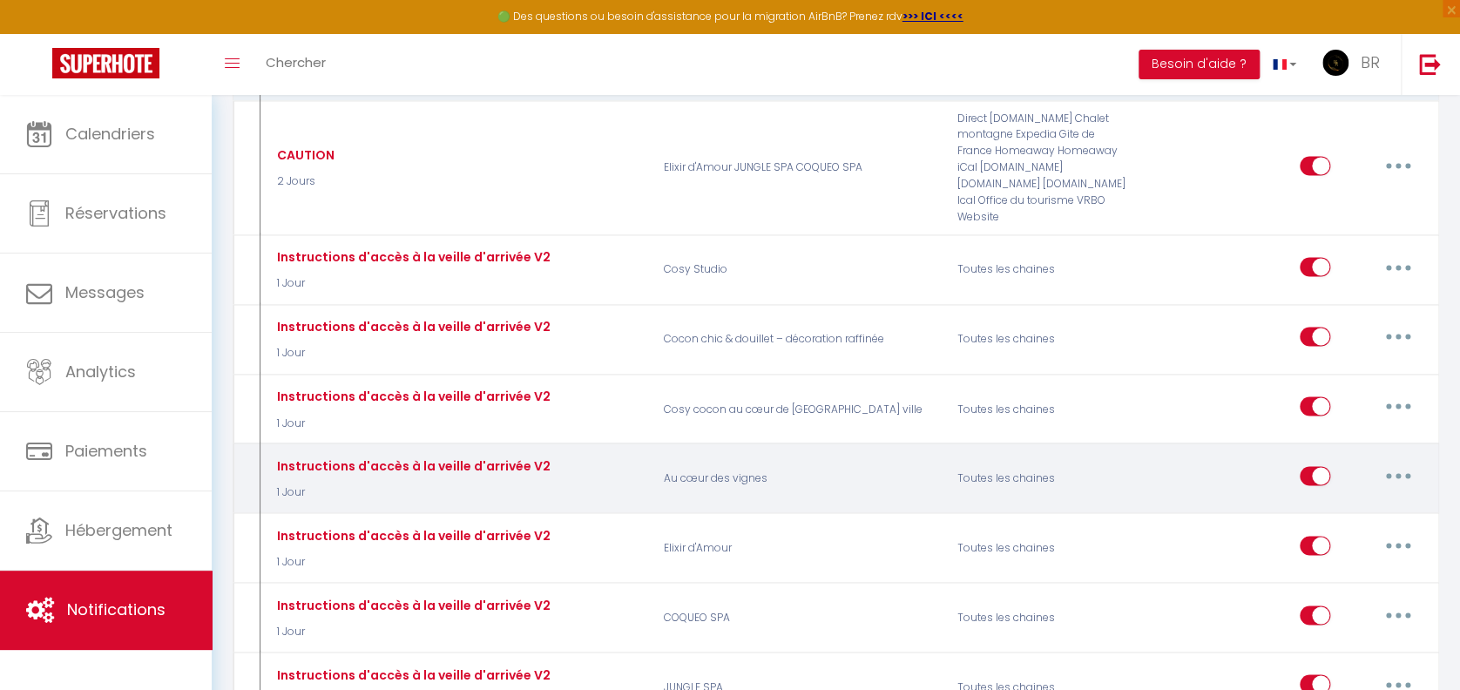
checkbox input "false"
radio input "true"
type input "Instruction d'accès au logement"
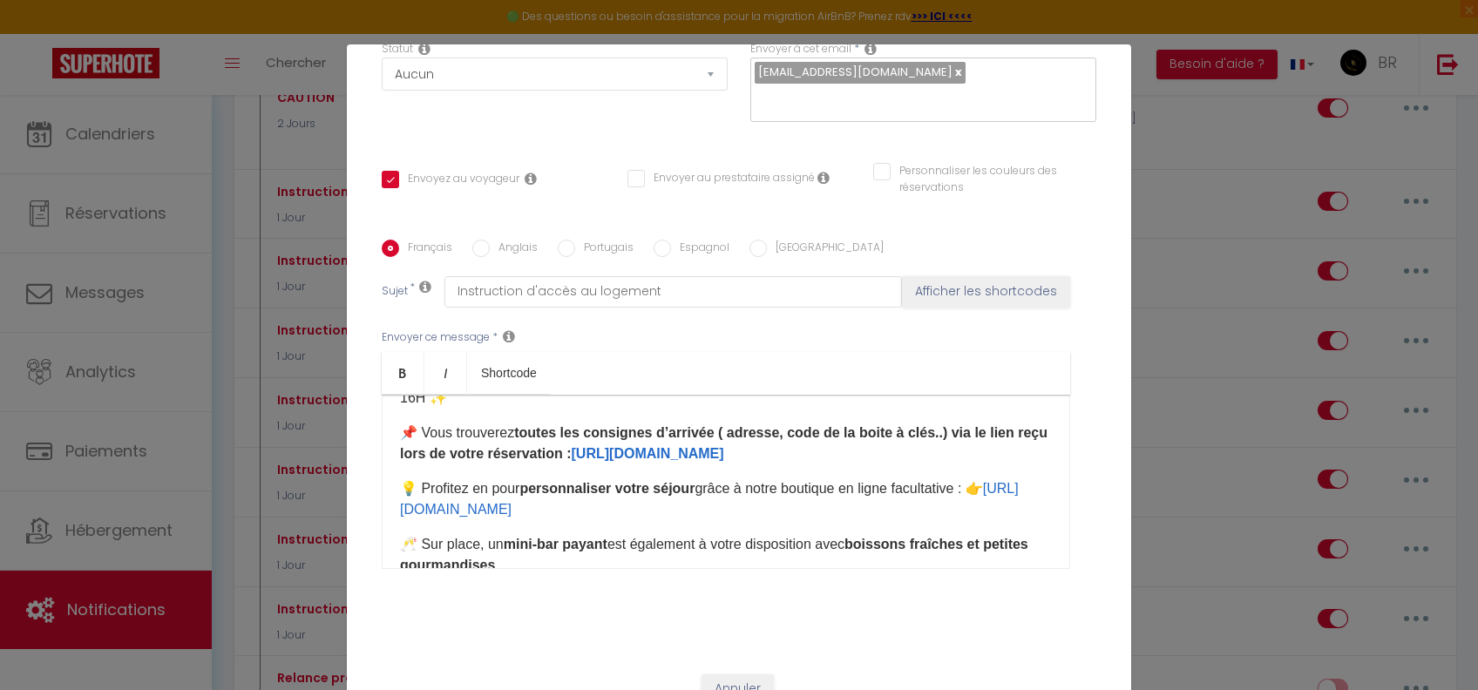
scroll to position [75, 0]
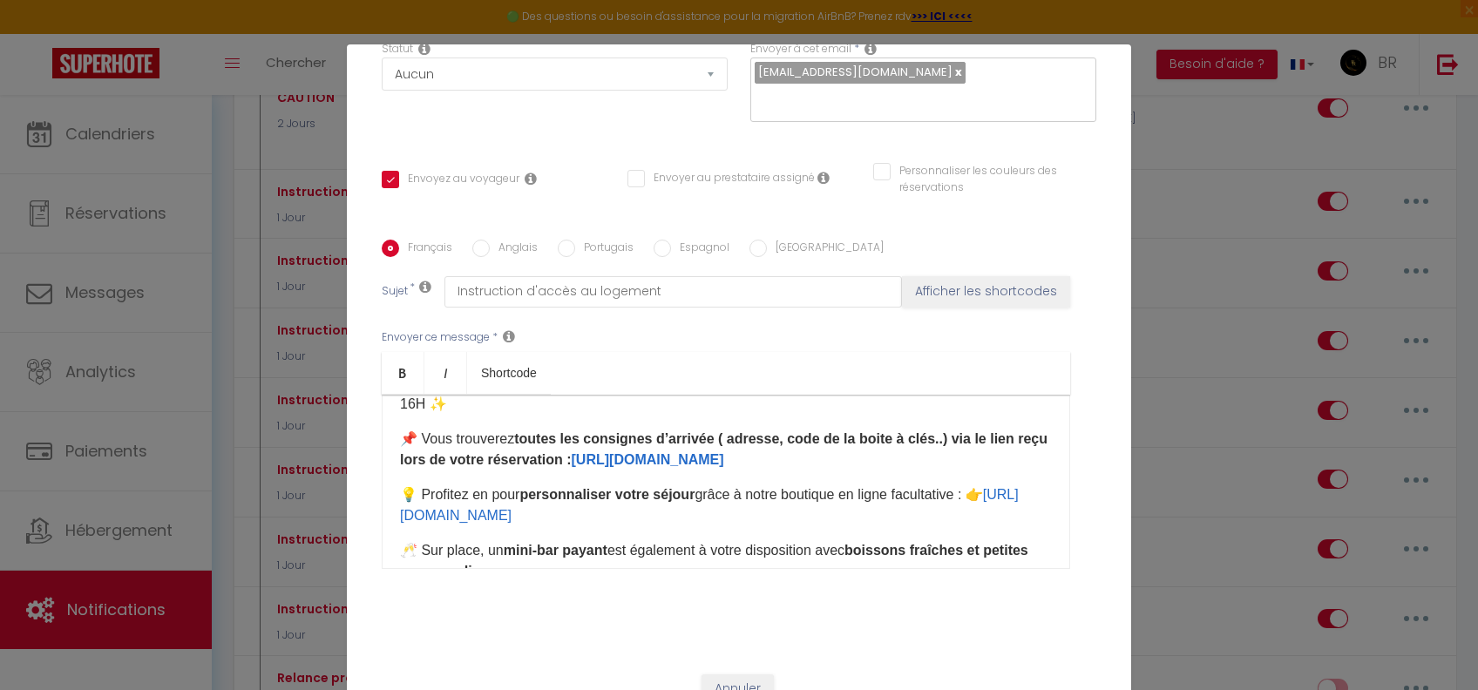
drag, startPoint x: 890, startPoint y: 482, endPoint x: 624, endPoint y: 467, distance: 266.2
click at [624, 467] on p "📌 Vous trouverez toutes les consignes d’arrivée ( adresse, code de la boite à c…" at bounding box center [726, 450] width 652 height 42
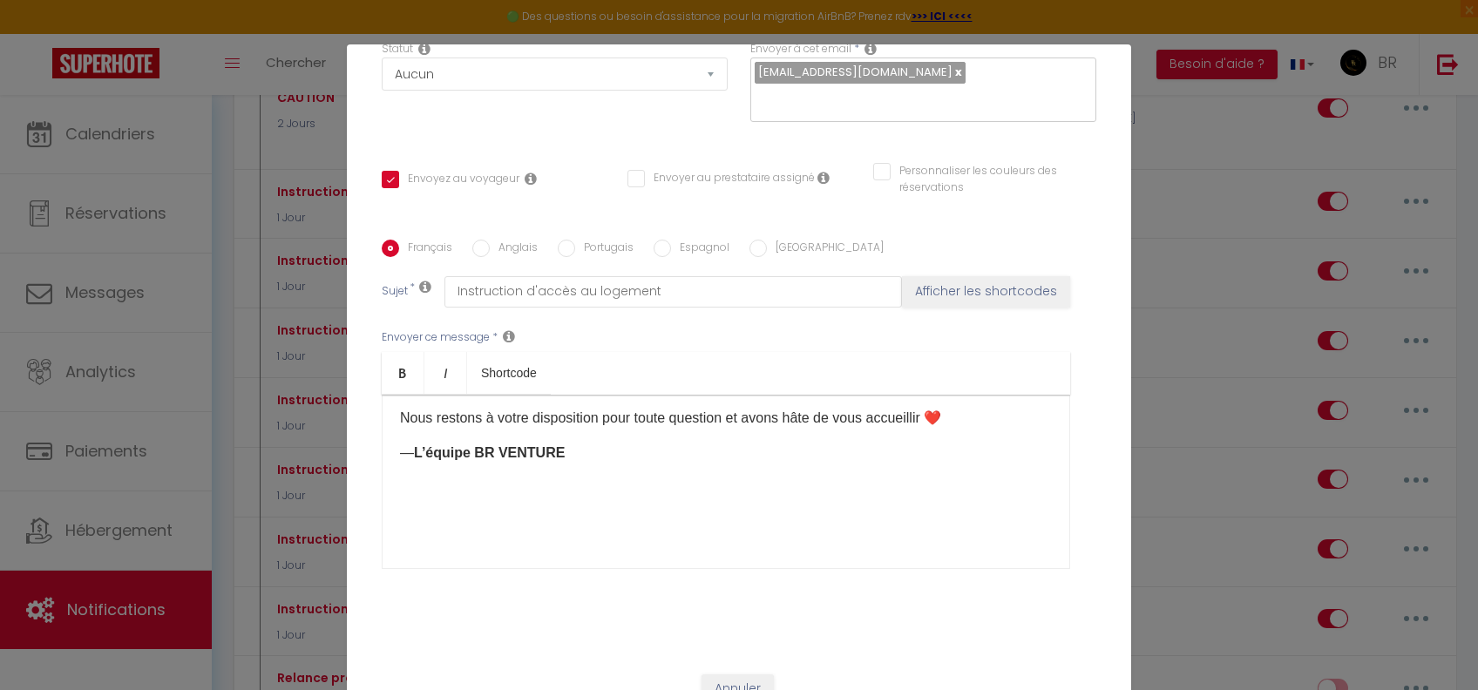
scroll to position [305, 0]
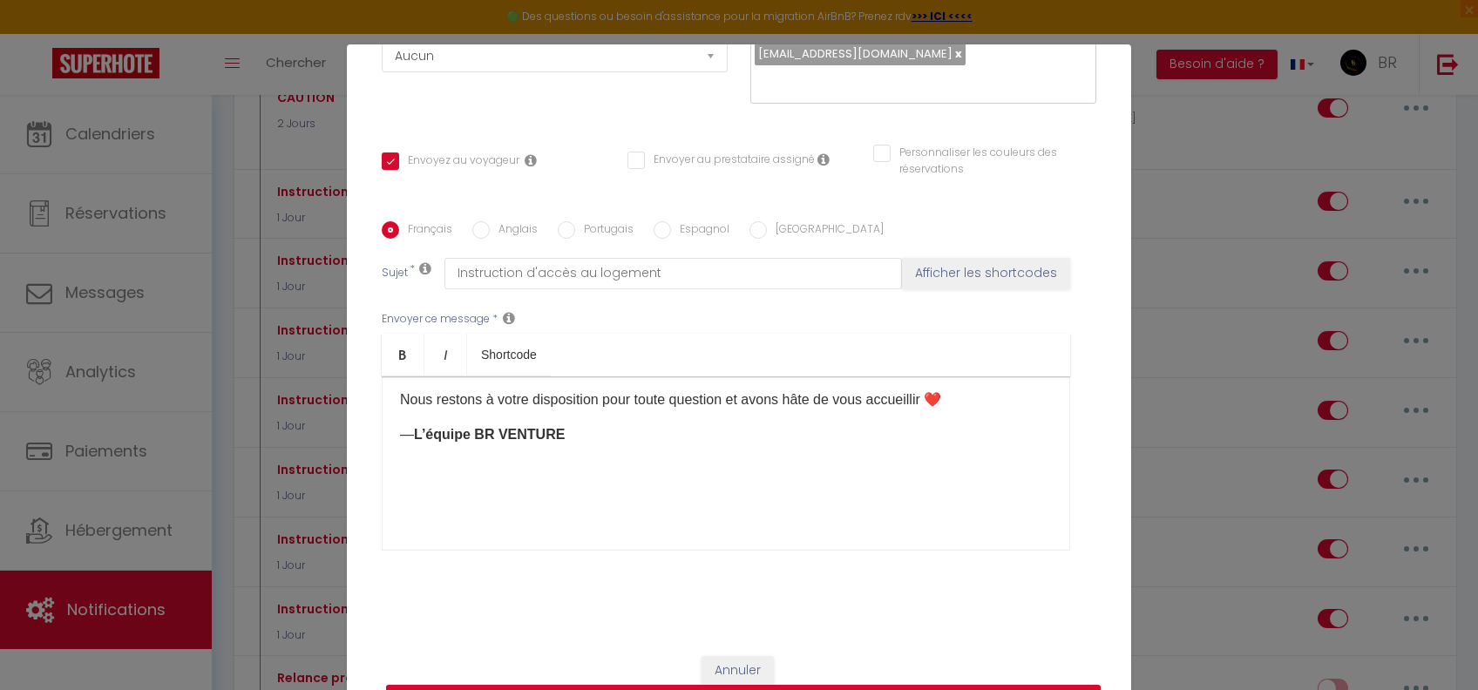
click at [634, 685] on button "Mettre à jour" at bounding box center [743, 701] width 715 height 33
checkbox input "true"
checkbox input "false"
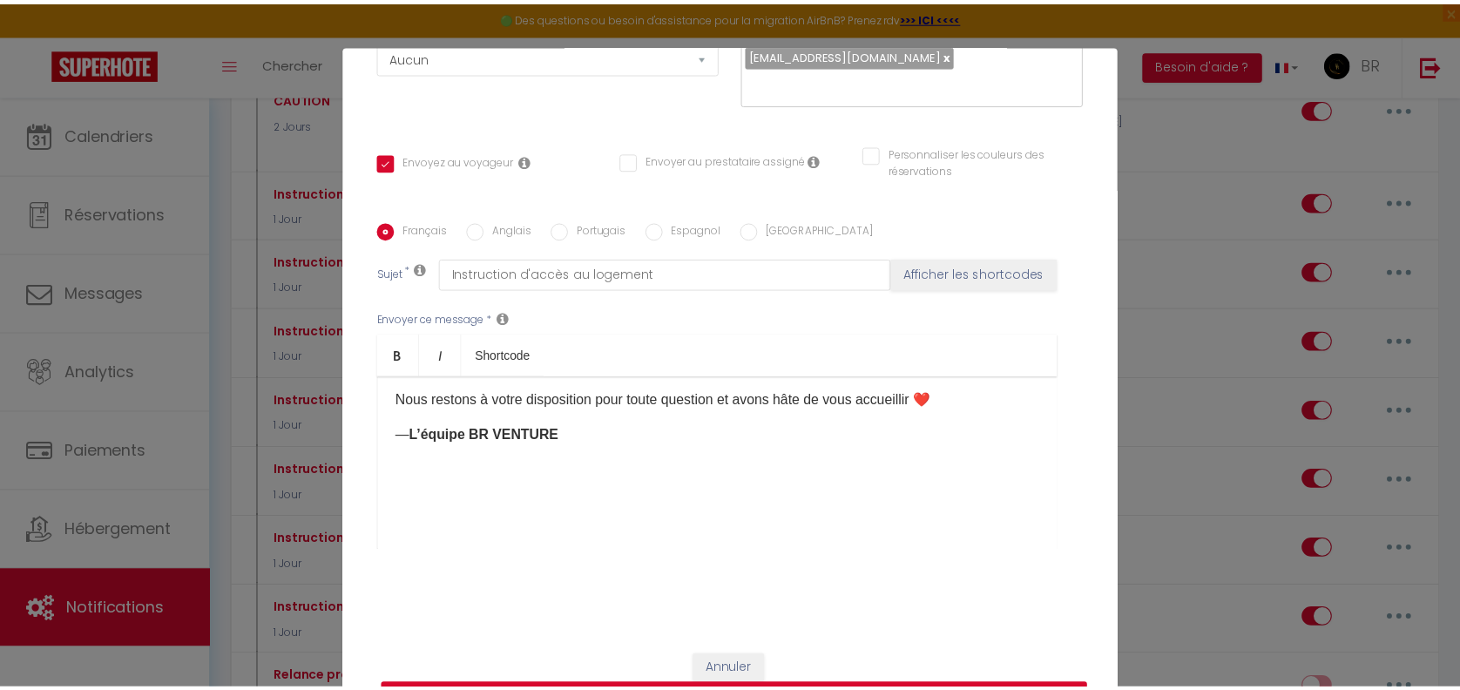
scroll to position [287, 0]
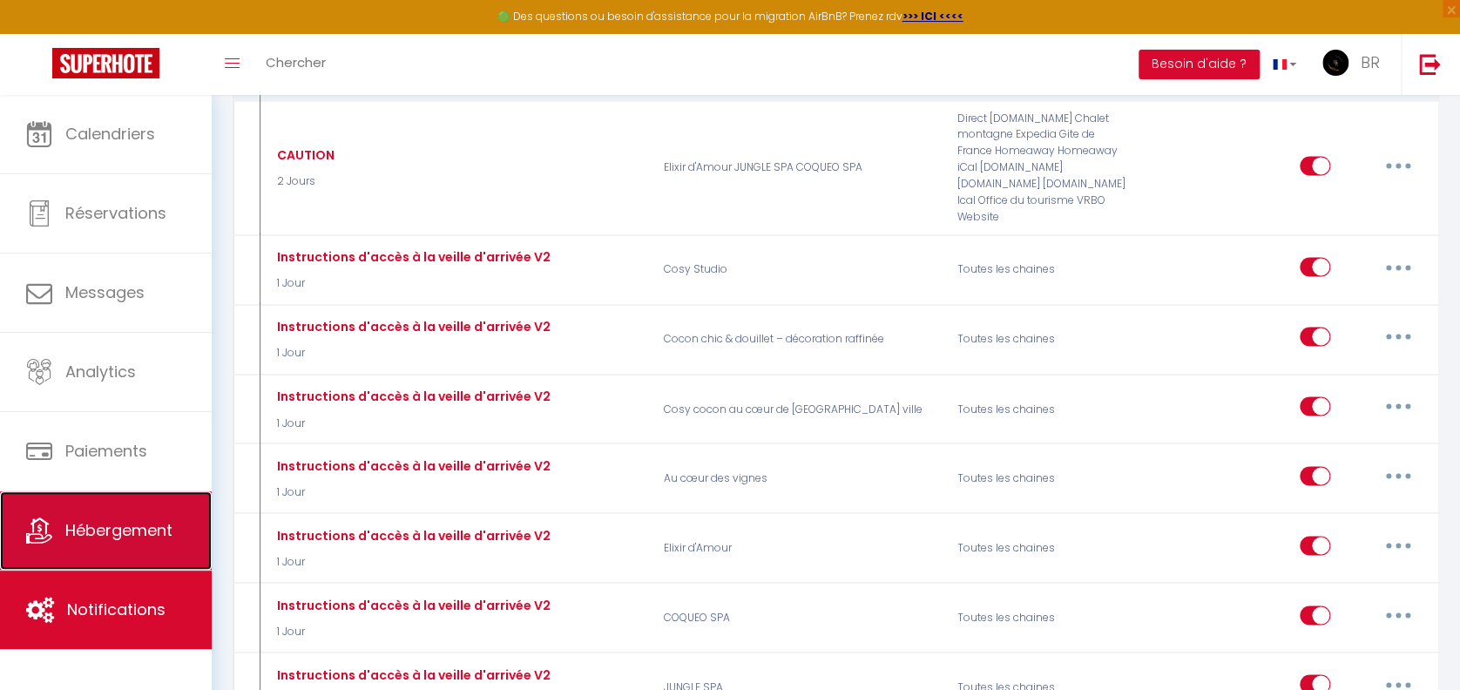
click at [79, 526] on span "Hébergement" at bounding box center [118, 530] width 107 height 22
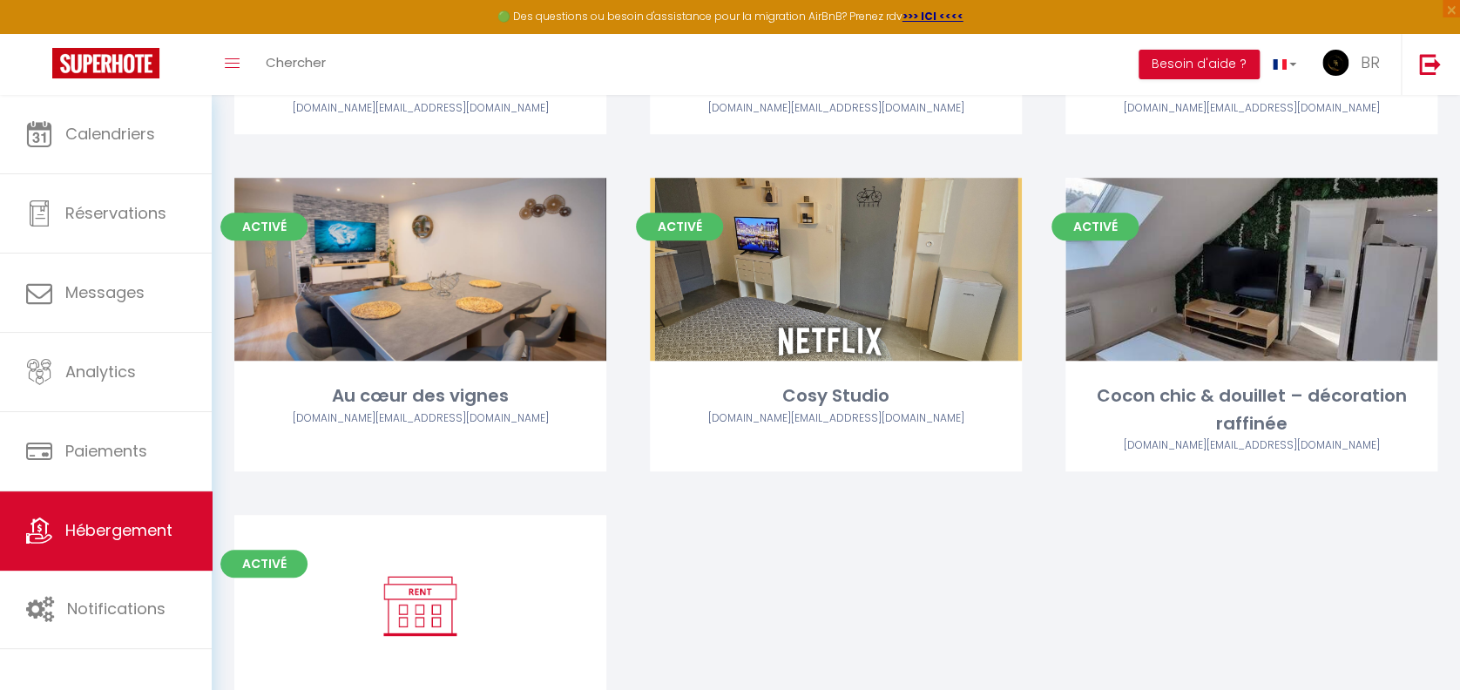
scroll to position [351, 0]
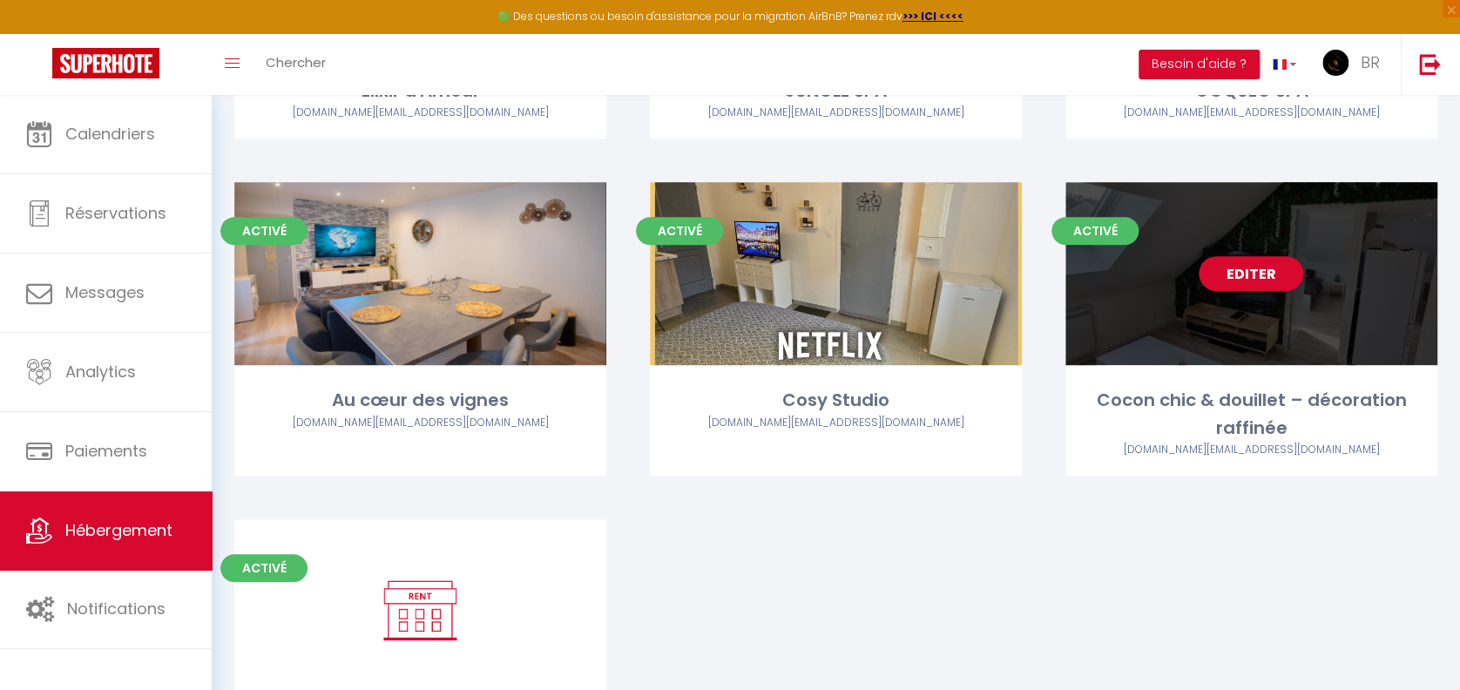
click at [1255, 262] on link "Editer" at bounding box center [1251, 273] width 105 height 35
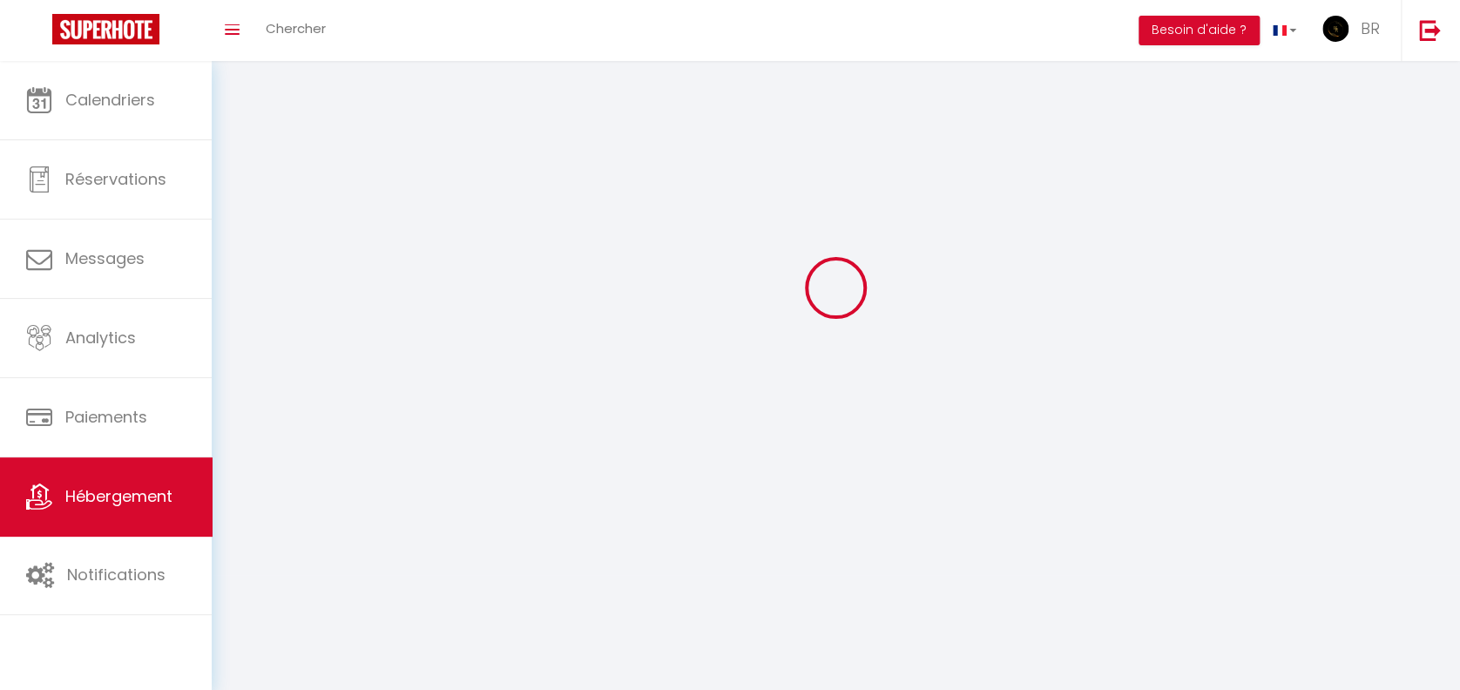
select select "1"
select select "28"
select select
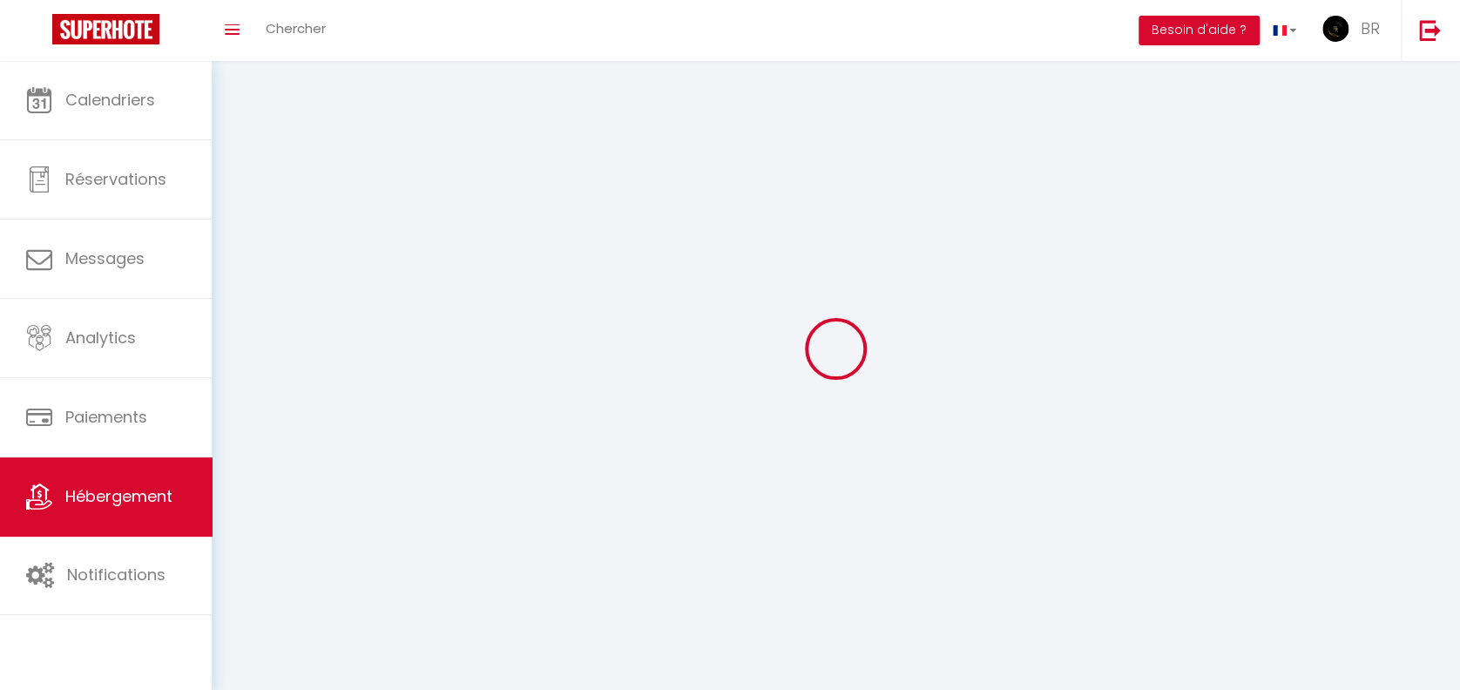
select select
checkbox input "false"
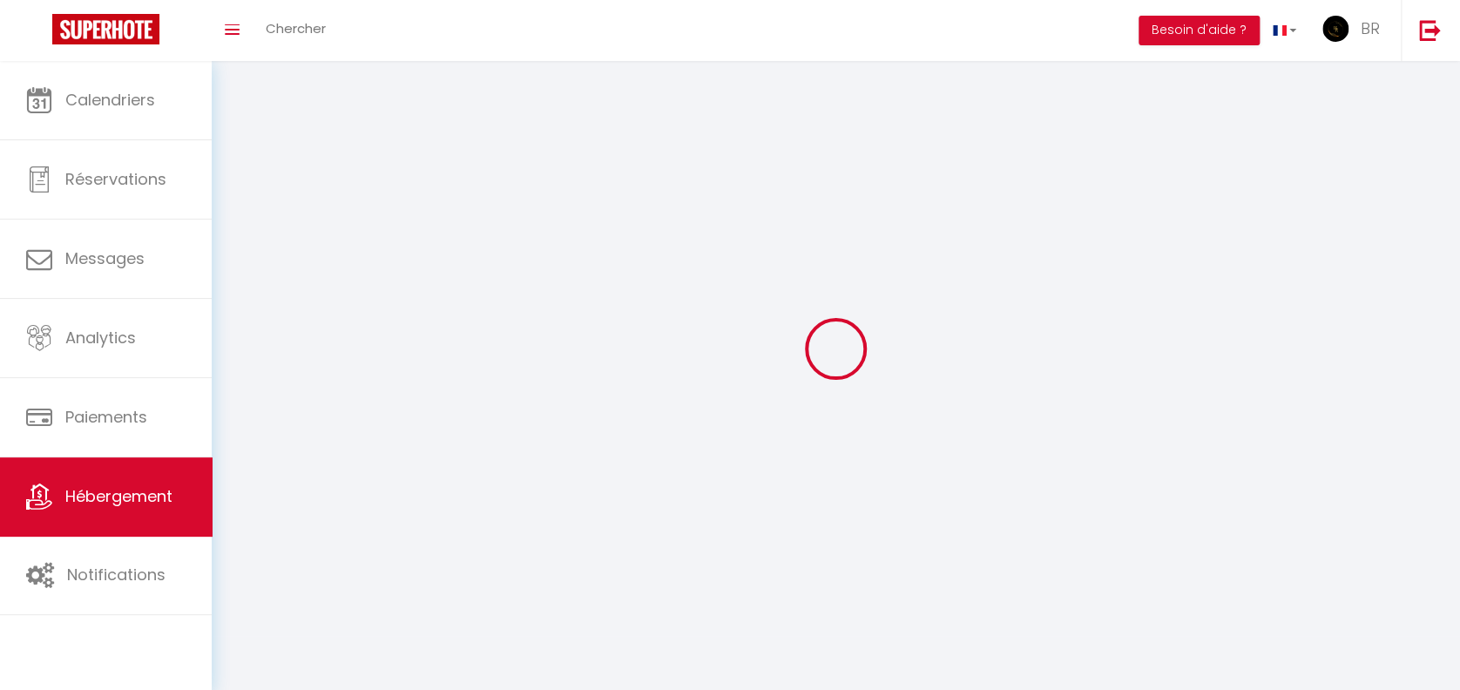
checkbox input "false"
select select
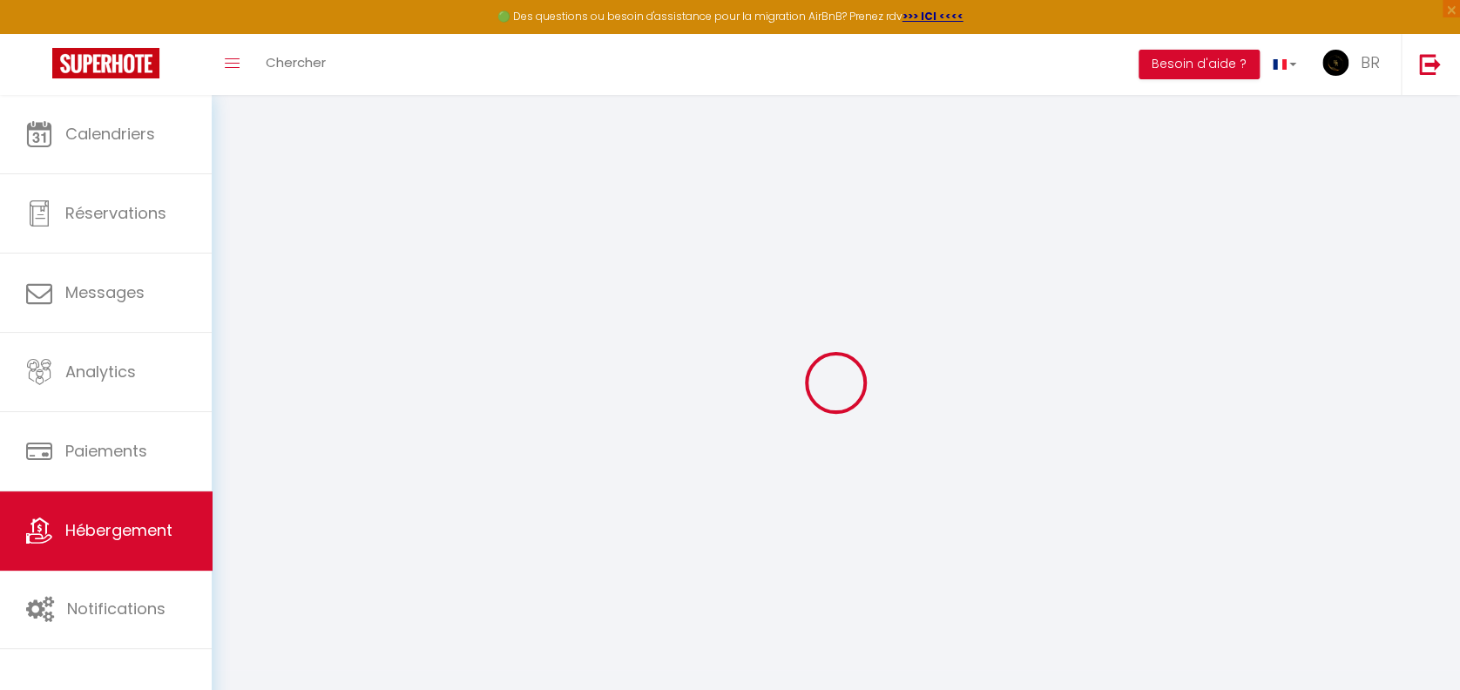
select select
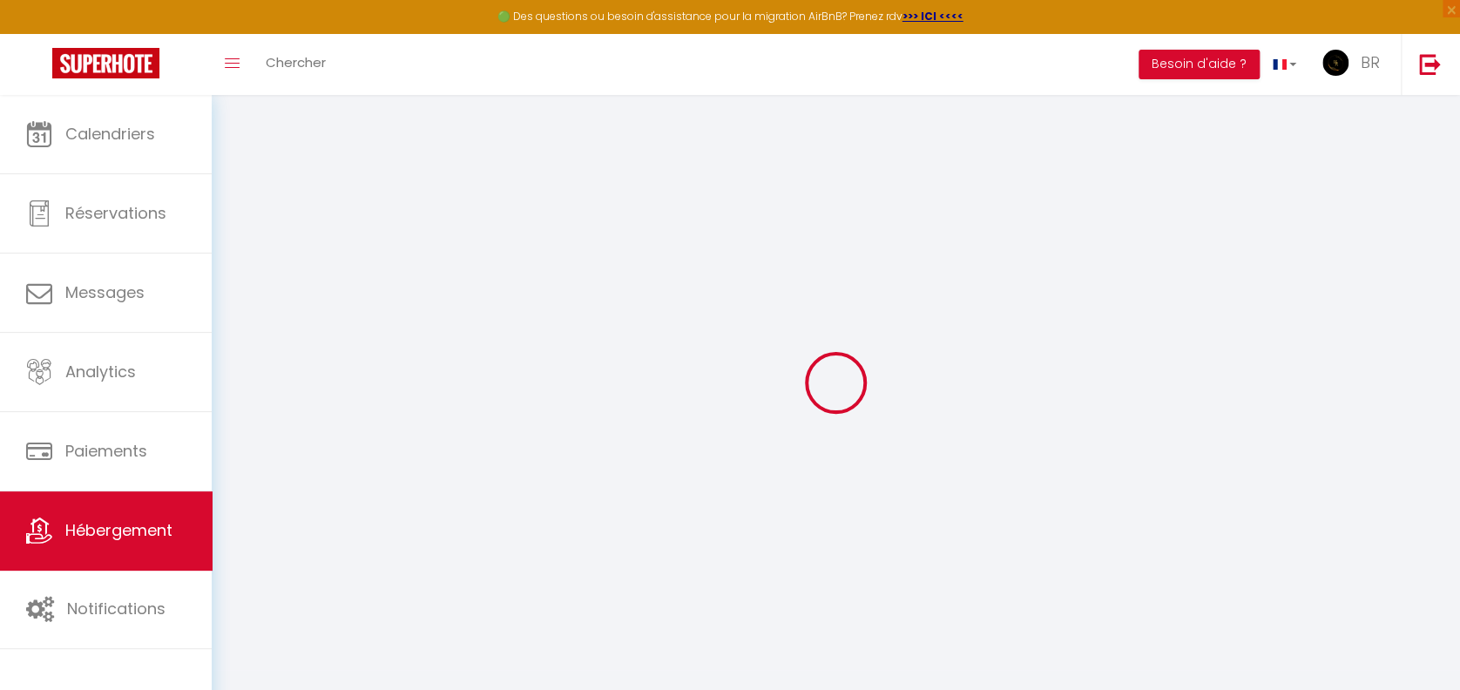
select select
checkbox input "false"
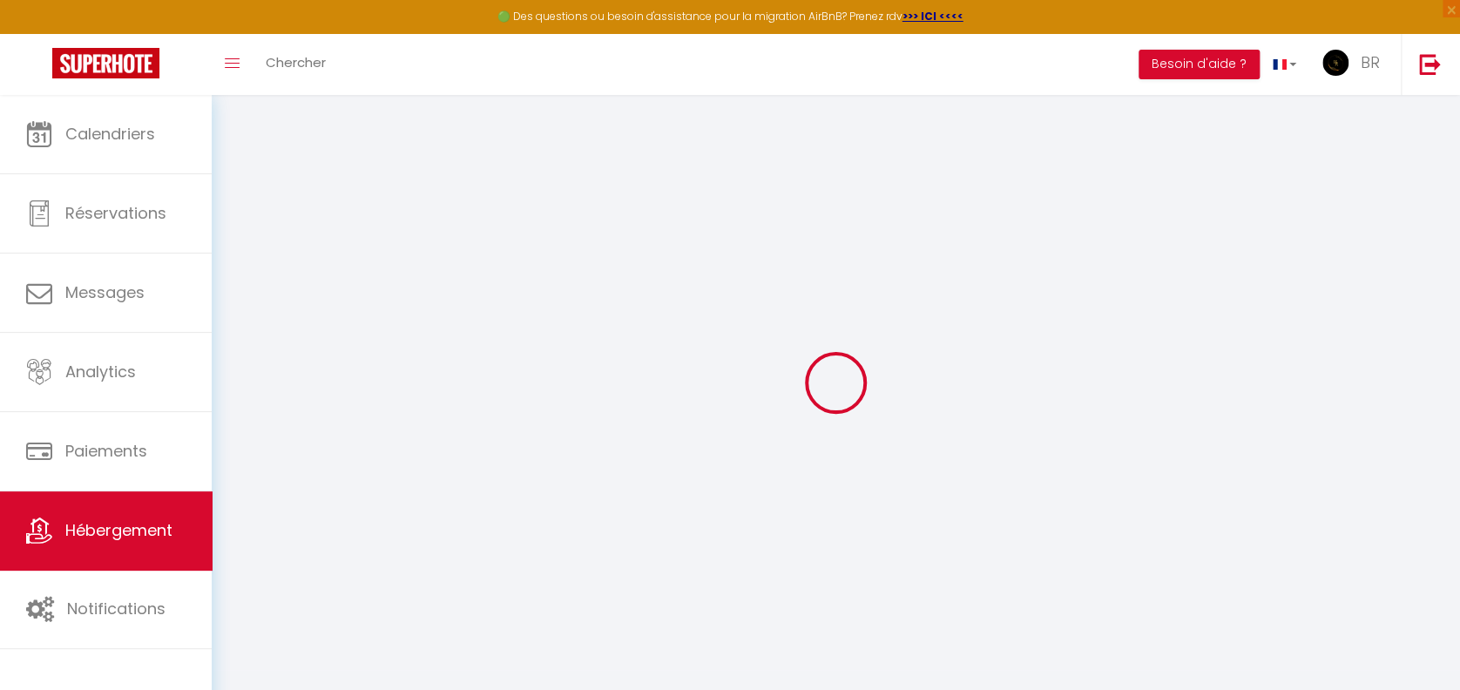
select select
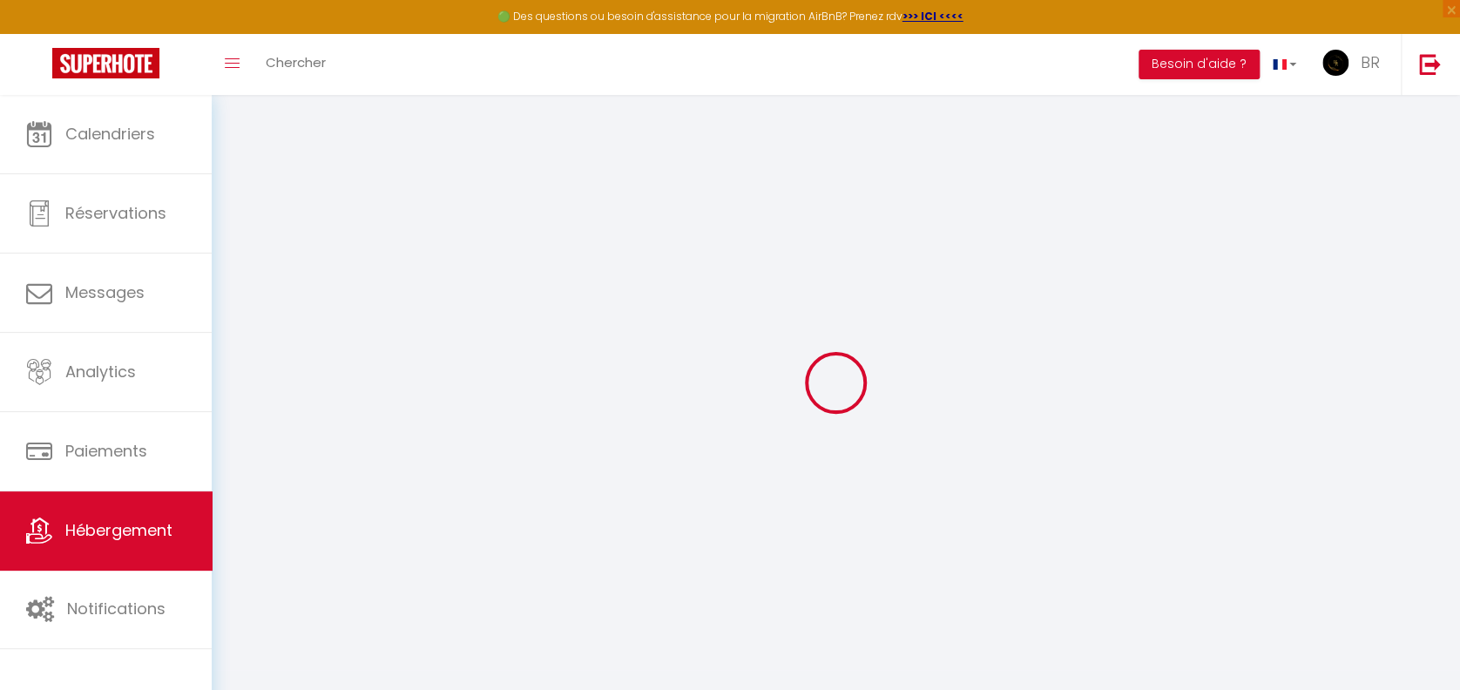
select select
checkbox input "false"
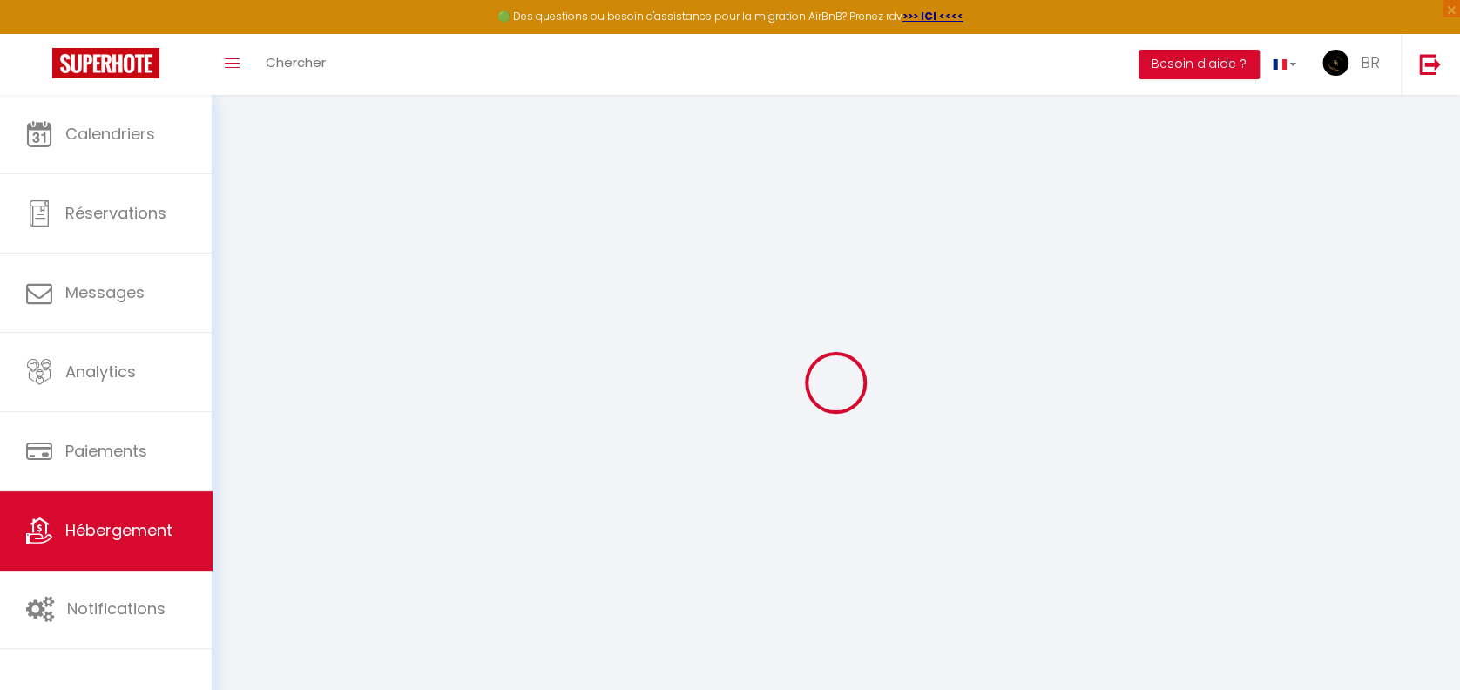
checkbox input "false"
select select
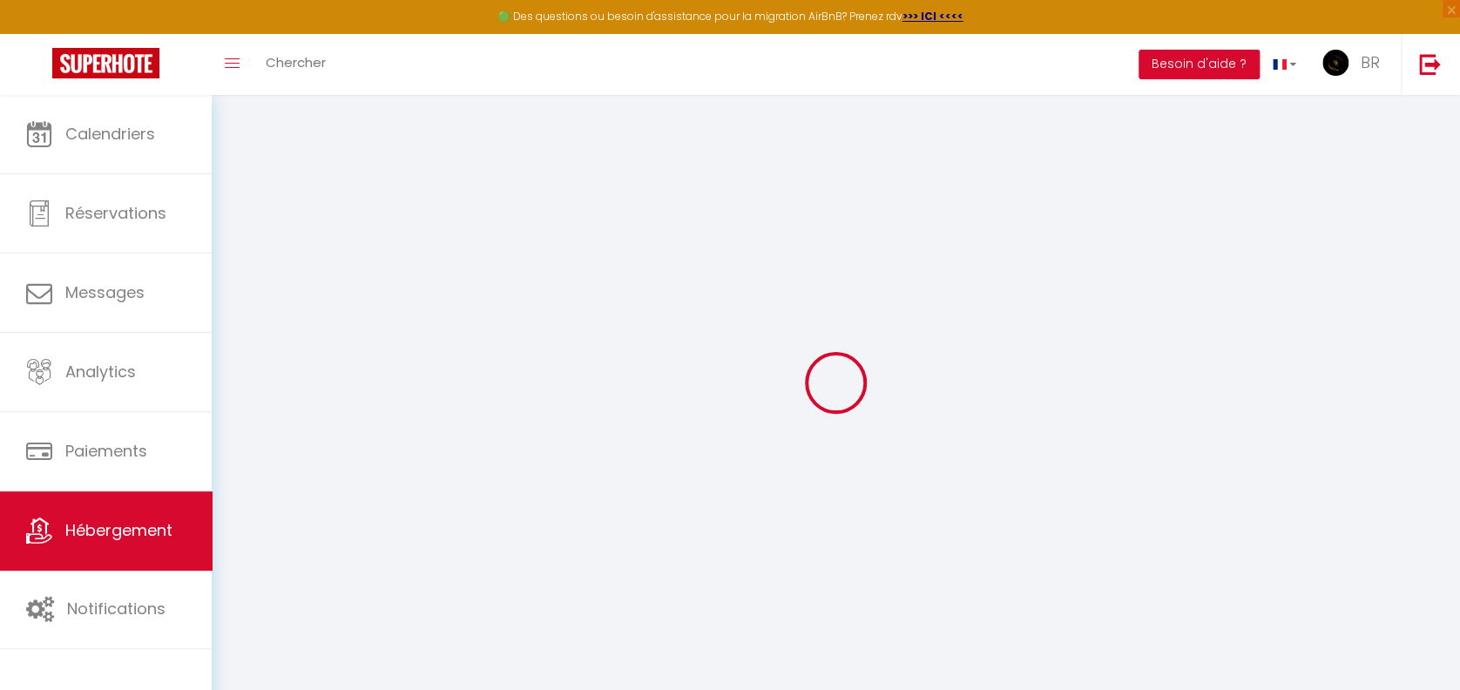
select select
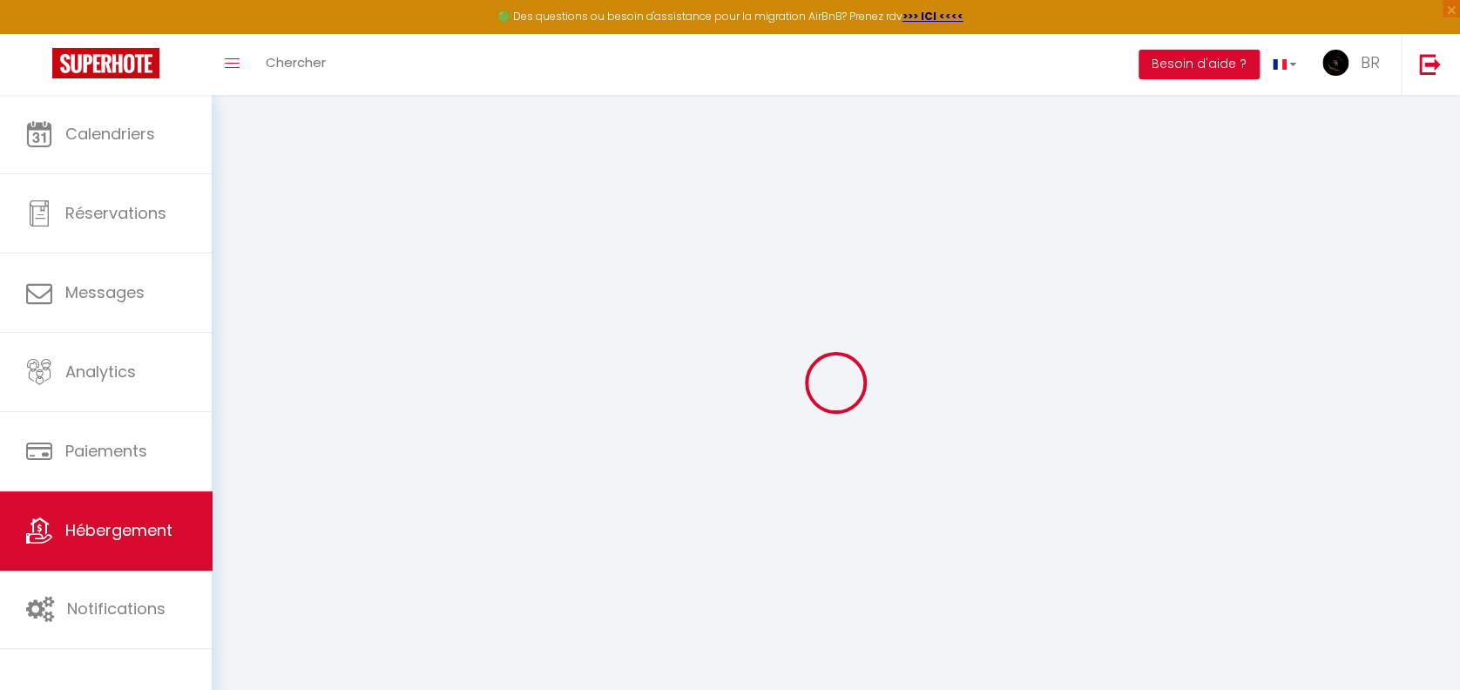
checkbox input "false"
select select
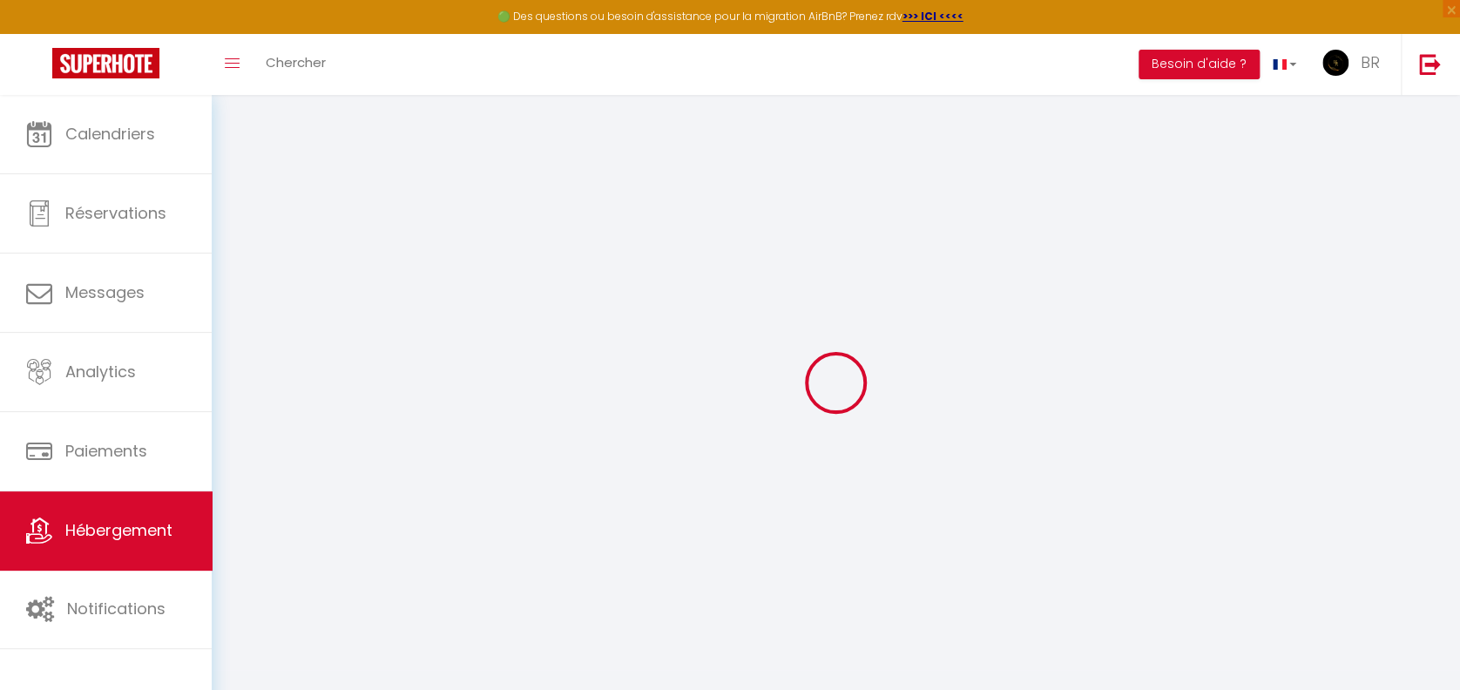
select select
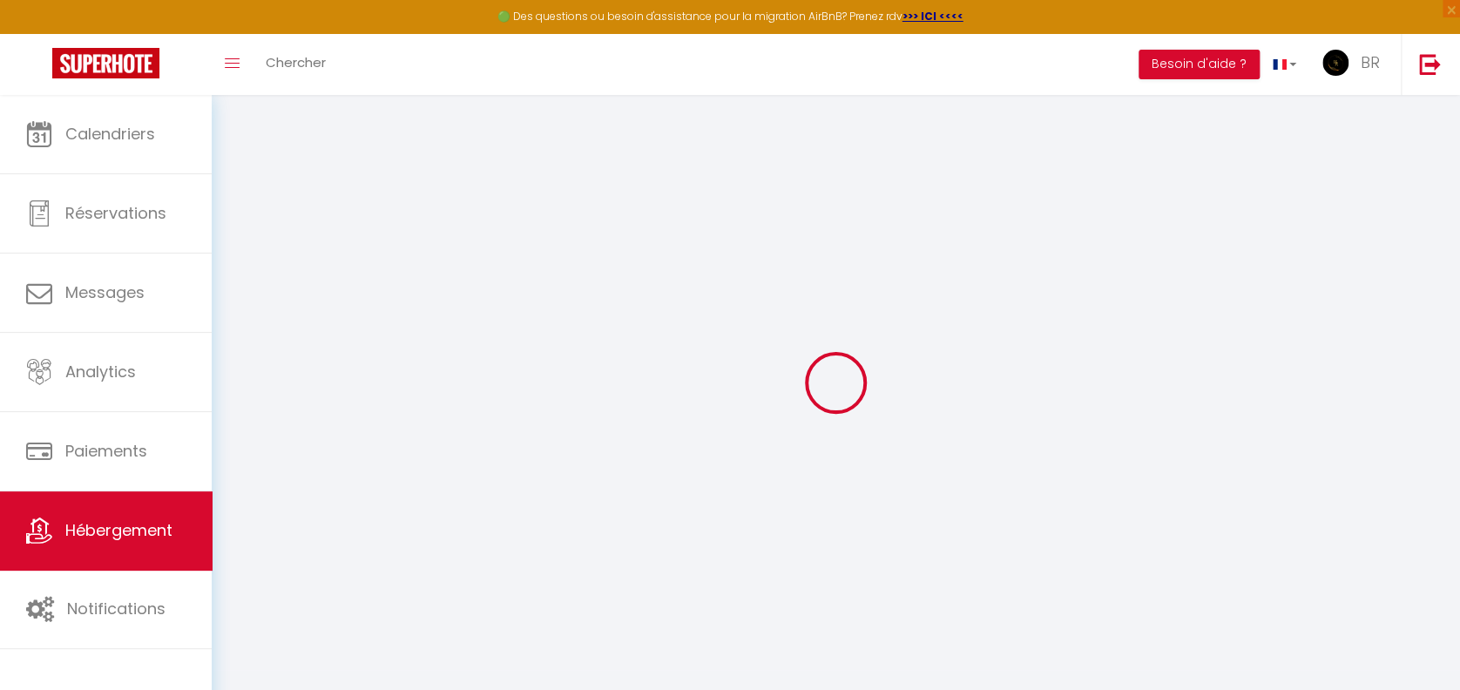
select select
checkbox input "false"
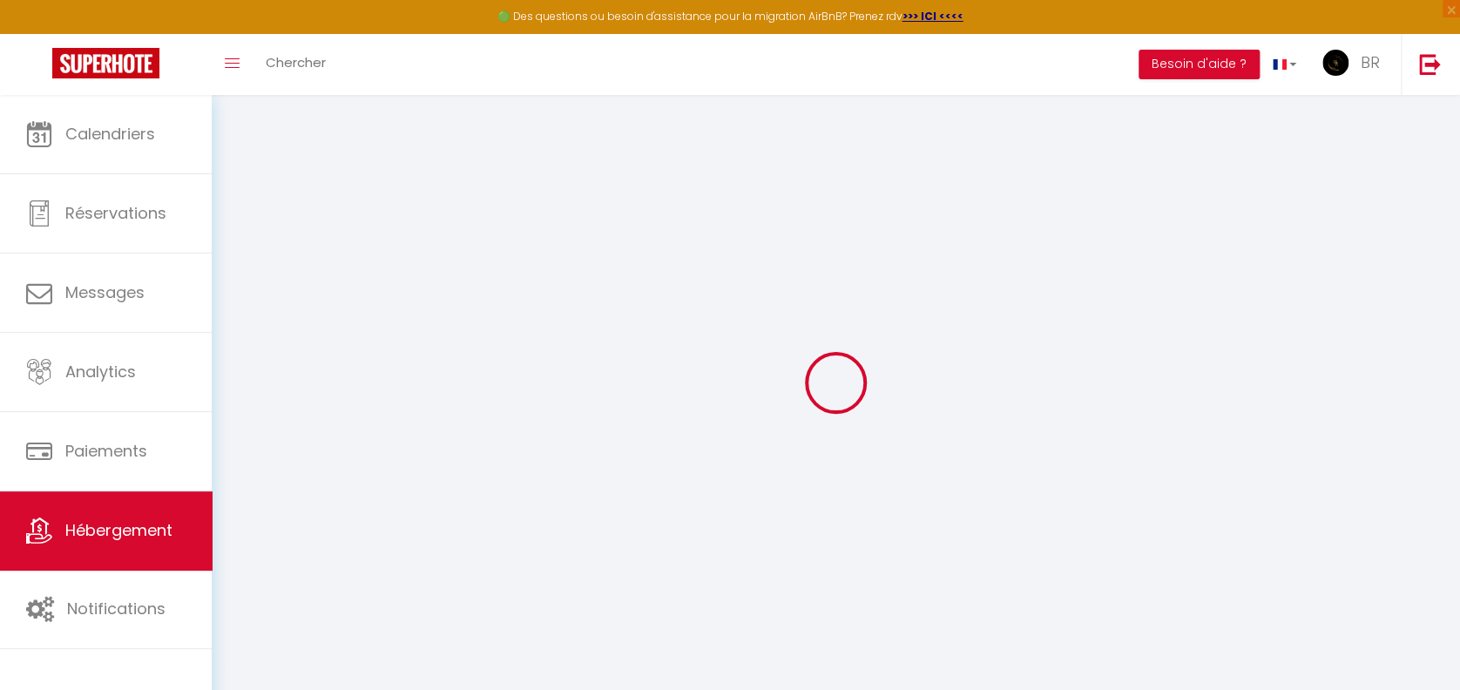
checkbox input "false"
select select
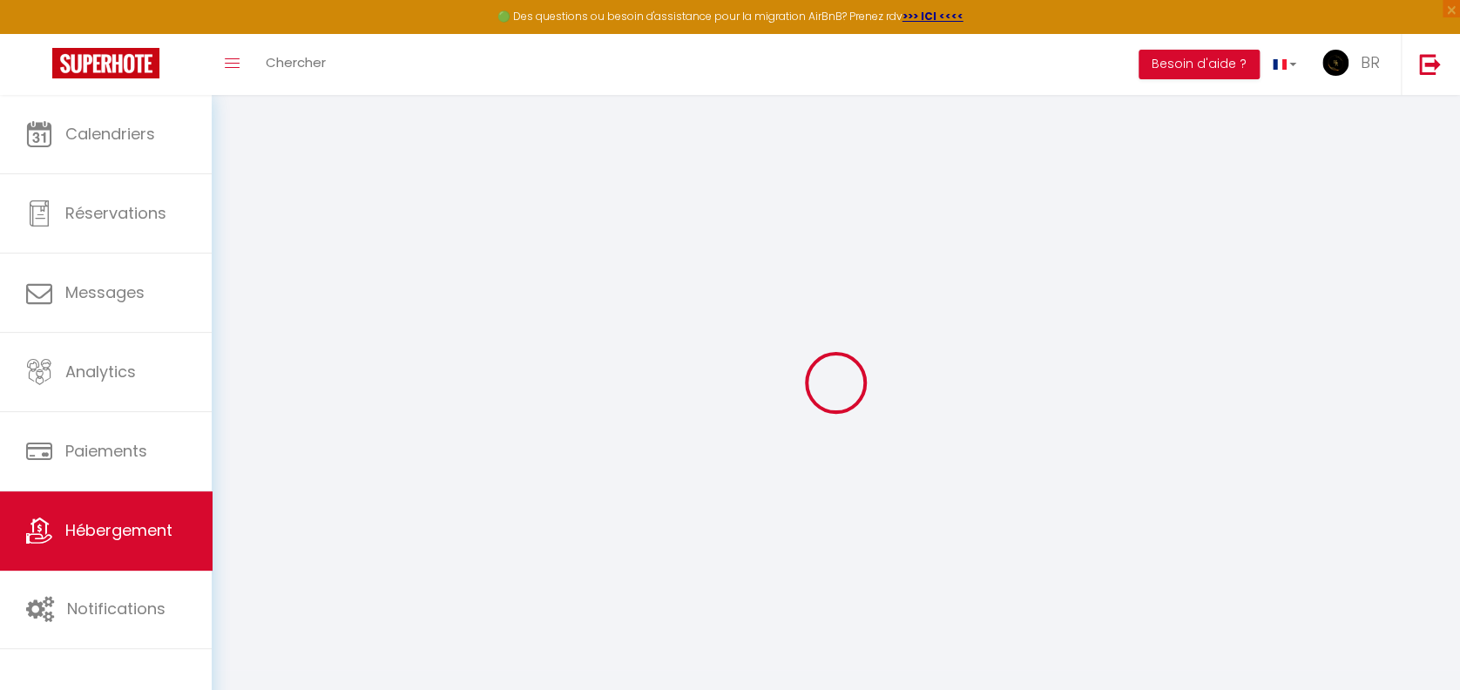
select select
checkbox input "false"
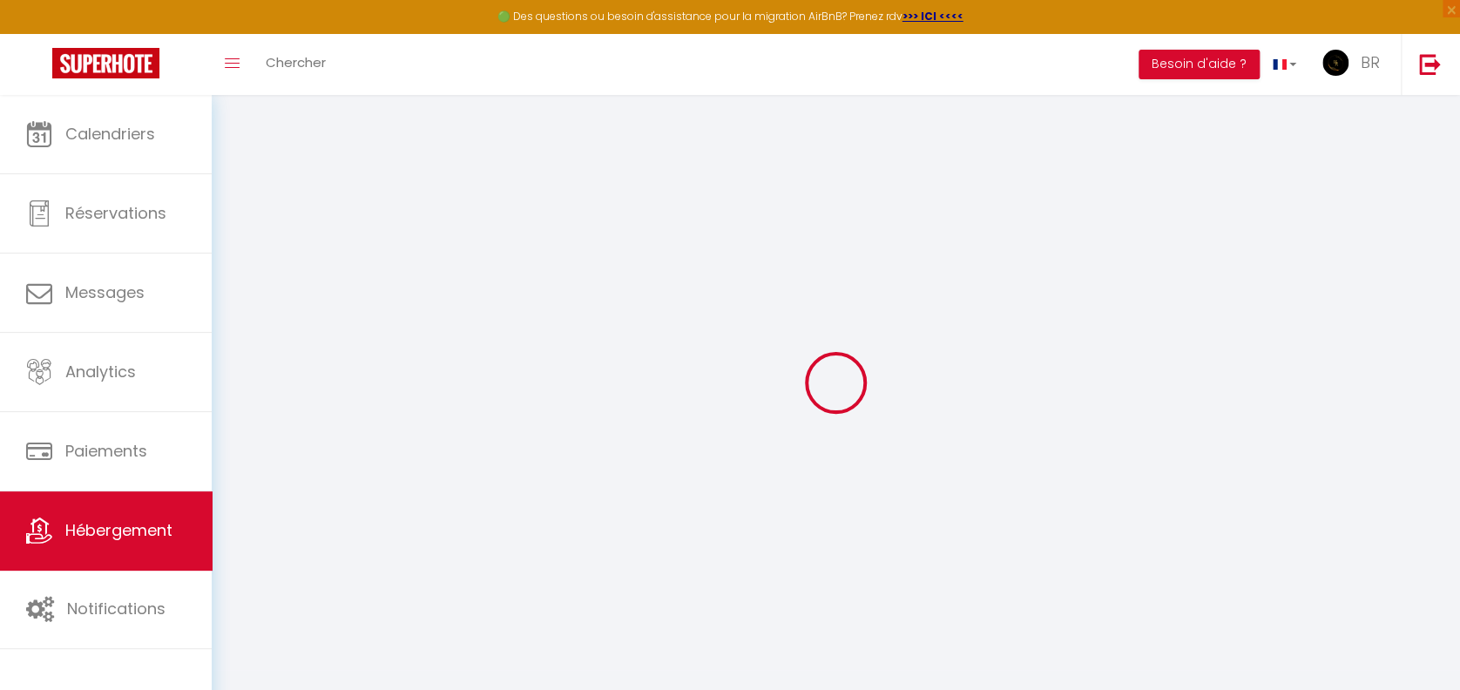
checkbox input "false"
select select
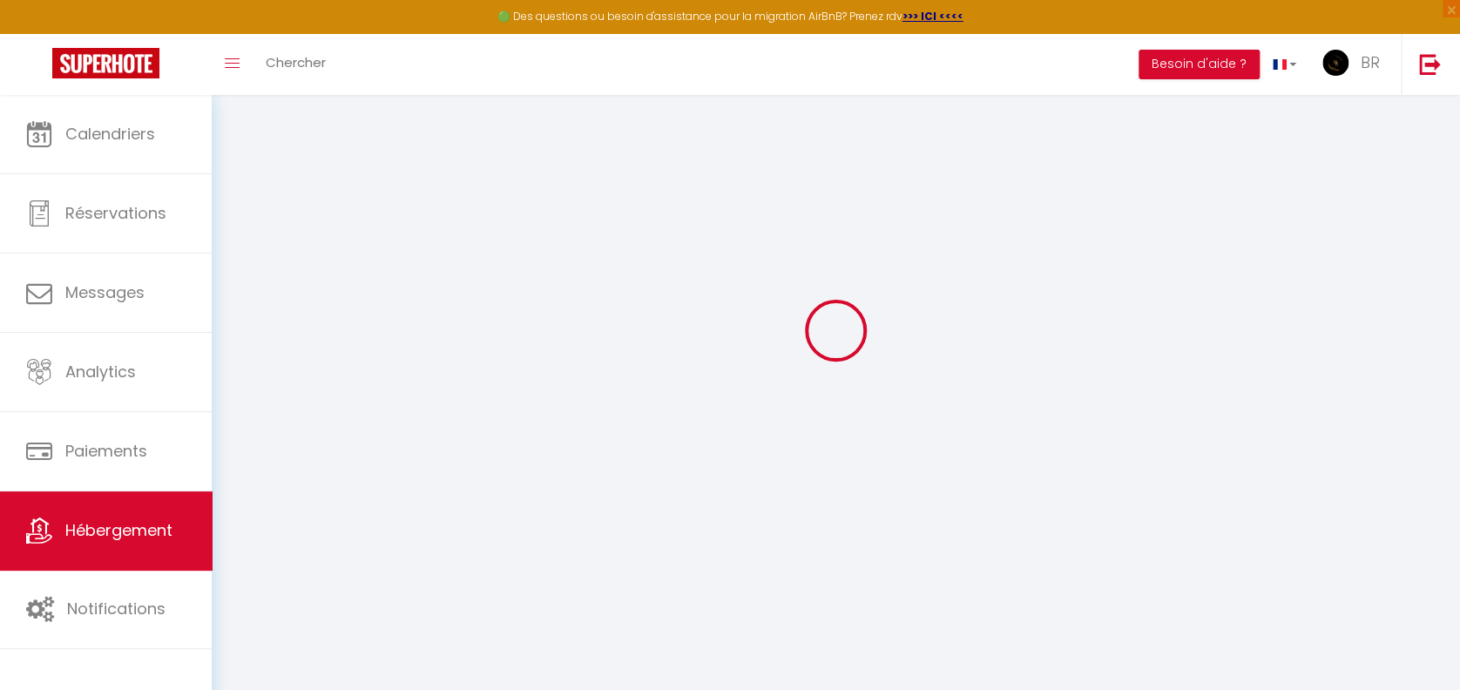
scroll to position [95, 0]
select select
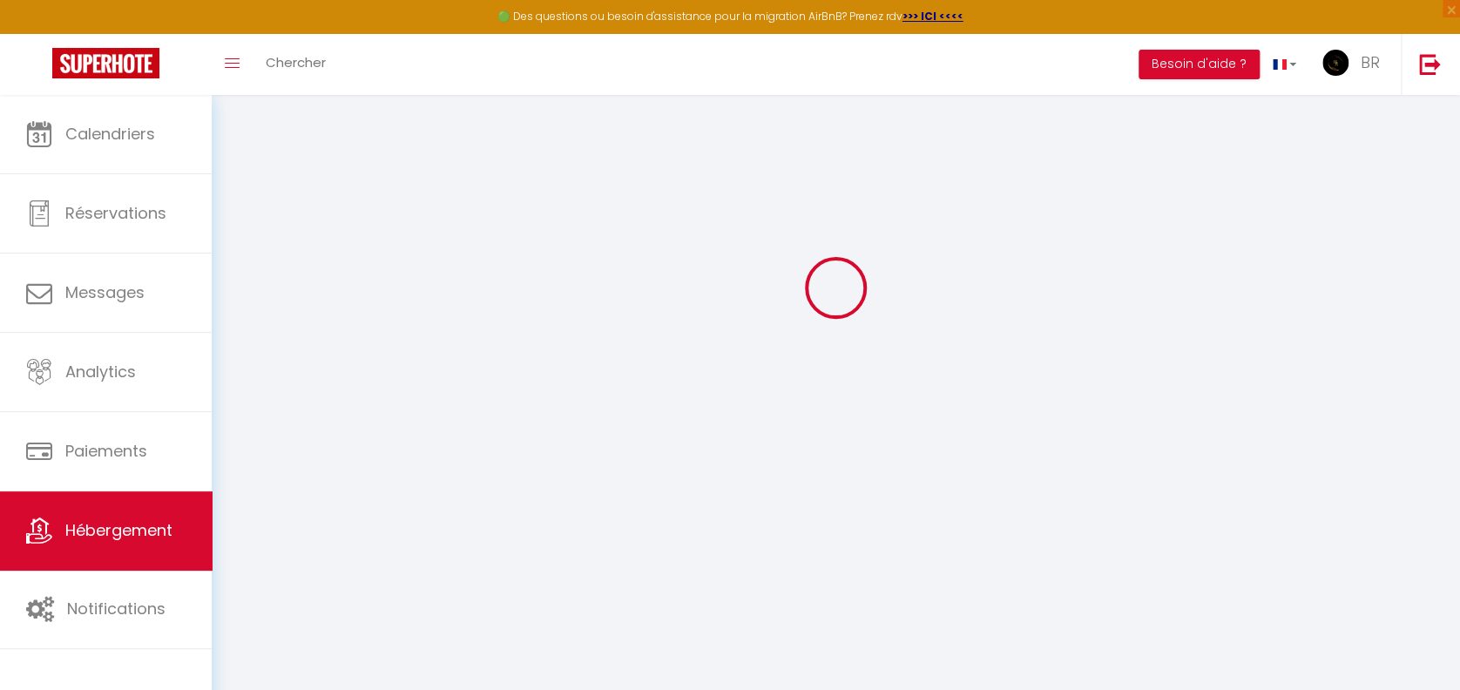
select select
checkbox input "false"
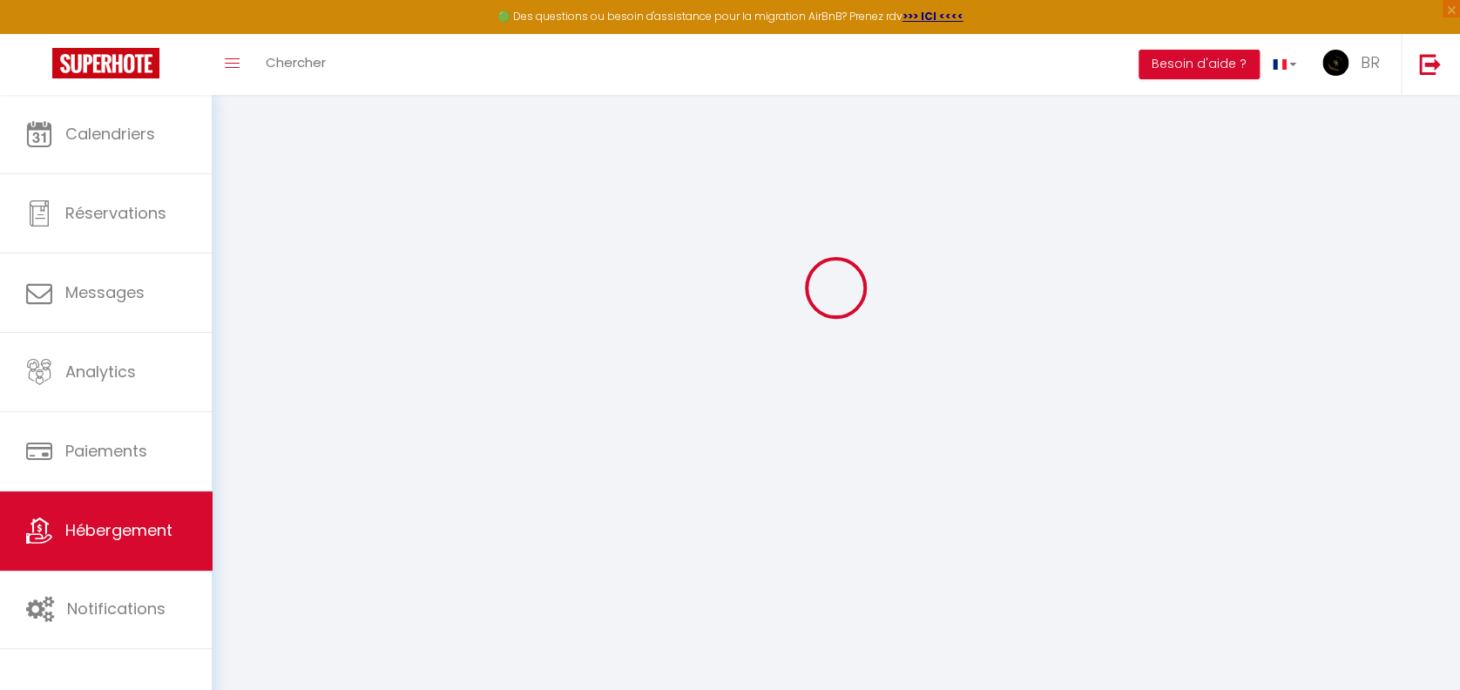
checkbox input "false"
select select
type input "Cocon chic & douillet – décoration raffinée"
type input "BR VENTURE"
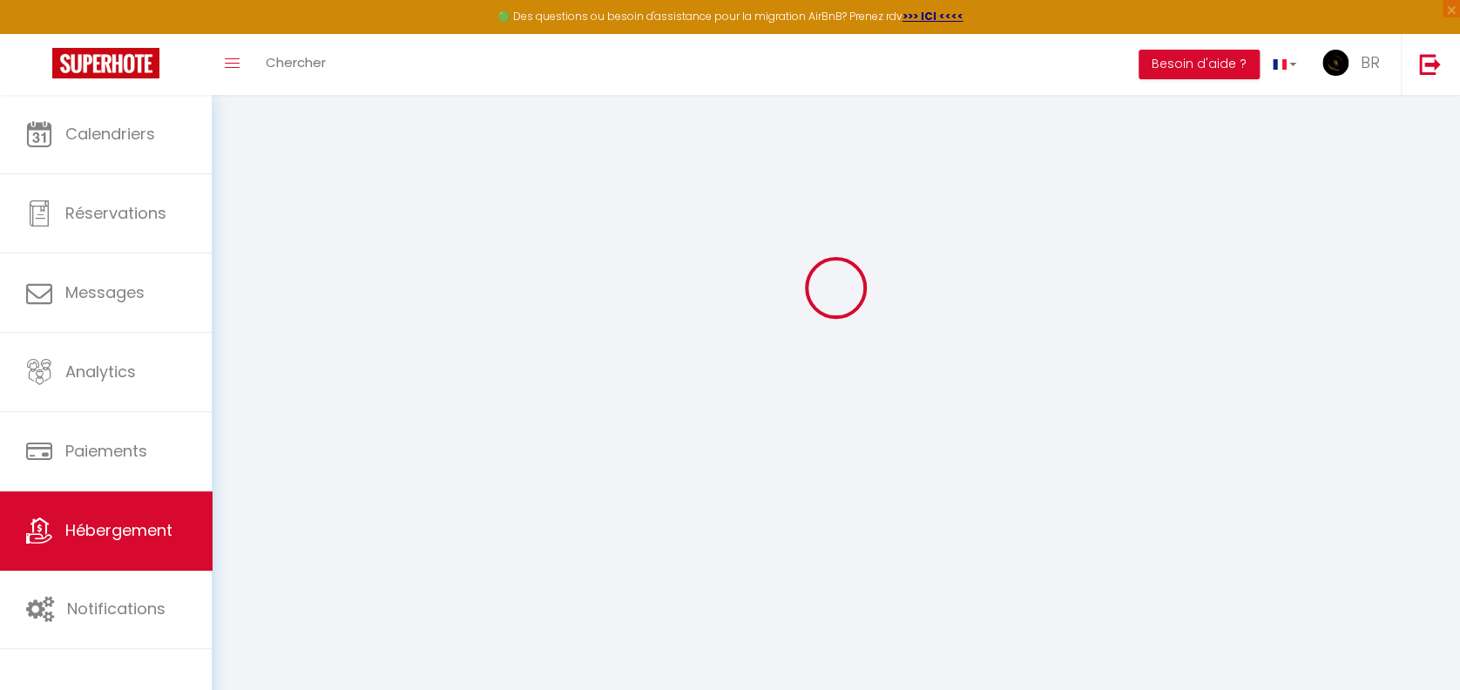
type input "60"
type input "20"
select select
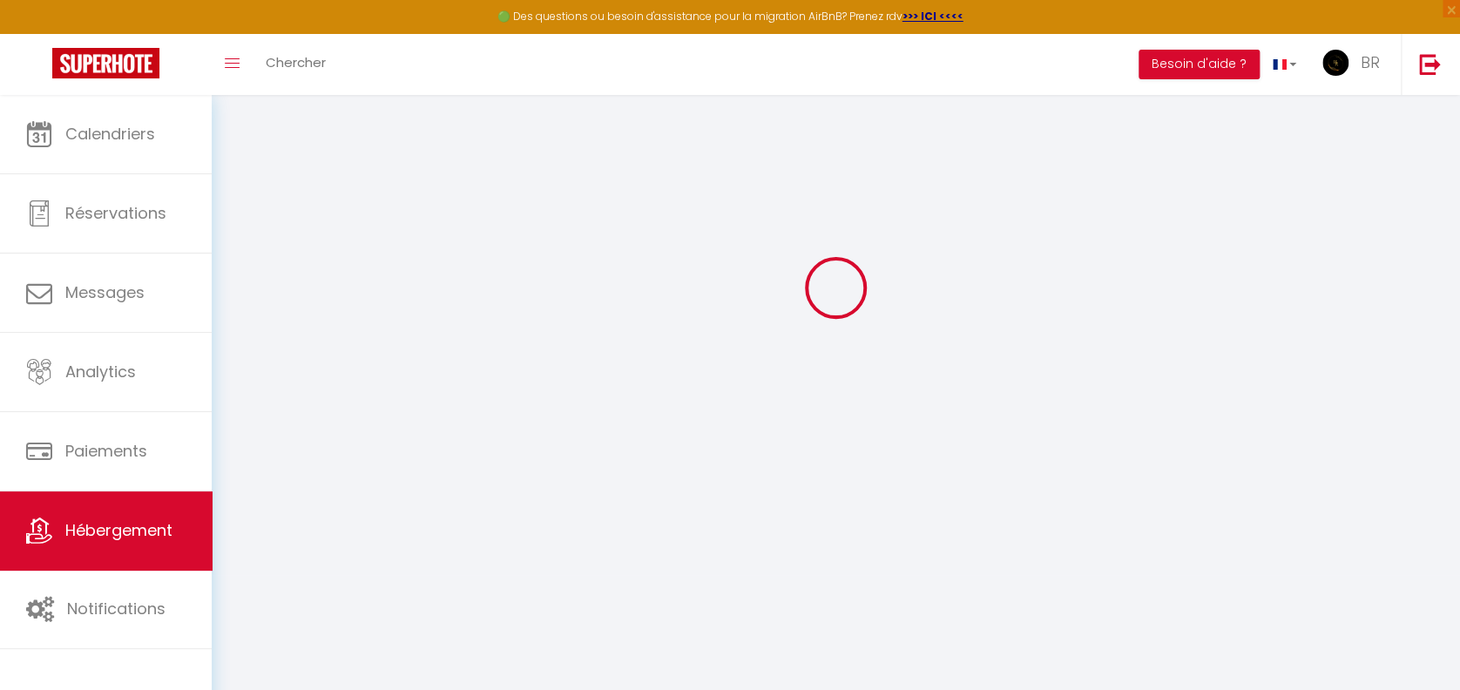
select select
type input "2 Rue de Nogentel"
type input "02400"
type input "Étampes-sur-Marne"
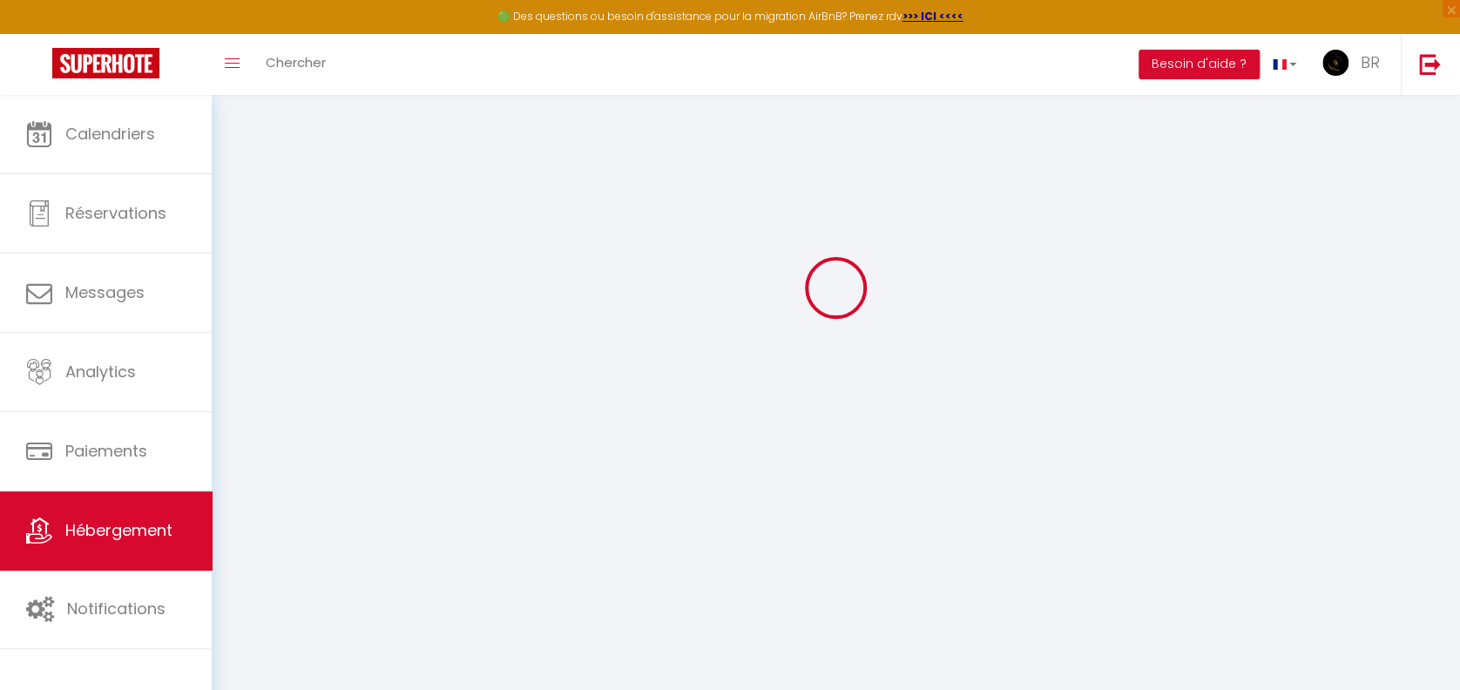
type input "[DOMAIN_NAME][EMAIL_ADDRESS][DOMAIN_NAME]"
select select "5848"
checkbox input "false"
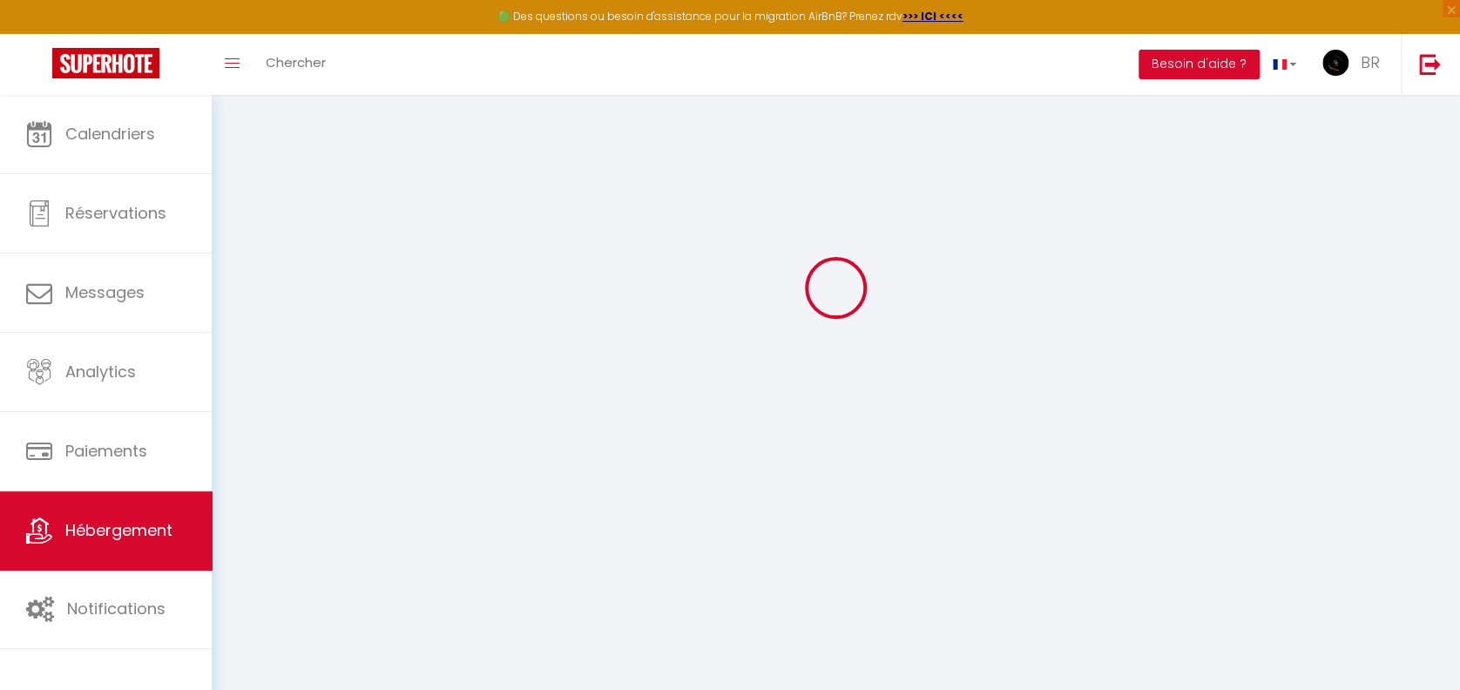
checkbox input "false"
type input "0"
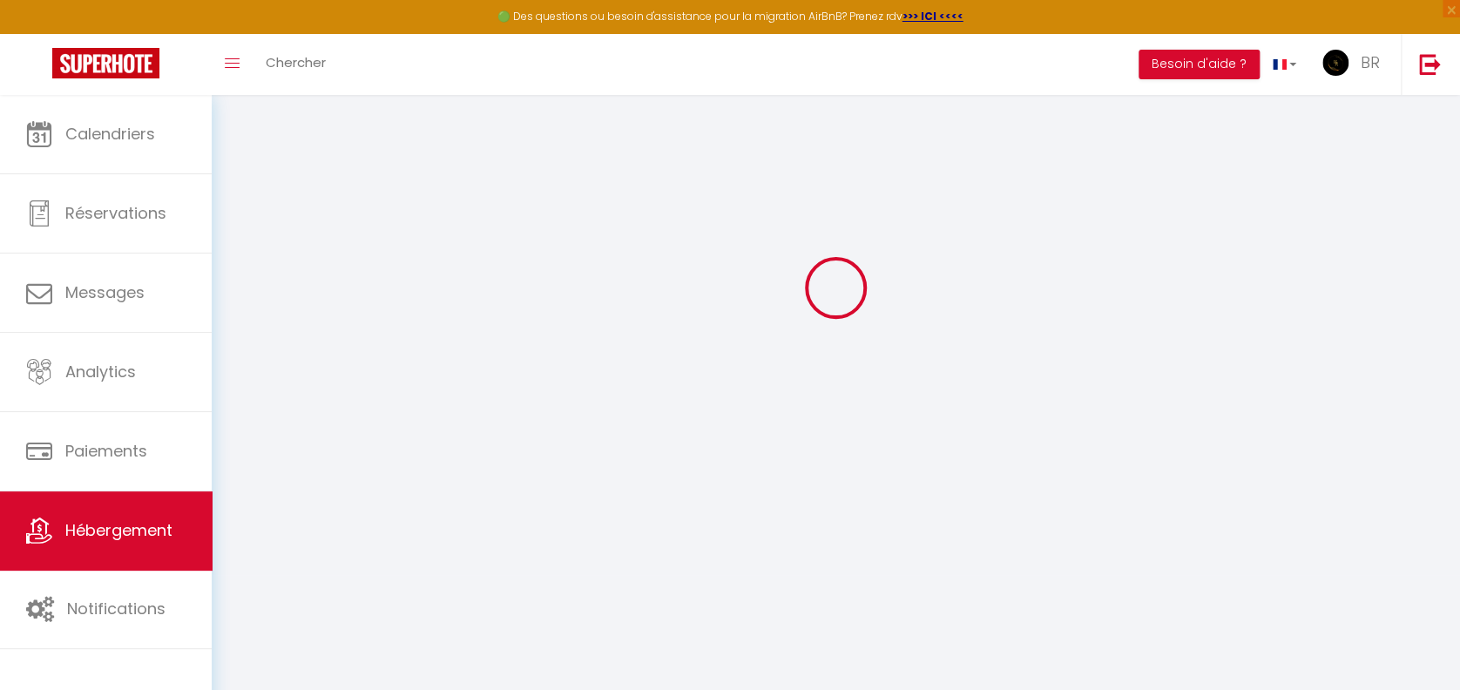
select select
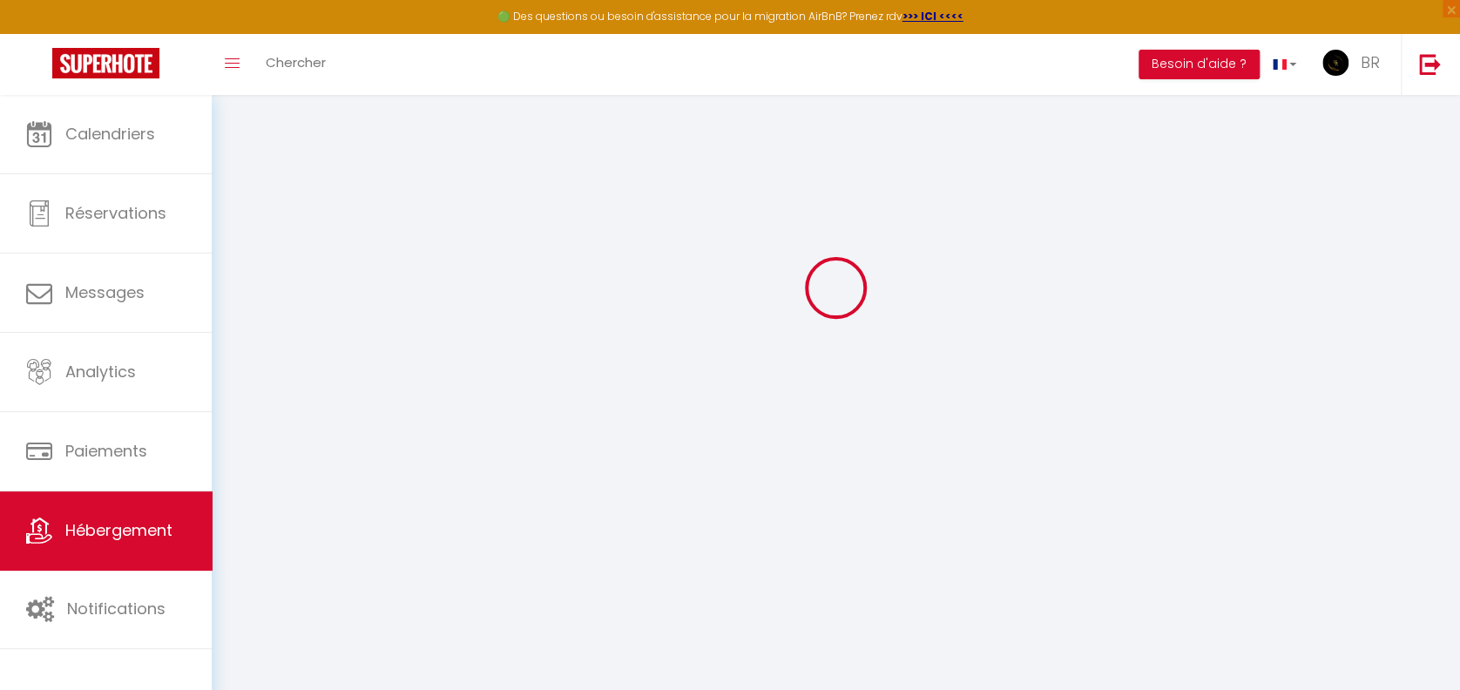
checkbox input "false"
select select
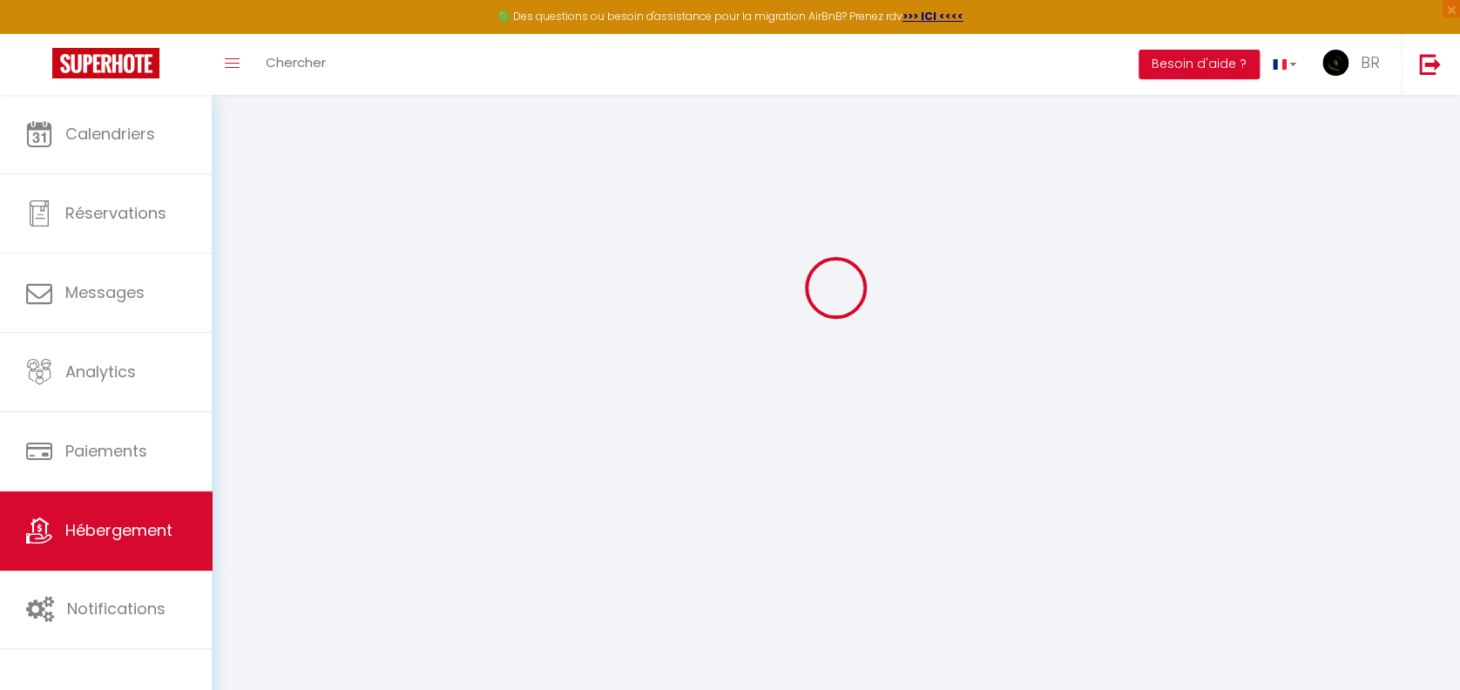
select select
checkbox input "false"
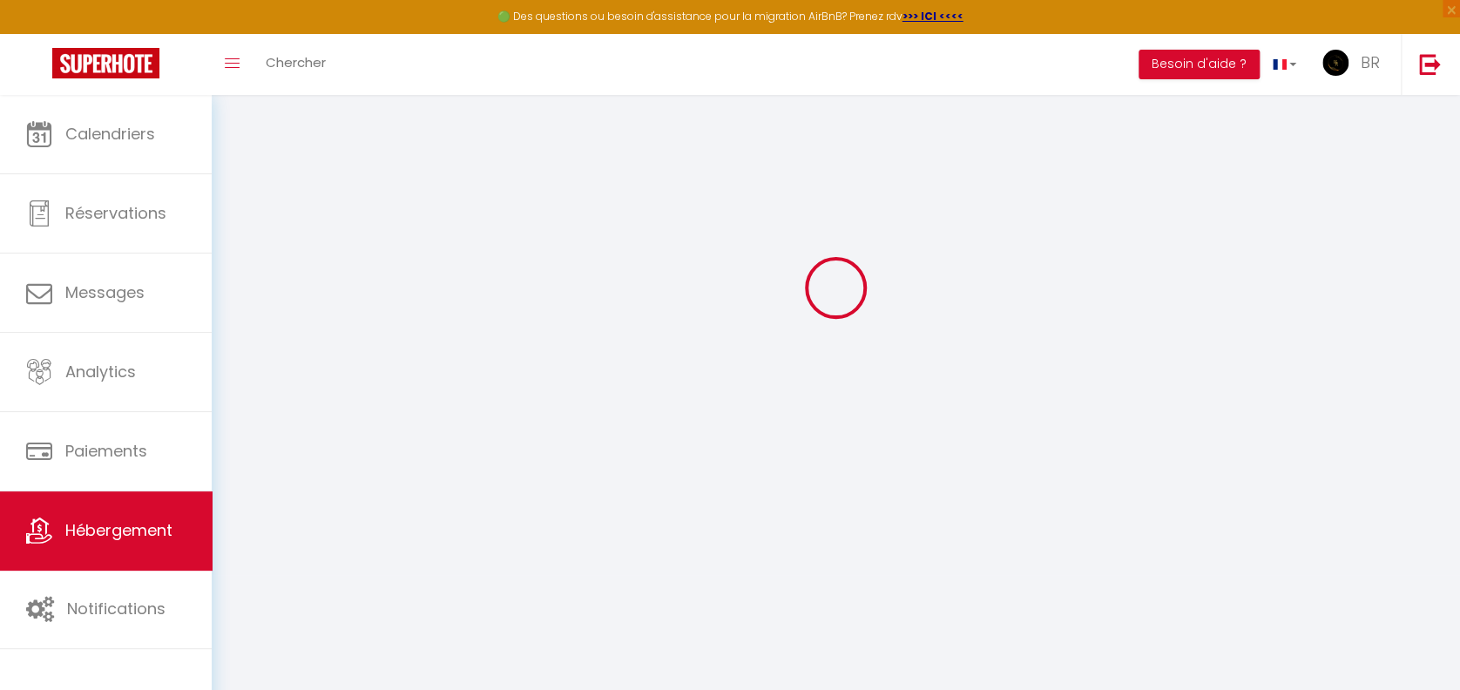
checkbox input "false"
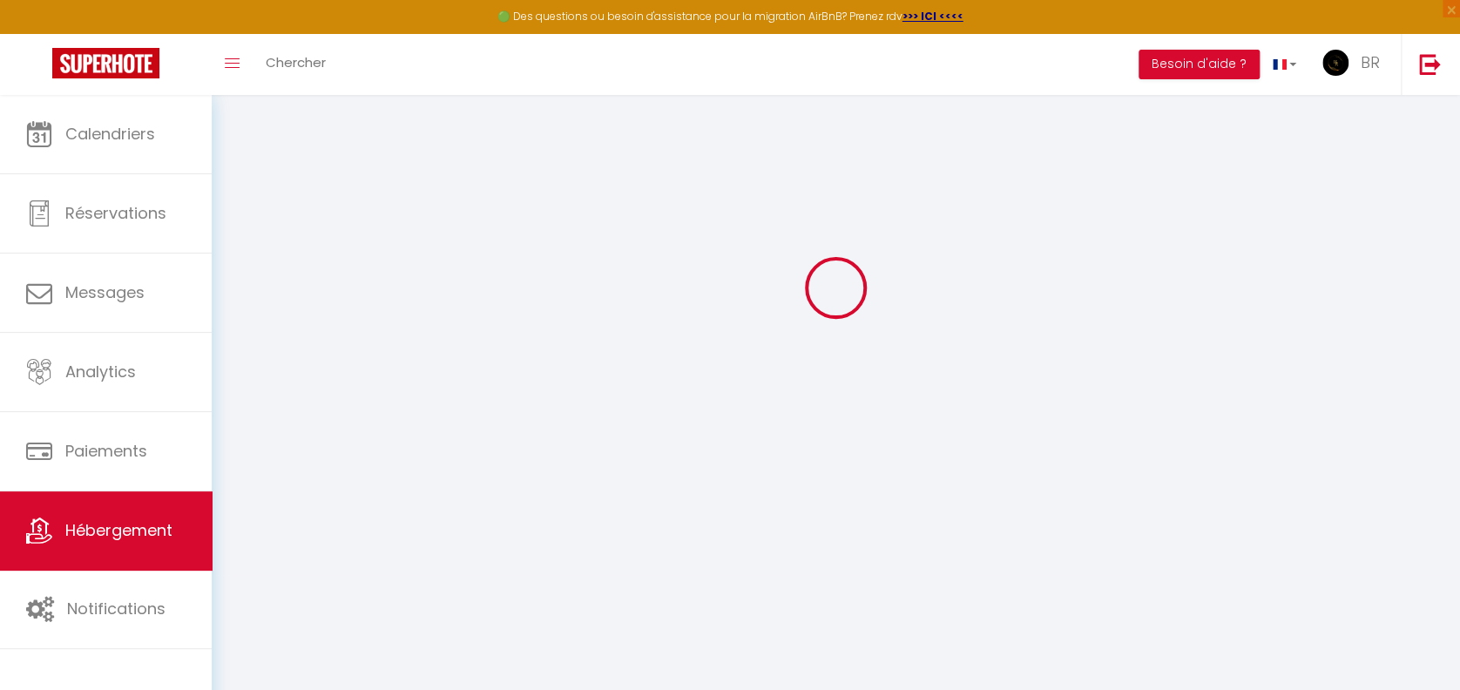
checkbox input "false"
select select "15:00"
select select
select select "11:00"
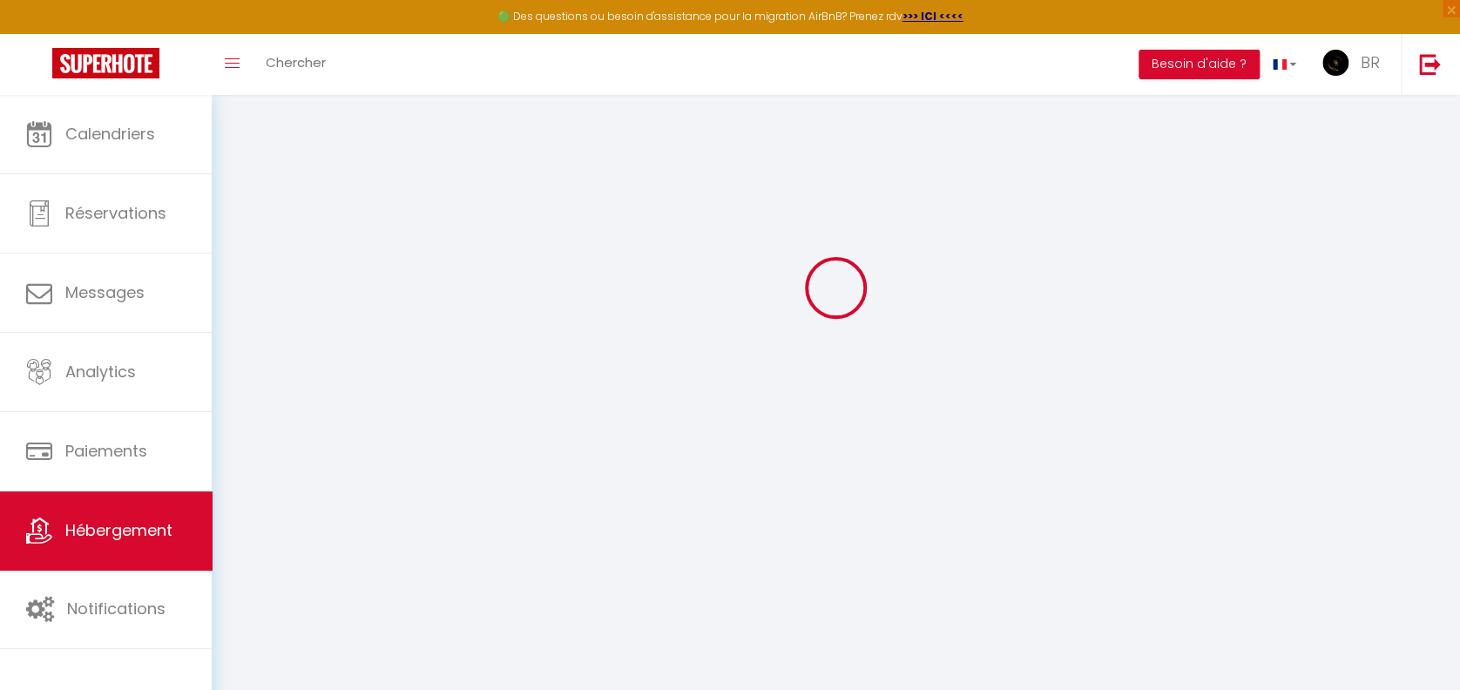
select select "30"
select select "120"
select select
checkbox input "false"
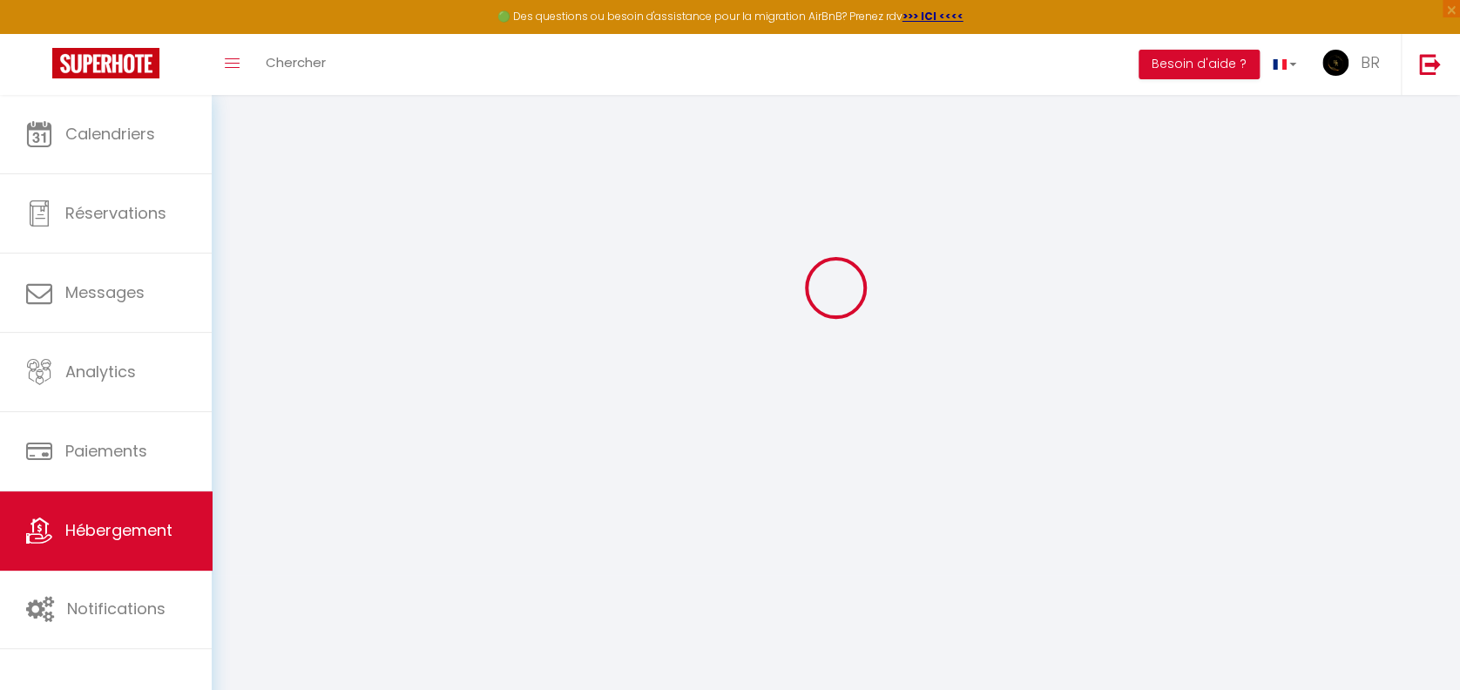
checkbox input "false"
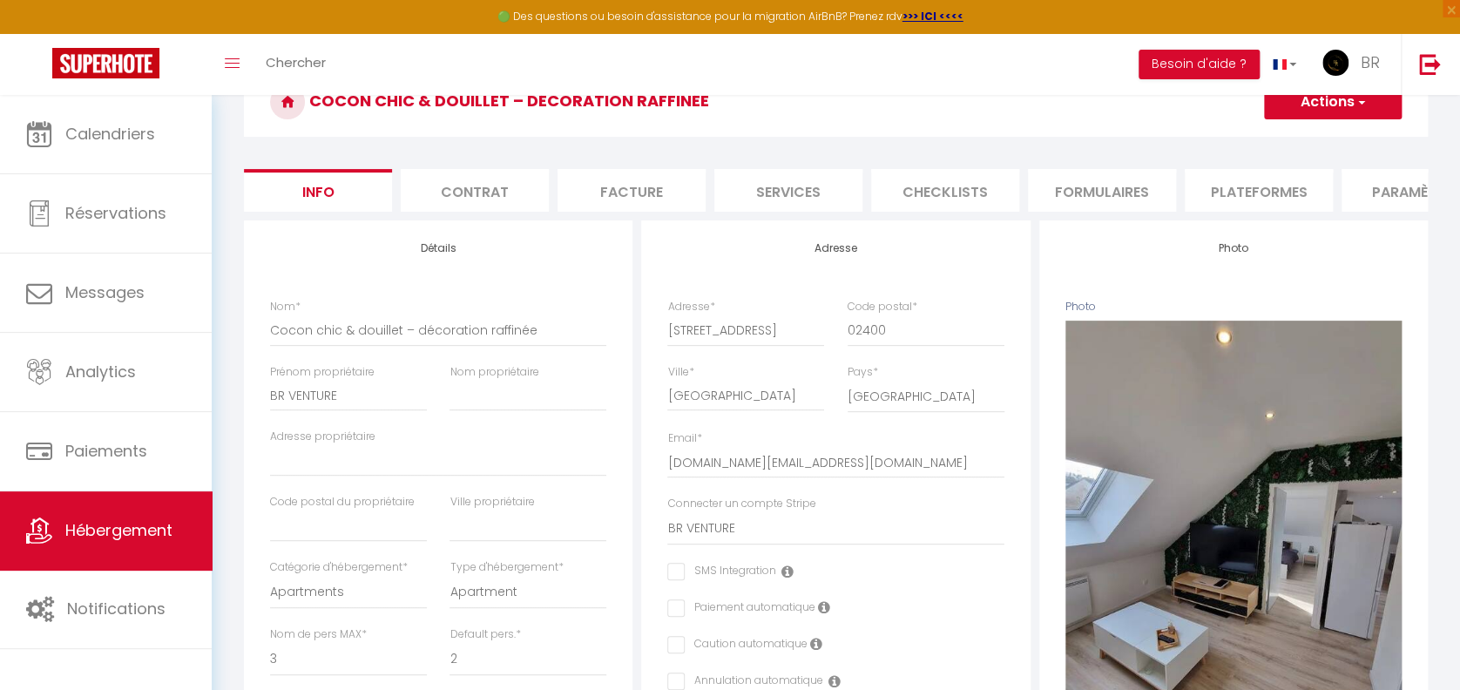
click at [948, 193] on li "Checklists" at bounding box center [945, 190] width 148 height 43
select select
checkbox input "false"
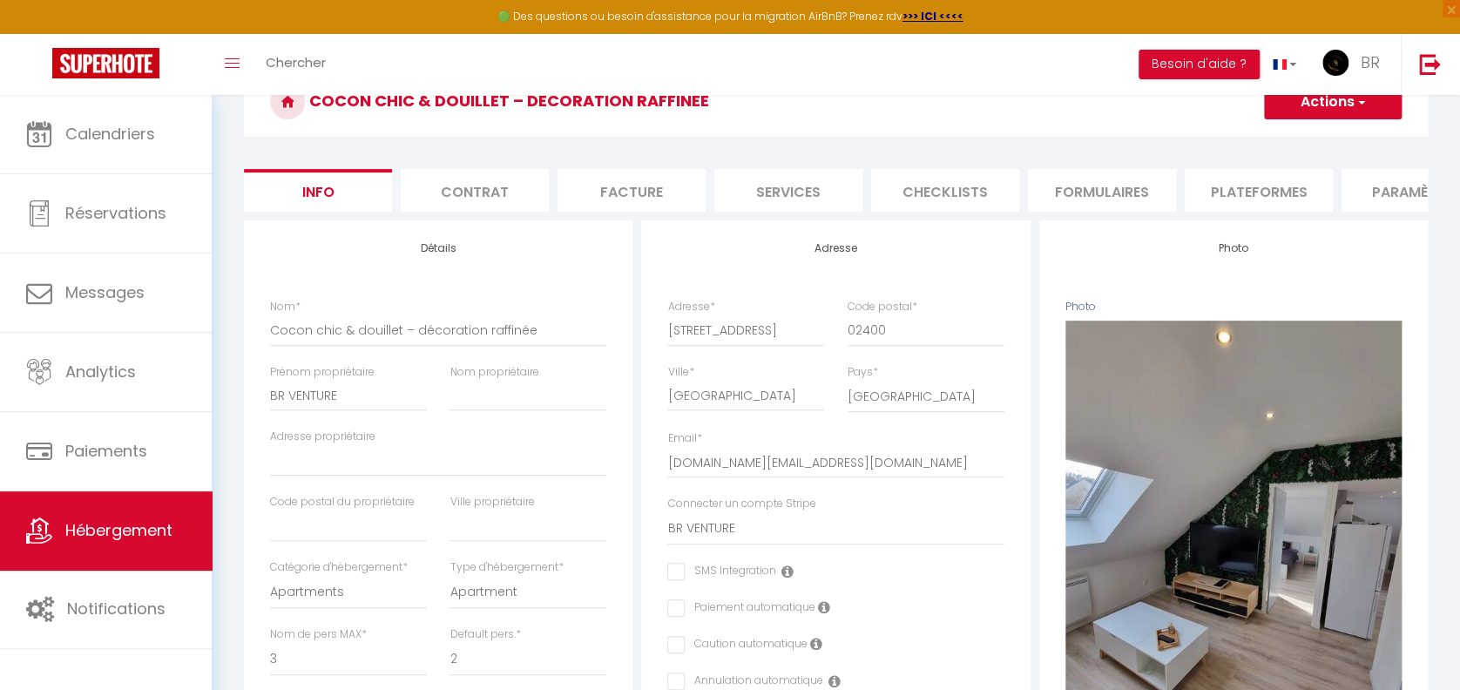
checkbox input "false"
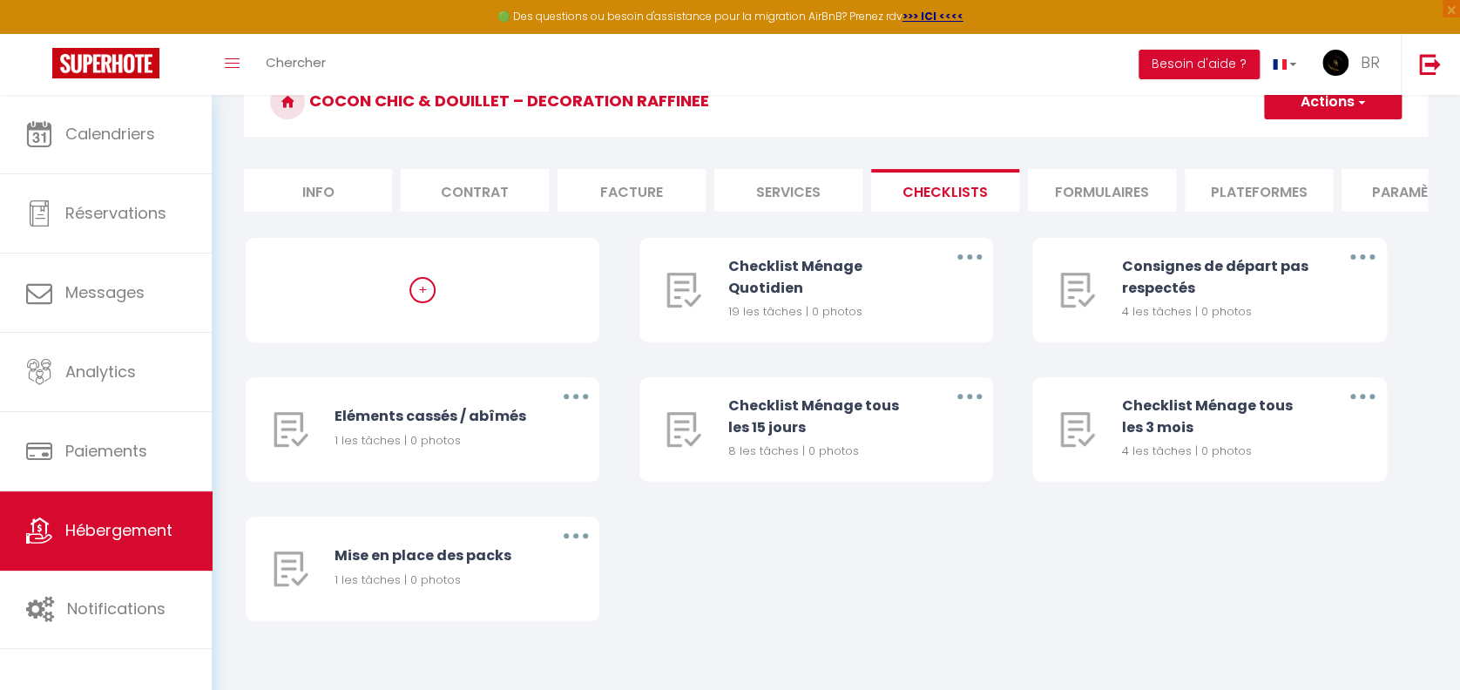
click at [349, 195] on li "Info" at bounding box center [318, 190] width 148 height 43
select select
checkbox input "false"
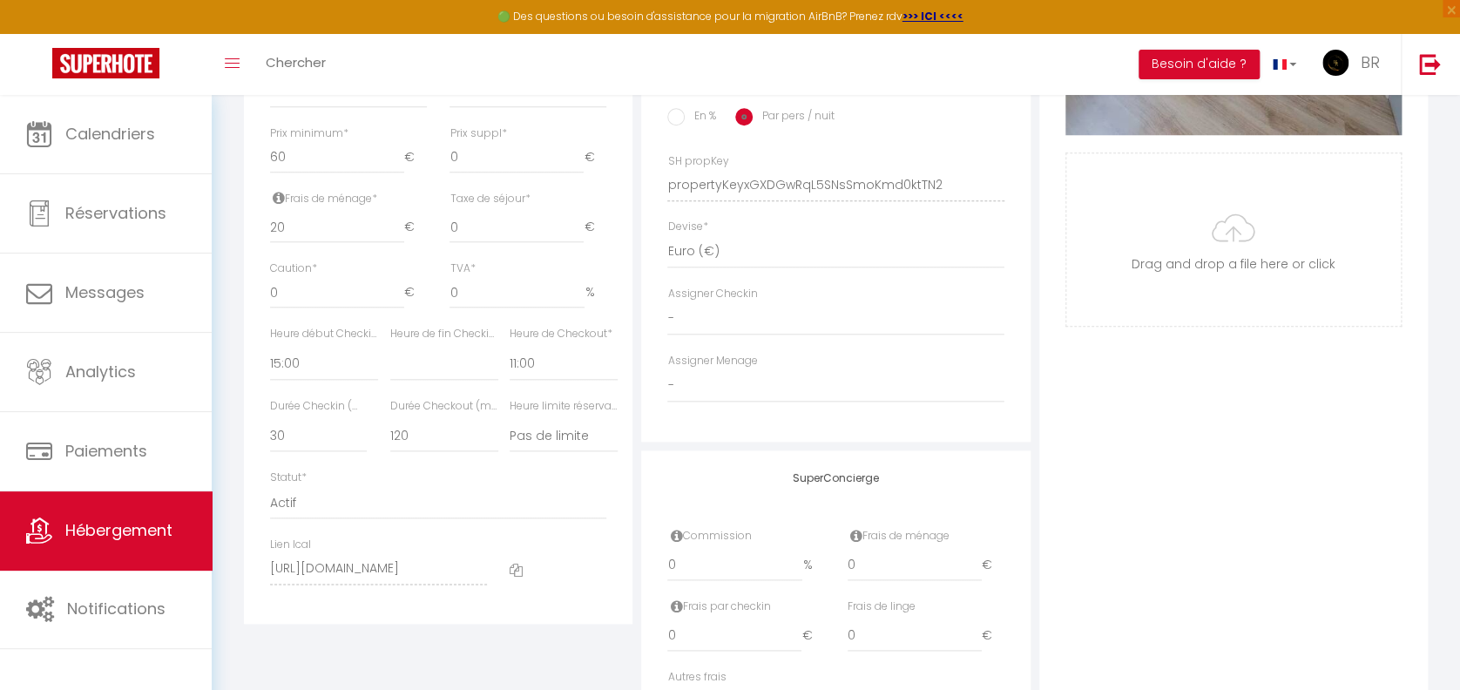
scroll to position [732, 0]
click at [697, 401] on select "- YAMINA HAMZAOUI Mike Pezeron Andréa Rmlt Sonia Sonia" at bounding box center [835, 384] width 336 height 33
click at [667, 383] on select "- YAMINA HAMZAOUI Mike Pezeron Andréa Rmlt Sonia Sonia" at bounding box center [835, 384] width 336 height 33
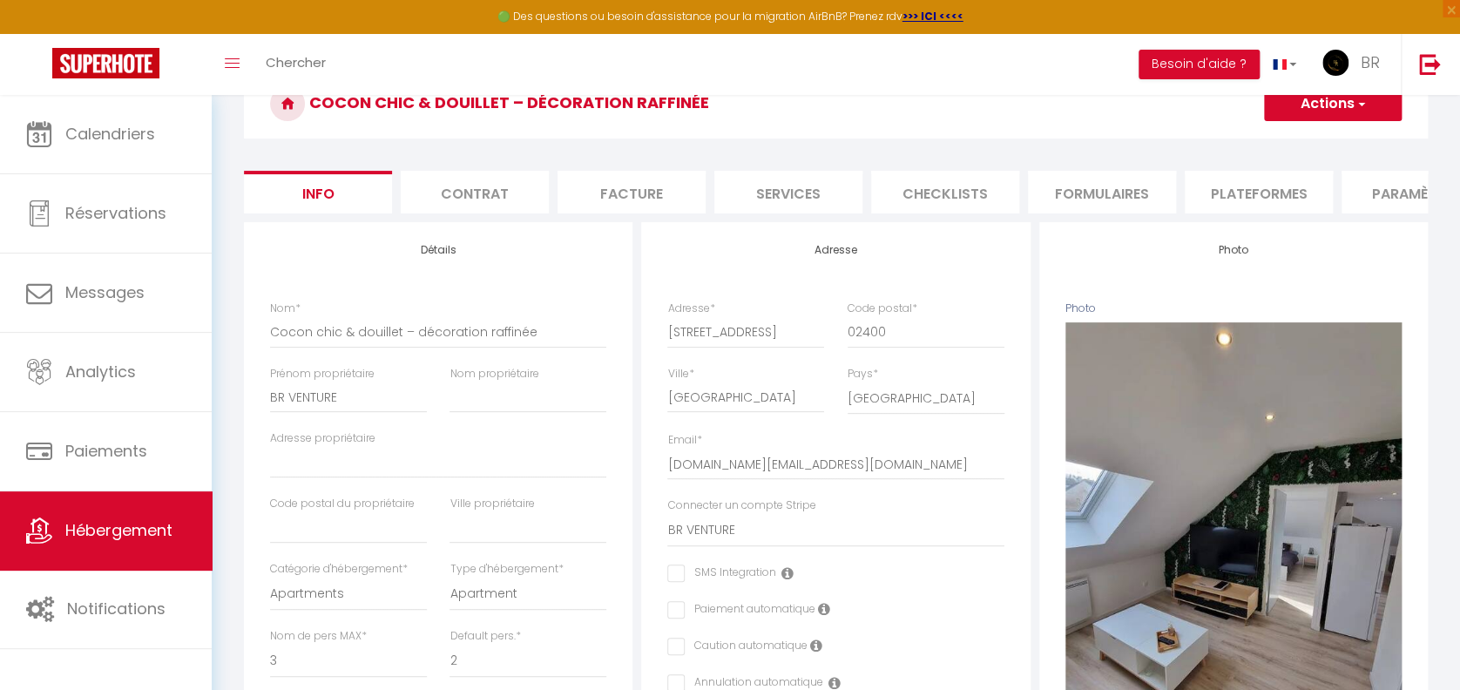
scroll to position [74, 0]
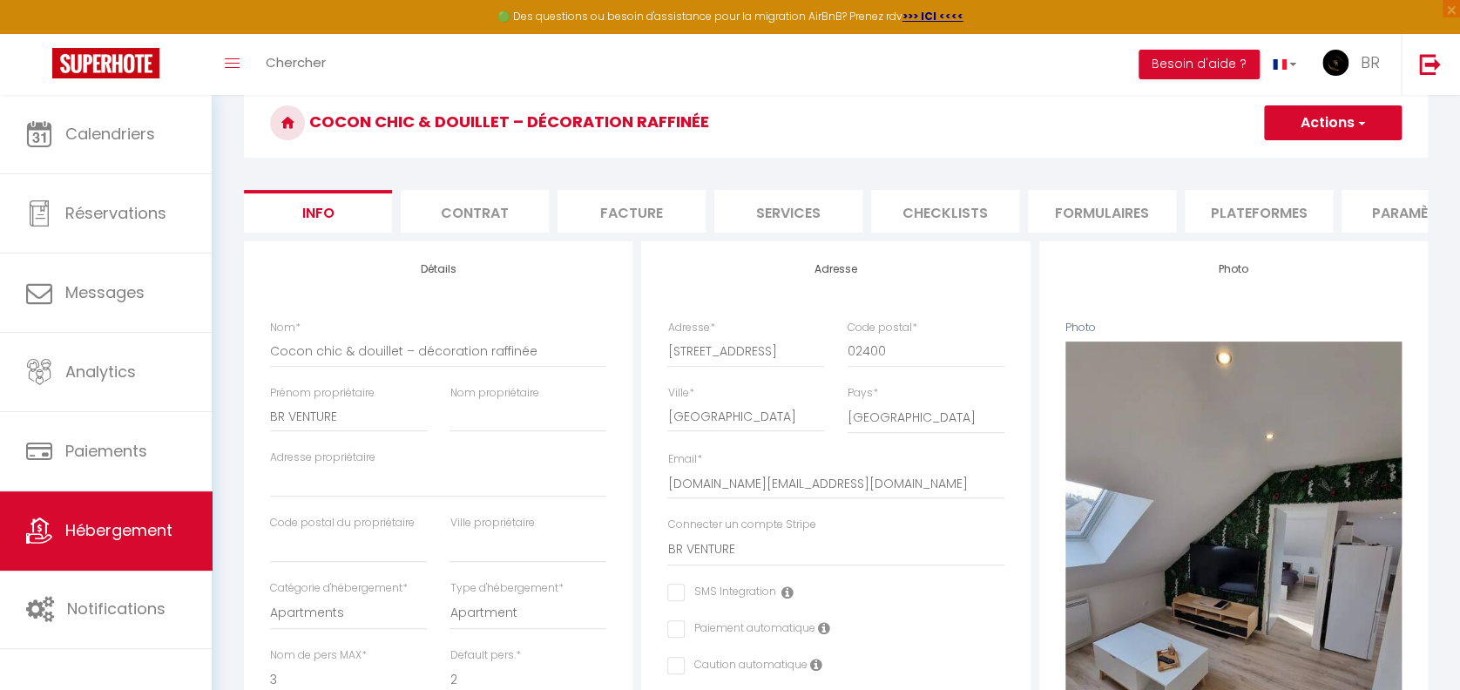
click at [1351, 125] on button "Actions" at bounding box center [1333, 122] width 138 height 35
click at [1269, 160] on input "Enregistrer" at bounding box center [1264, 160] width 64 height 17
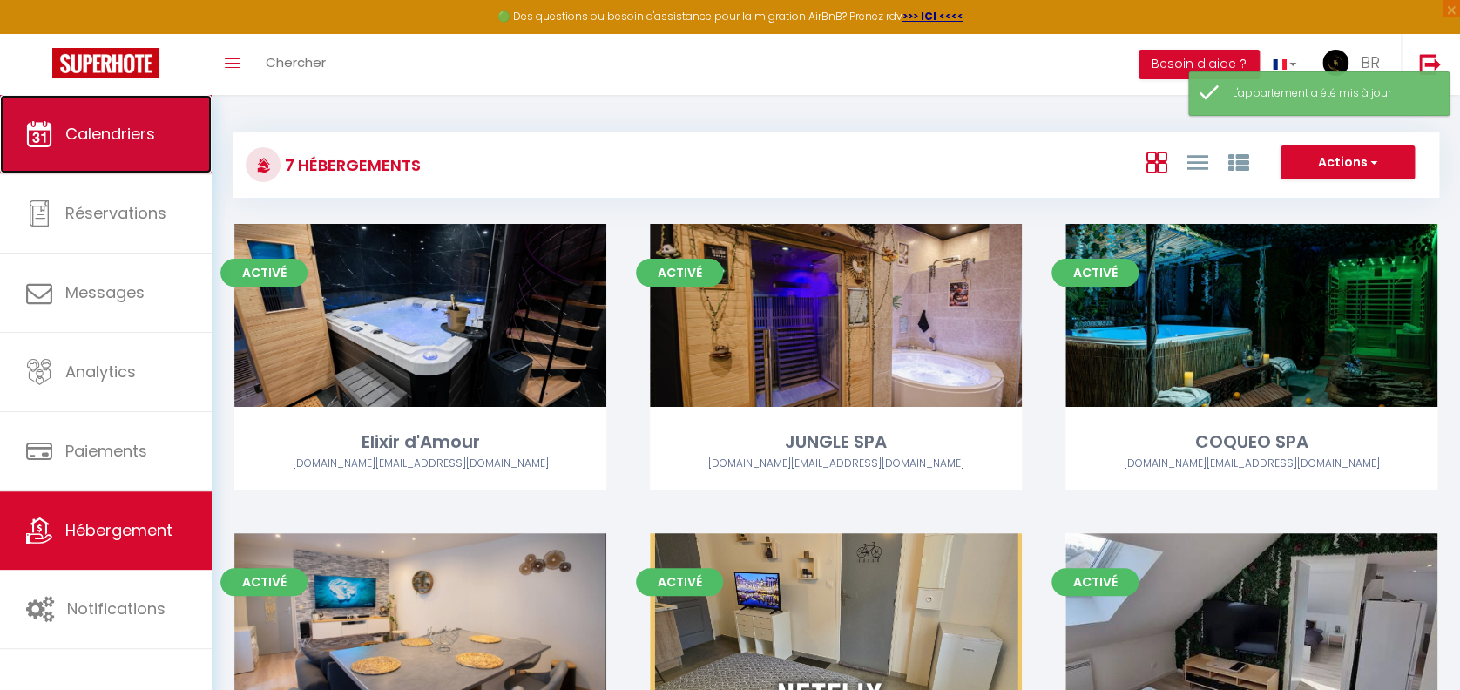
drag, startPoint x: 75, startPoint y: 98, endPoint x: 88, endPoint y: 123, distance: 28.4
click at [88, 123] on span "Calendriers" at bounding box center [110, 134] width 90 height 22
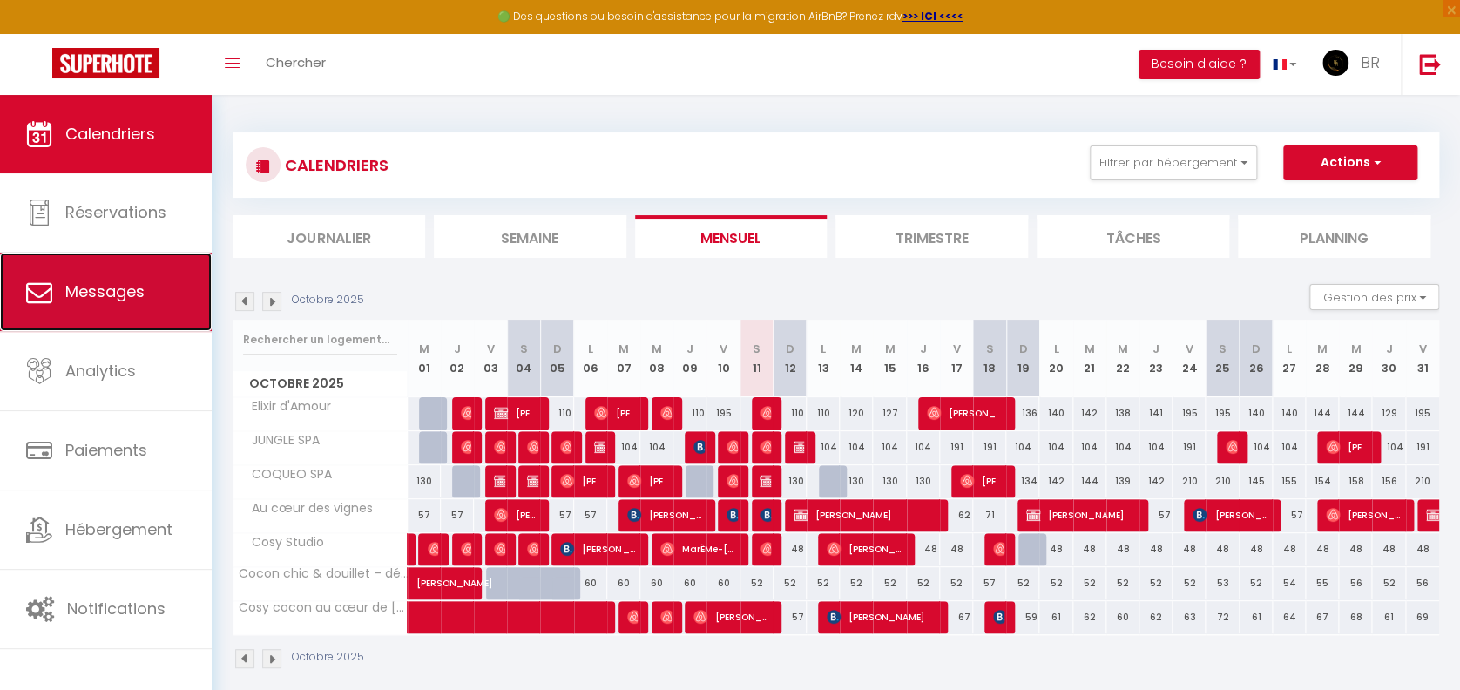
click at [166, 321] on link "Messages" at bounding box center [106, 292] width 212 height 78
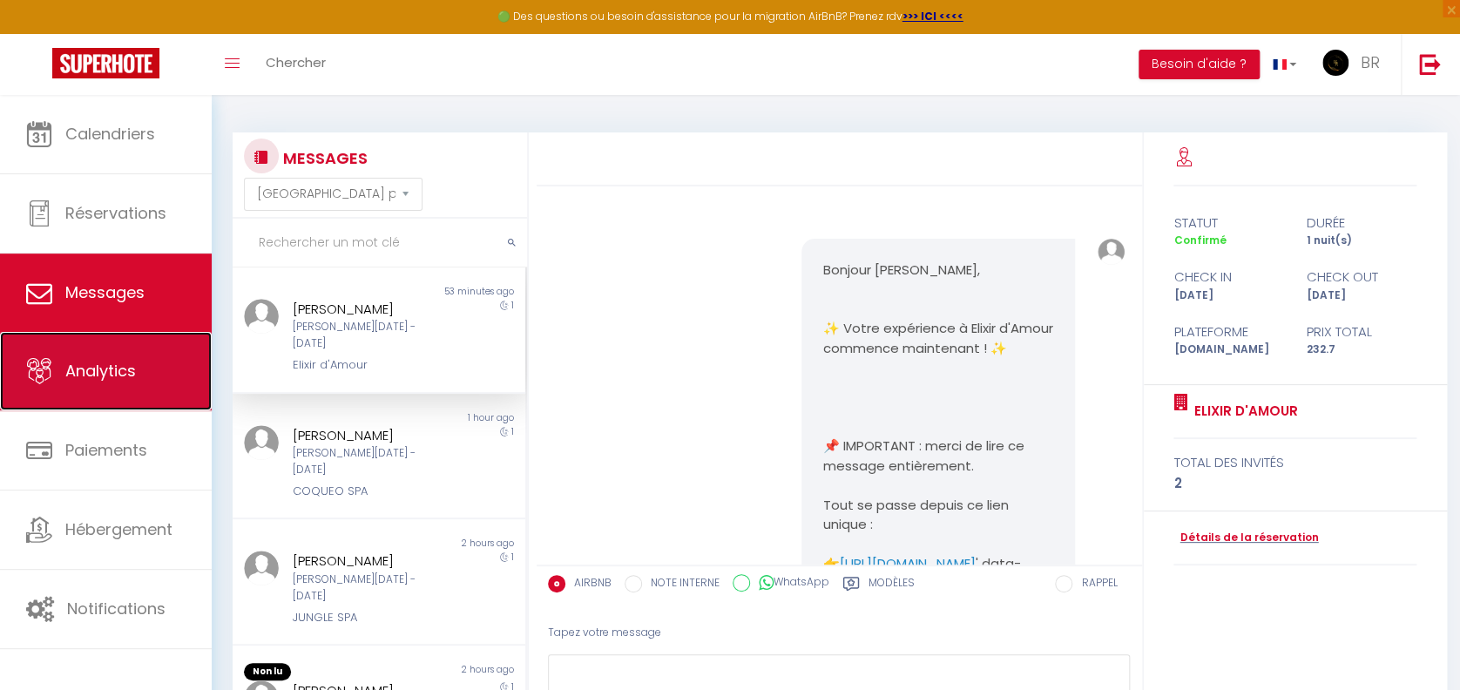
click at [138, 368] on link "Analytics" at bounding box center [106, 371] width 212 height 78
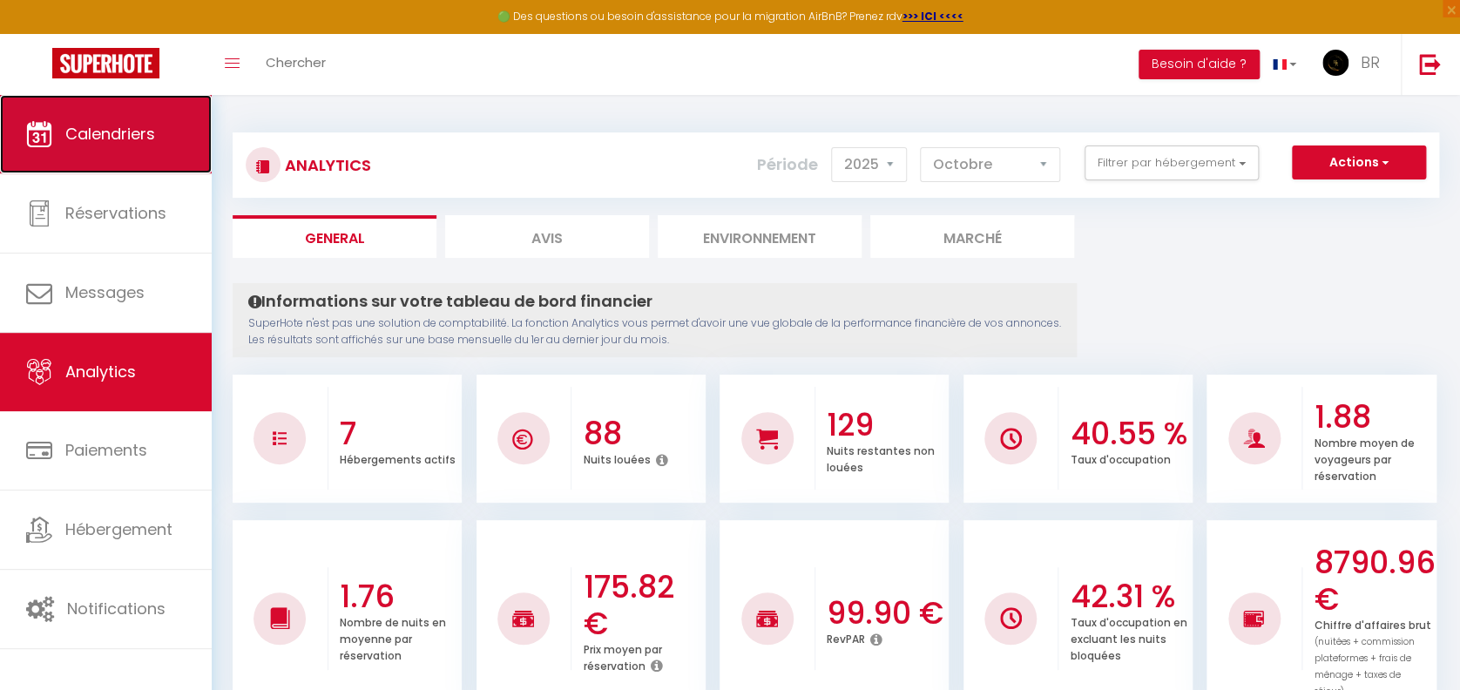
click at [41, 159] on link "Calendriers" at bounding box center [106, 134] width 212 height 78
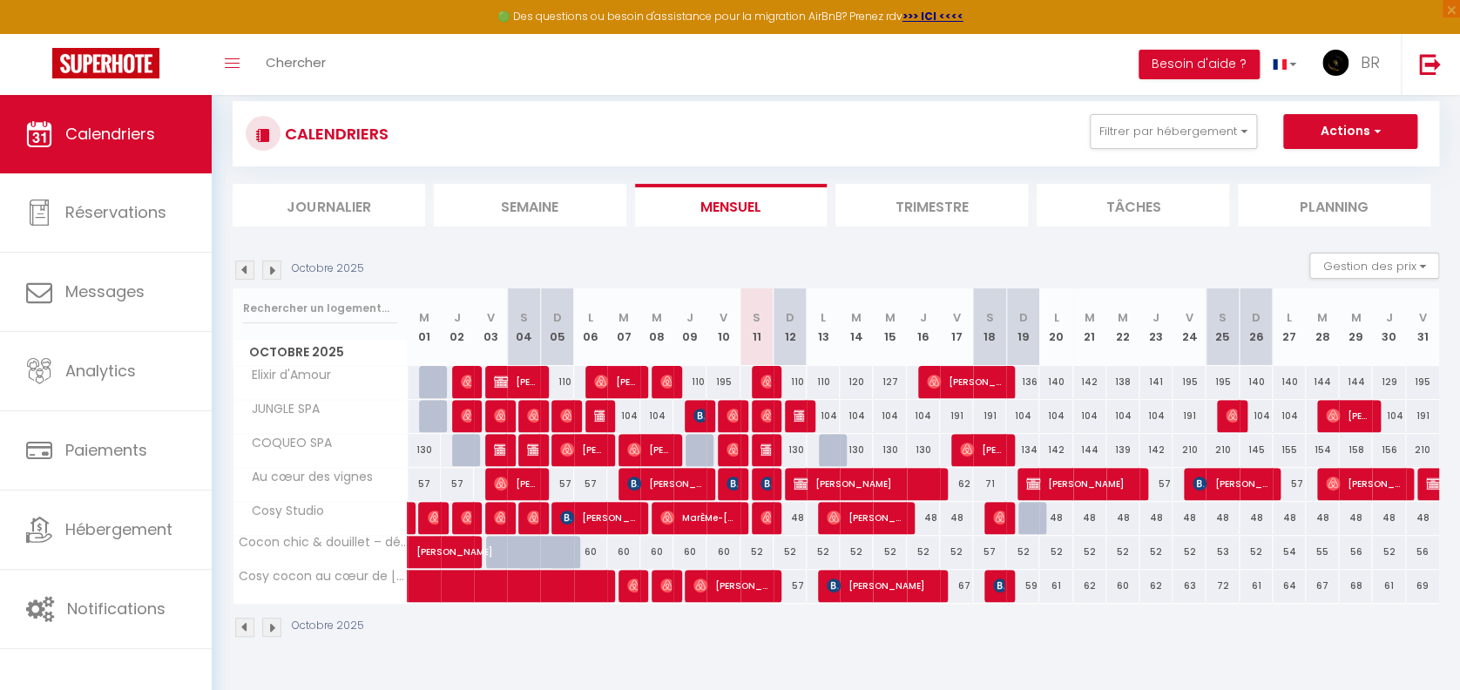
scroll to position [84, 0]
